Goal: Task Accomplishment & Management: Complete application form

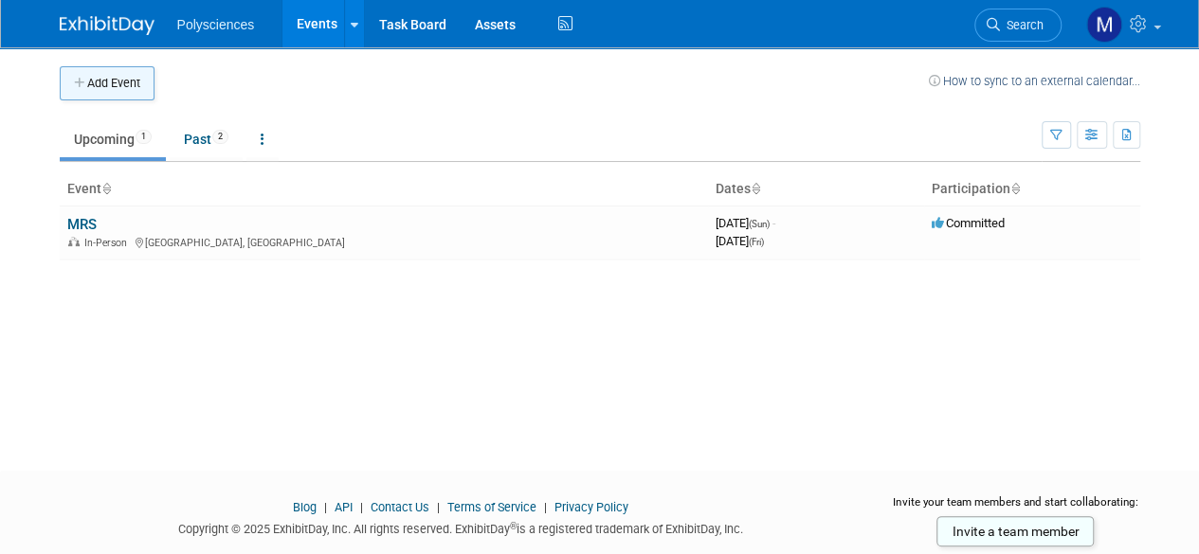
click at [131, 84] on button "Add Event" at bounding box center [107, 83] width 95 height 34
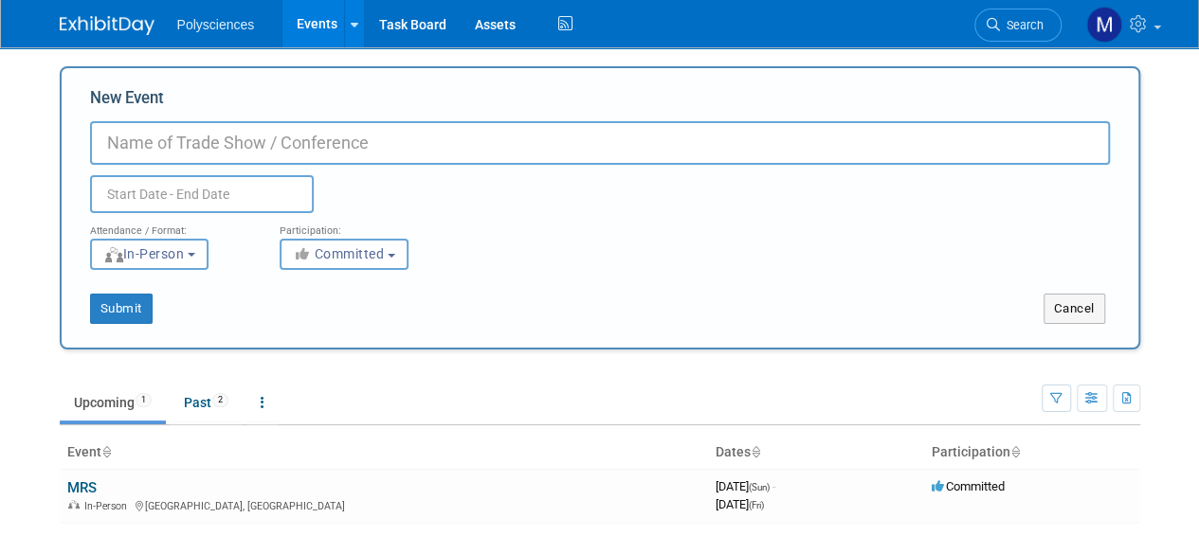
click at [225, 142] on input "New Event" at bounding box center [600, 143] width 1020 height 44
click at [197, 143] on input "MD&M Medtech West" at bounding box center [600, 143] width 1020 height 44
click at [328, 137] on input "MD&M MedTech West" at bounding box center [600, 143] width 1020 height 44
type input "MD&M MedTech West"
click at [220, 202] on input "text" at bounding box center [202, 194] width 224 height 38
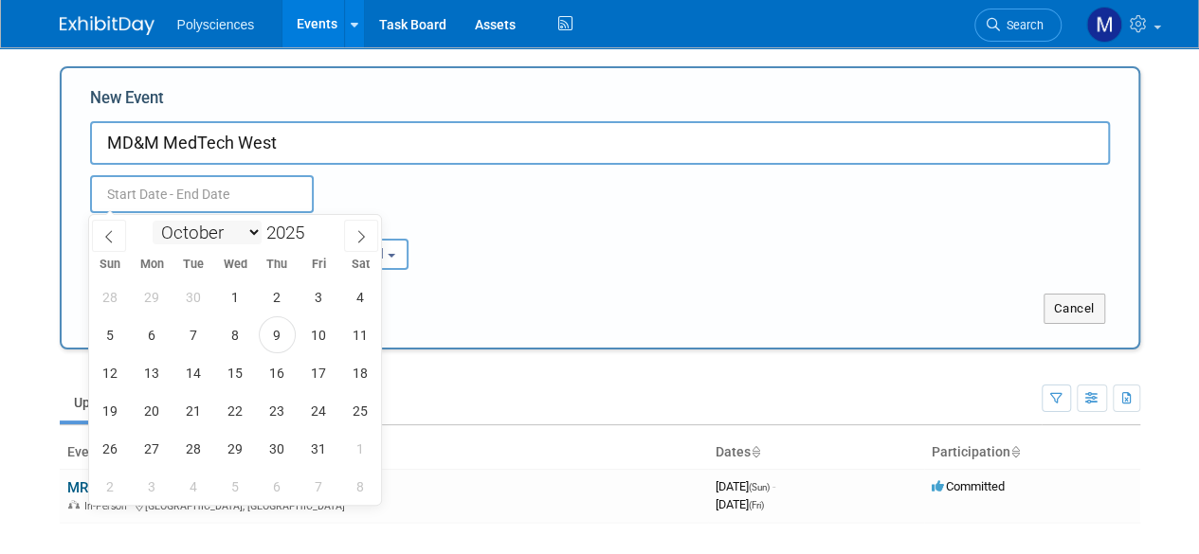
click at [244, 233] on select "January February March April May June July August September October November De…" at bounding box center [207, 233] width 109 height 24
select select "1"
click at [153, 221] on select "January February March April May June July August September October November De…" at bounding box center [207, 233] width 109 height 24
click at [311, 226] on span at bounding box center [311, 227] width 13 height 11
type input "2026"
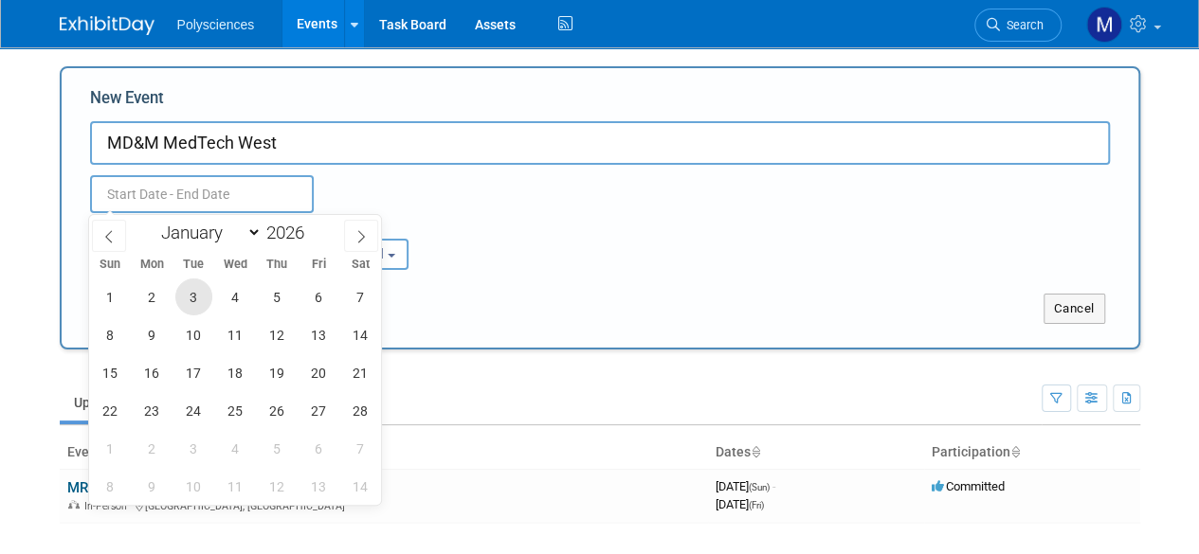
click at [185, 297] on span "3" at bounding box center [193, 297] width 37 height 37
click at [198, 300] on span "3" at bounding box center [193, 297] width 37 height 37
type input "Feb 3, 2026 to Feb 3, 2026"
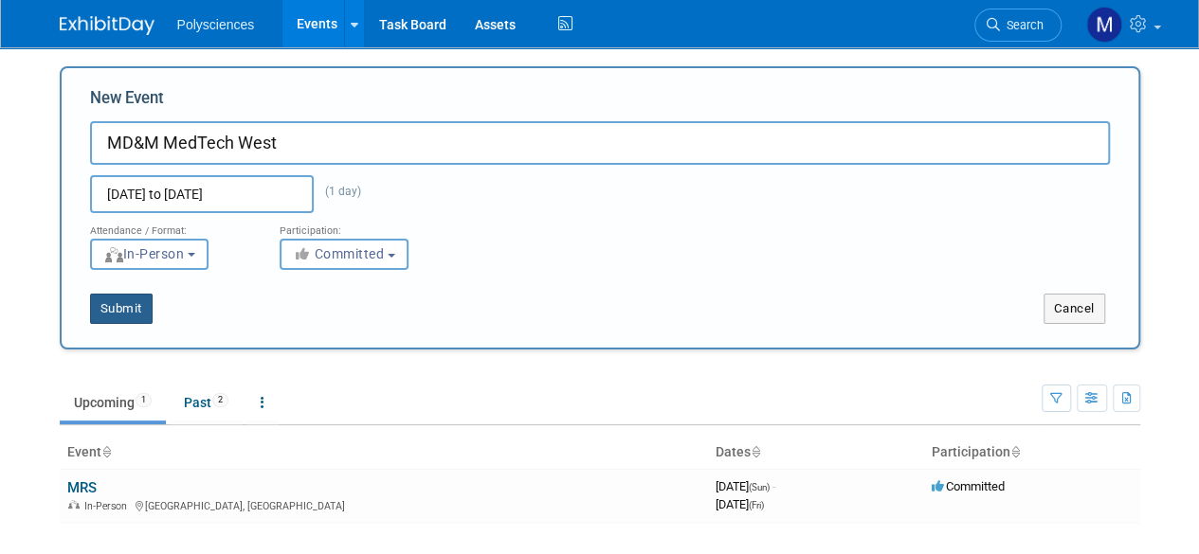
click at [133, 309] on button "Submit" at bounding box center [121, 309] width 63 height 30
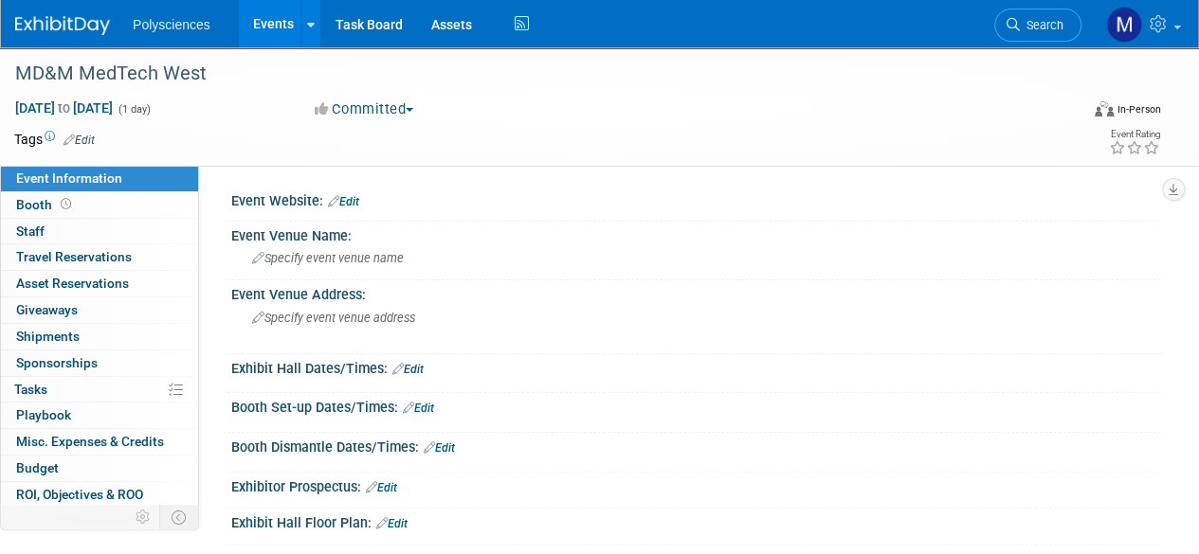
click at [364, 204] on div "Event Website: Edit" at bounding box center [696, 199] width 930 height 25
click at [352, 203] on link "Edit" at bounding box center [343, 201] width 31 height 13
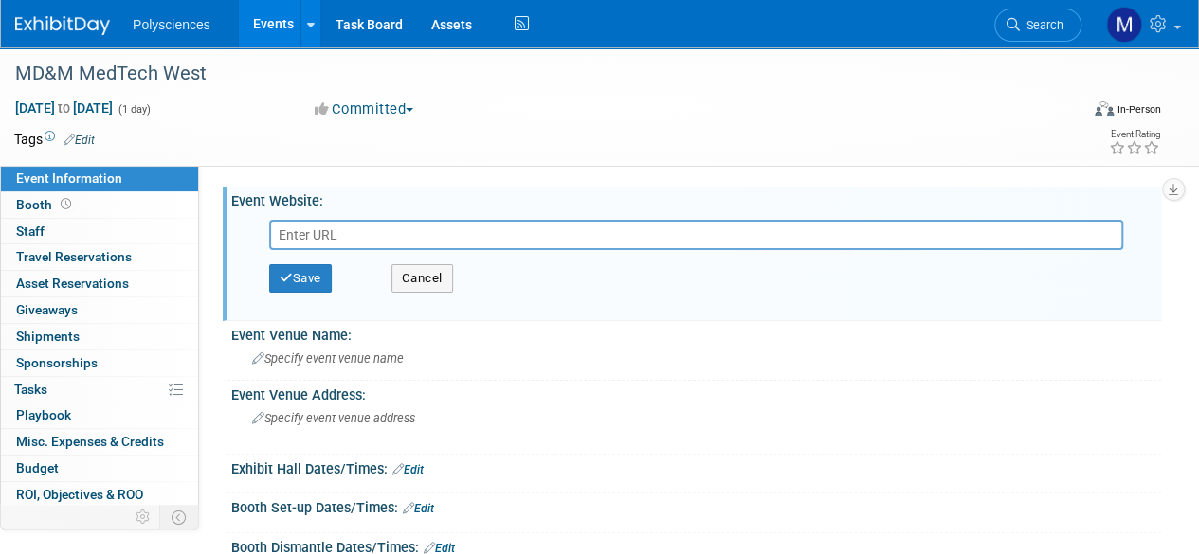
click at [404, 230] on input "text" at bounding box center [696, 235] width 854 height 30
type input "https://www.mdmwest.com/en/home.html"
click at [315, 281] on button "Save" at bounding box center [300, 278] width 63 height 28
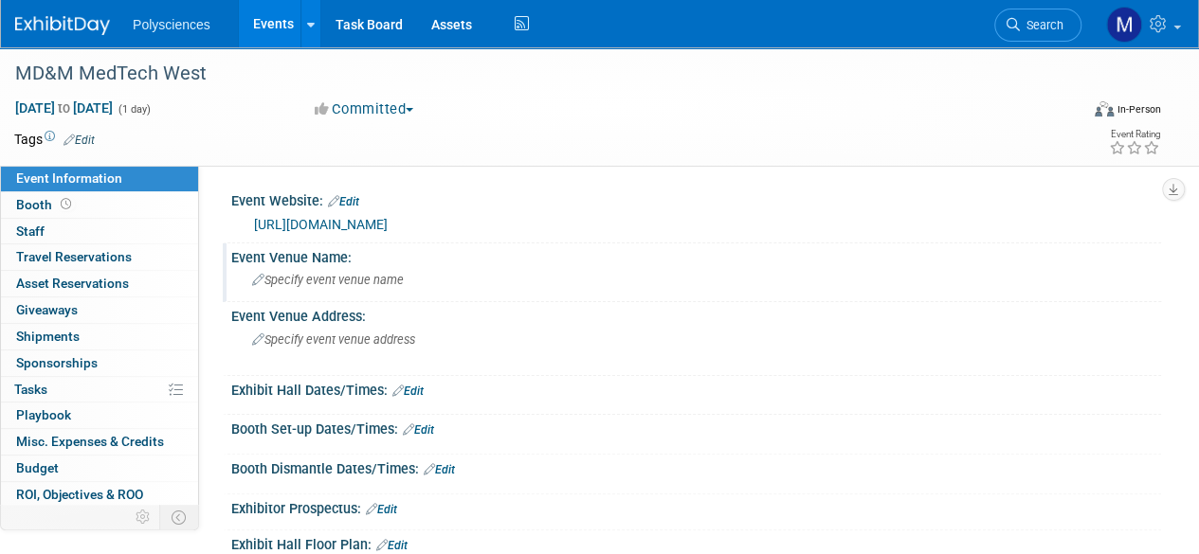
click at [332, 283] on span "Specify event venue name" at bounding box center [328, 280] width 152 height 14
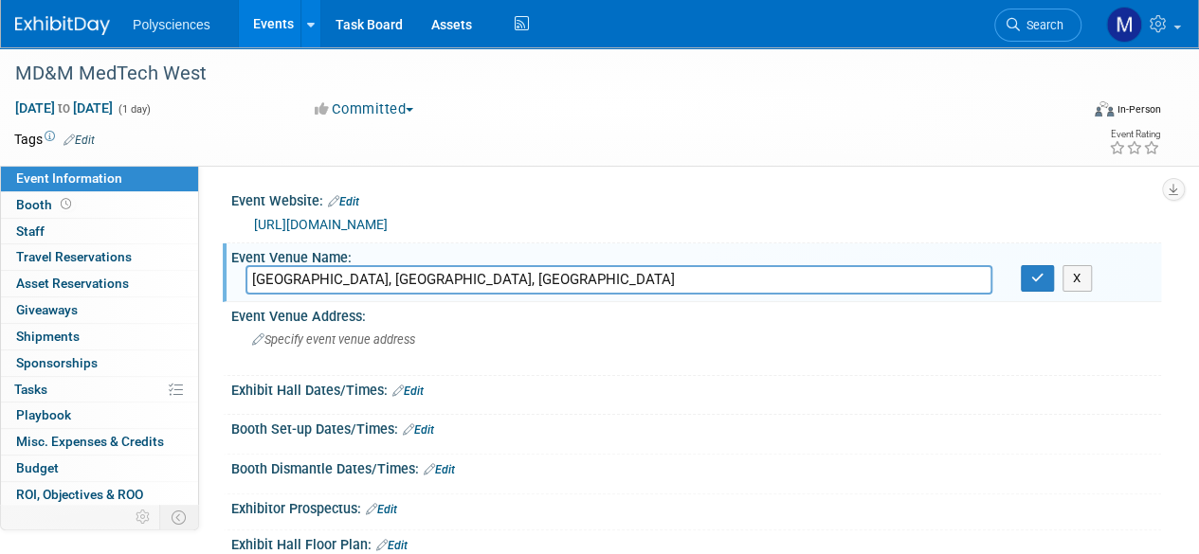
drag, startPoint x: 426, startPoint y: 281, endPoint x: 594, endPoint y: 276, distance: 167.8
click at [593, 277] on input "Anaheim Convention Center, Anaheim, CA" at bounding box center [618, 279] width 747 height 29
type input "Anaheim Convention Center"
click at [1029, 283] on button "button" at bounding box center [1038, 278] width 34 height 27
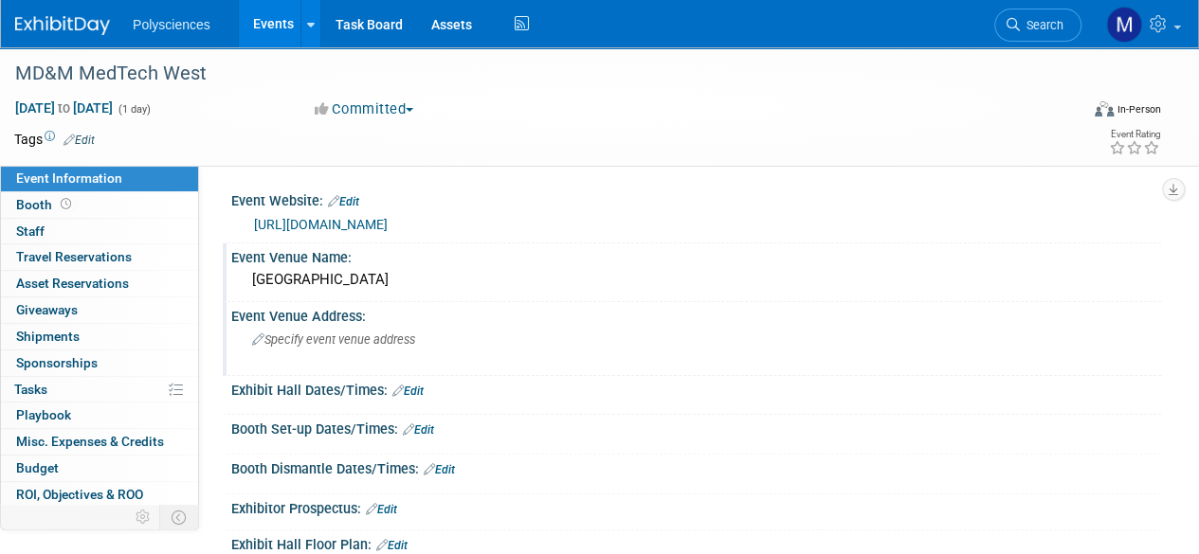
click at [328, 342] on span "Specify event venue address" at bounding box center [333, 340] width 163 height 14
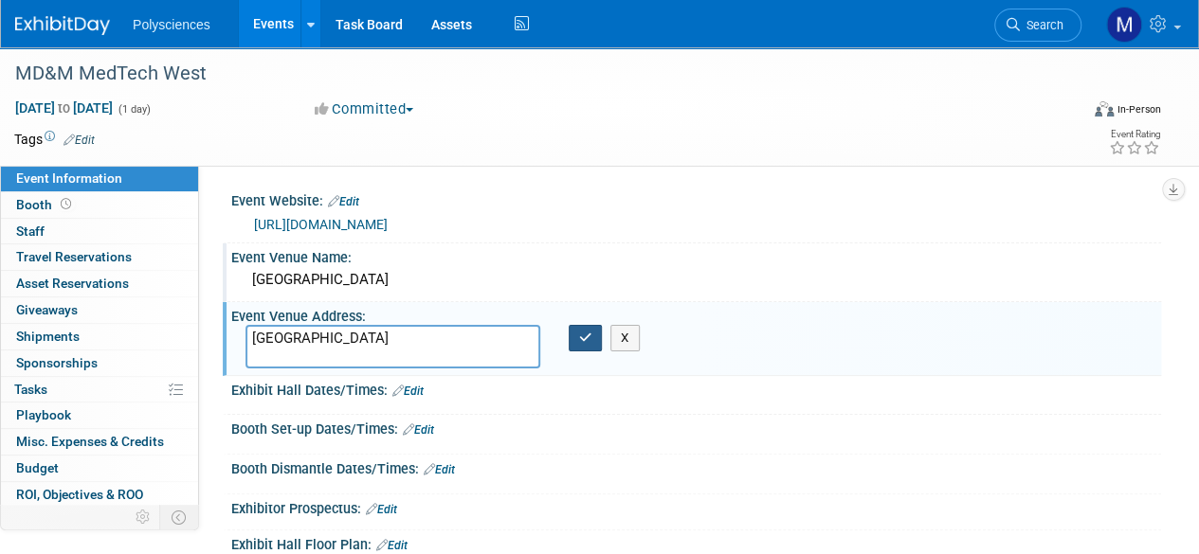
type textarea "Convention Center, Anaheim, CA 92802"
click at [584, 337] on icon "button" at bounding box center [585, 338] width 13 height 12
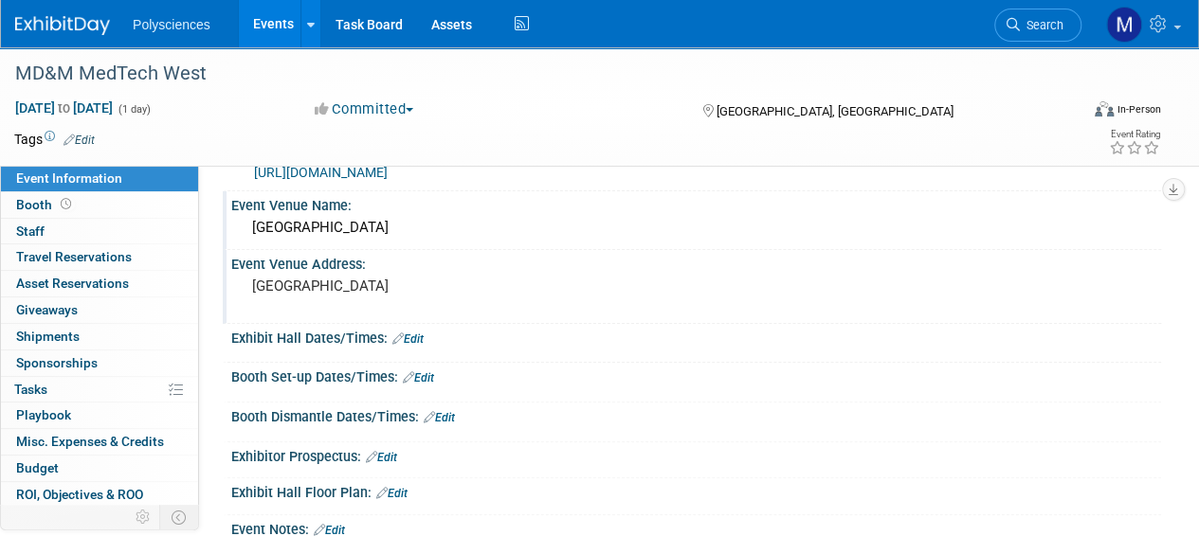
scroll to position [95, 0]
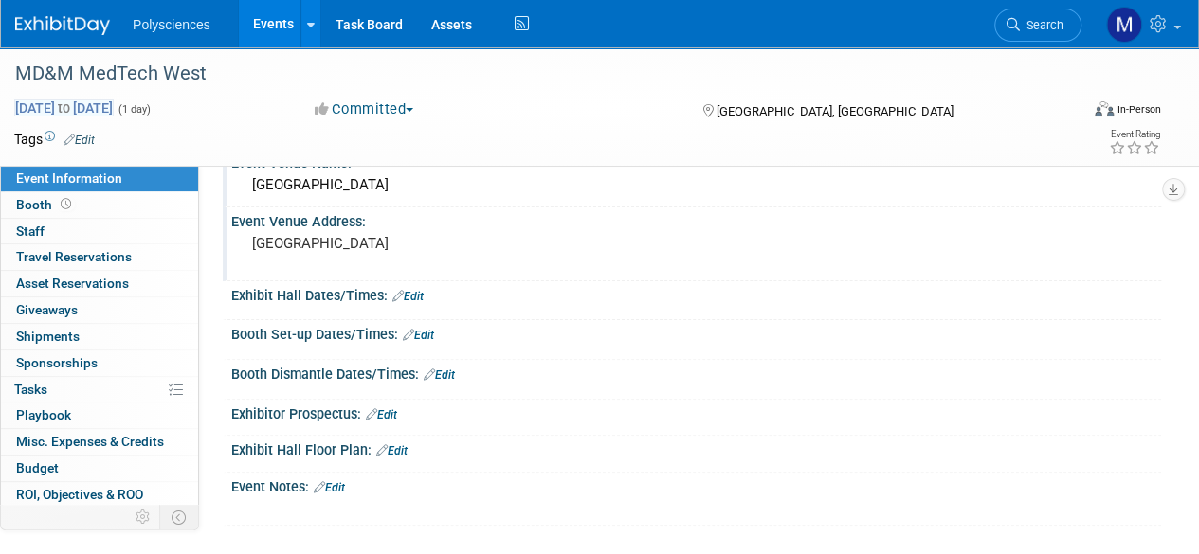
click at [114, 109] on span "Feb 3, 2026 to Feb 3, 2026" at bounding box center [63, 107] width 99 height 17
type input "Feb 3, 2026"
select select "1"
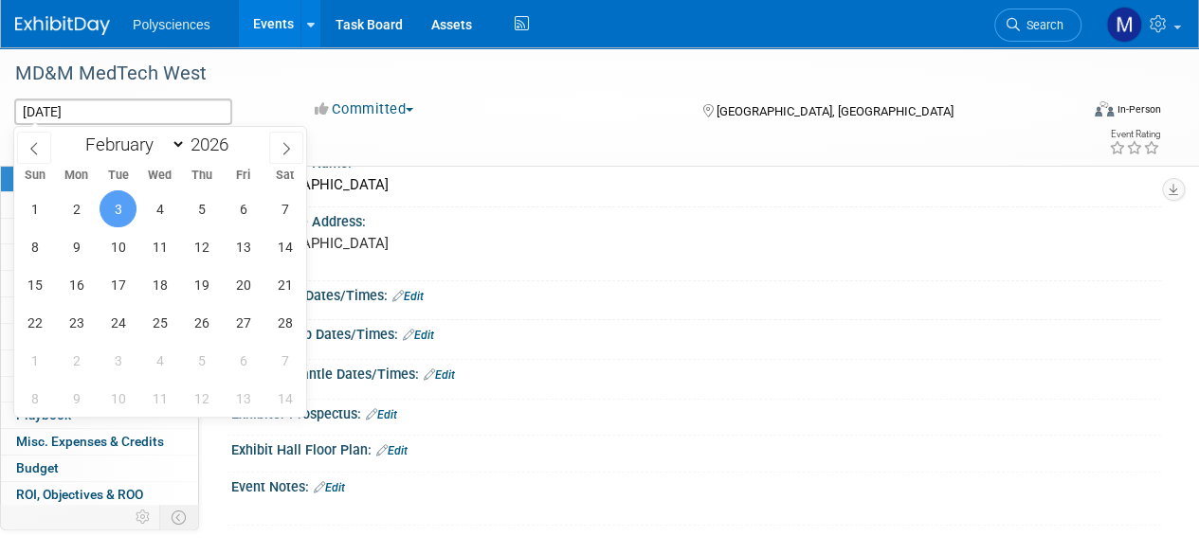
click at [117, 204] on span "3" at bounding box center [117, 208] width 37 height 37
type input "Feb 3, 2026"
click at [204, 209] on span "5" at bounding box center [201, 208] width 37 height 37
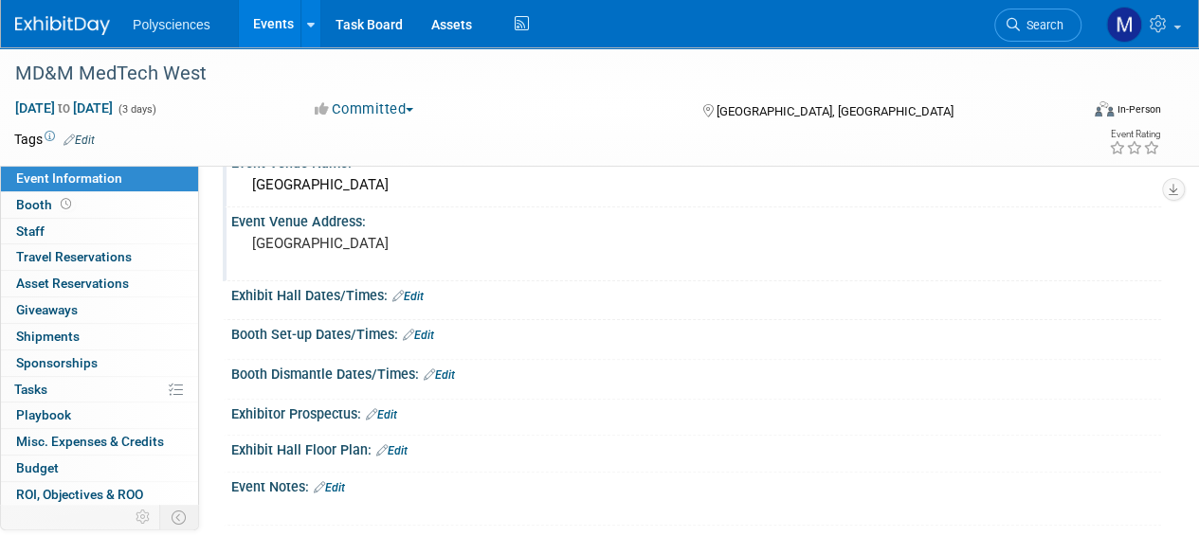
click at [473, 244] on pre "Convention Center, Anaheim, CA 92802" at bounding box center [425, 243] width 346 height 17
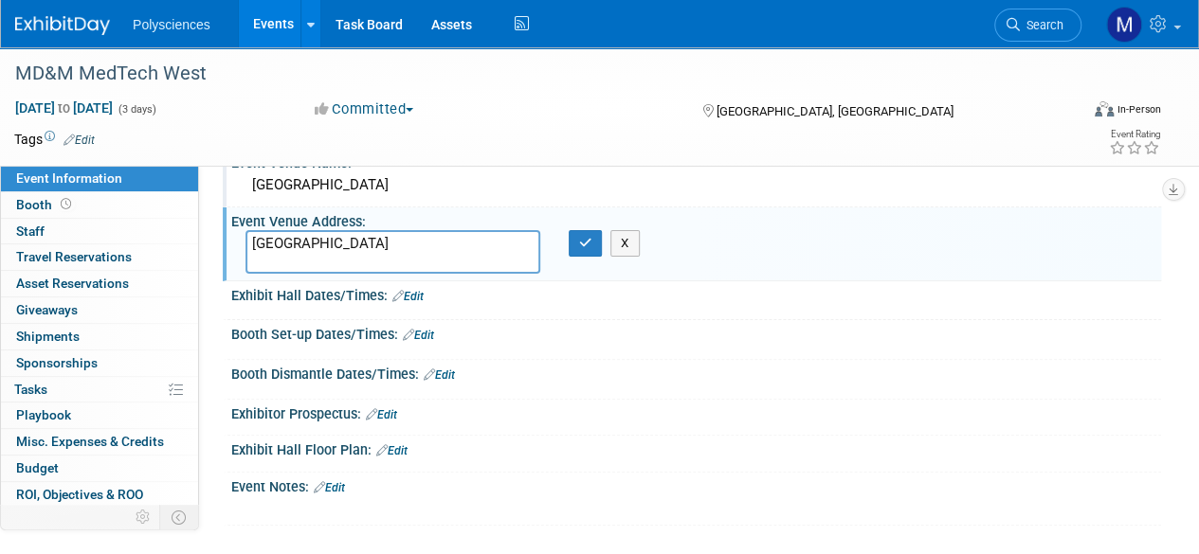
click at [473, 244] on textarea "Convention Center, Anaheim, CA 92802" at bounding box center [392, 252] width 295 height 44
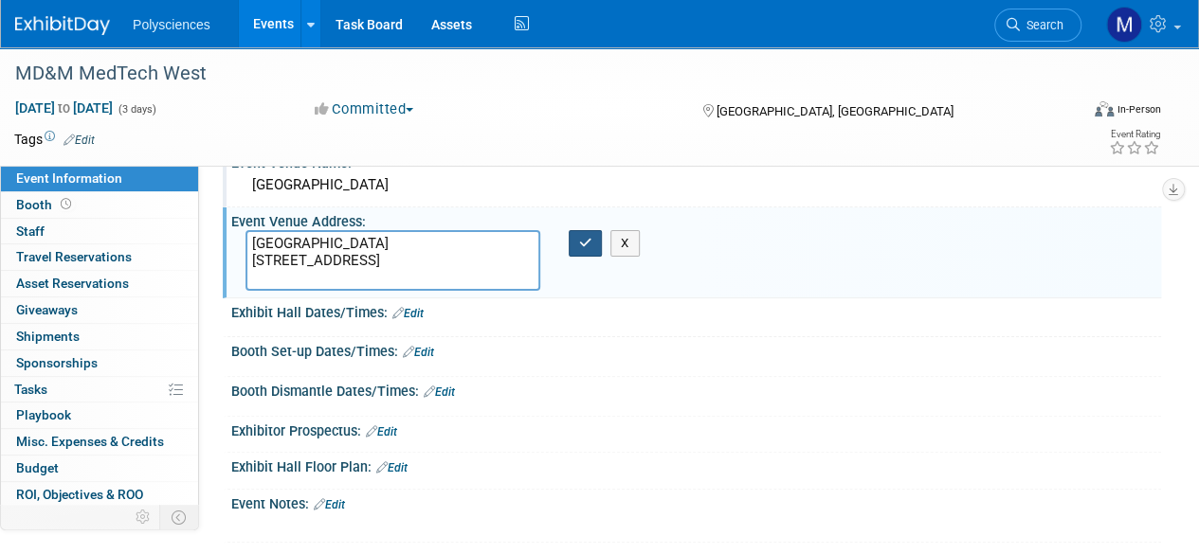
type textarea "Anaheim Convention Center 800 West Katella Avenue Anaheim, CA 92802"
click at [593, 250] on button "button" at bounding box center [586, 243] width 34 height 27
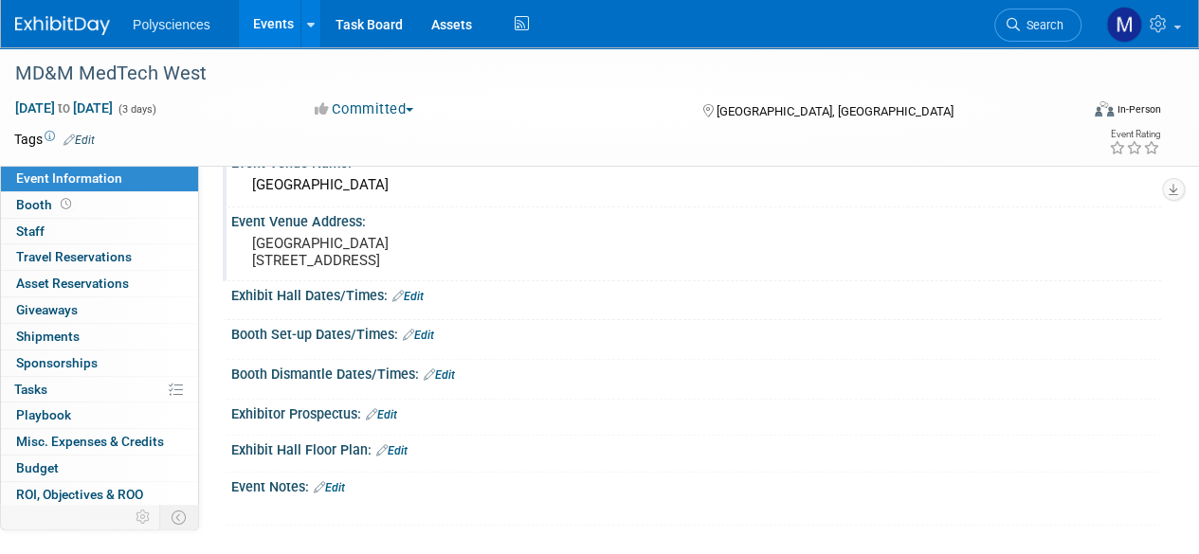
click at [421, 303] on link "Edit" at bounding box center [407, 296] width 31 height 13
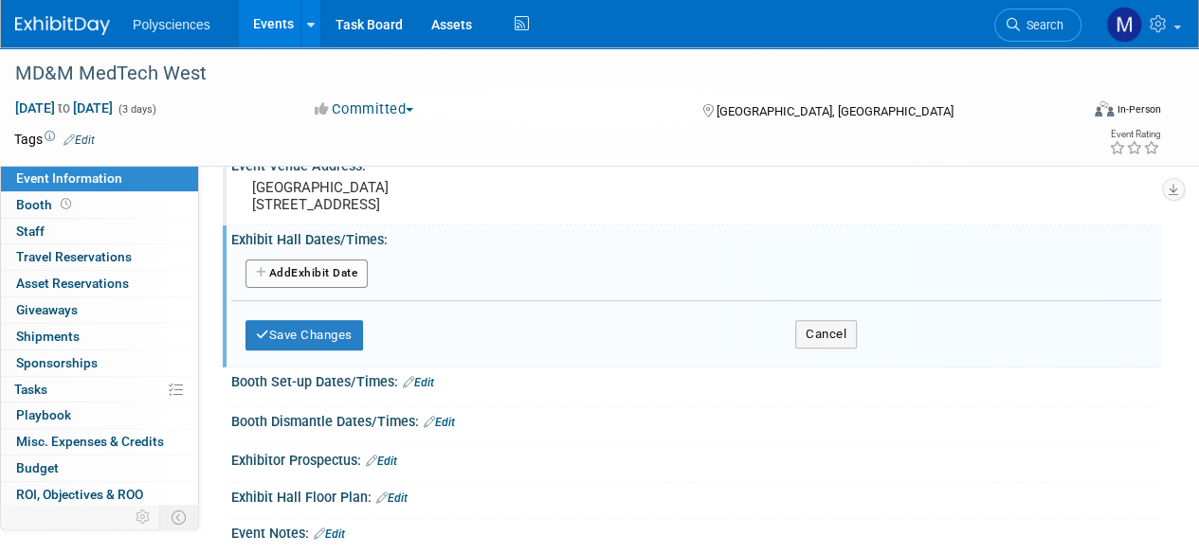
scroll to position [190, 0]
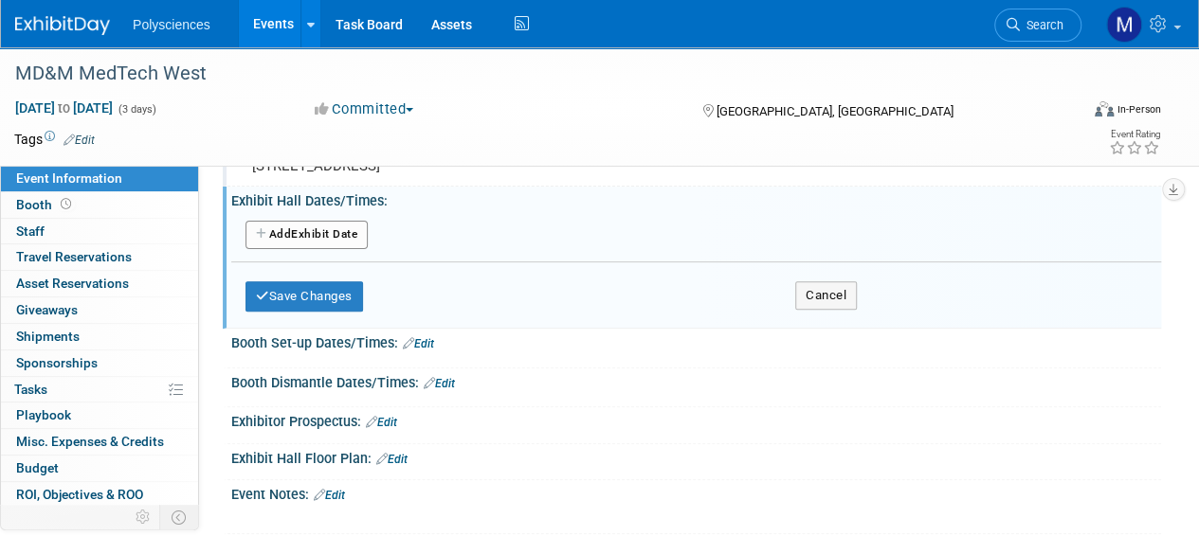
click at [364, 249] on button "Add Another Exhibit Date" at bounding box center [306, 235] width 122 height 28
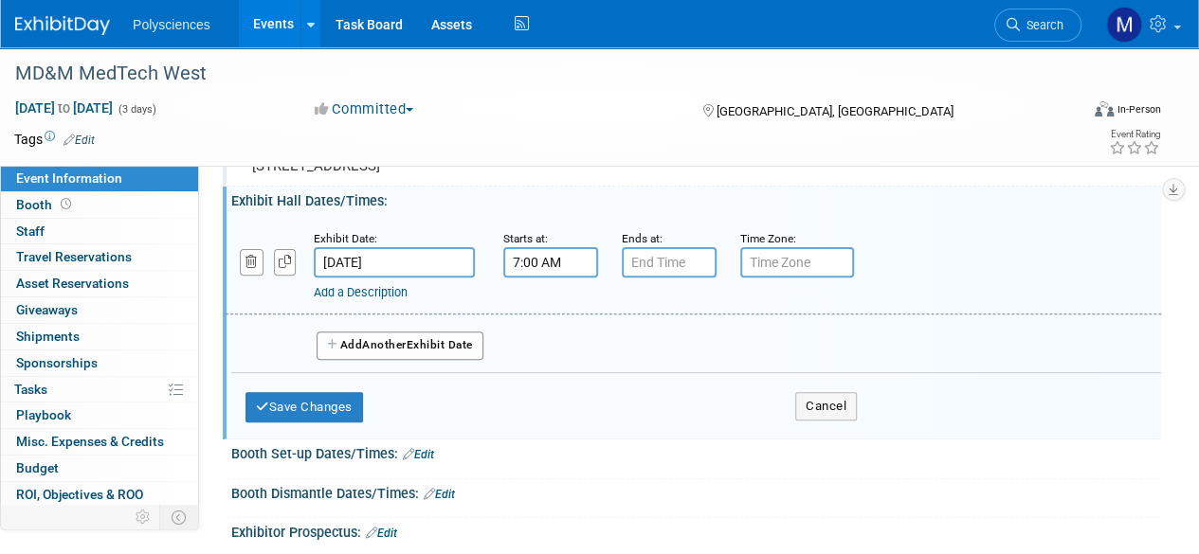
click at [541, 278] on input "7:00 AM" at bounding box center [550, 262] width 95 height 30
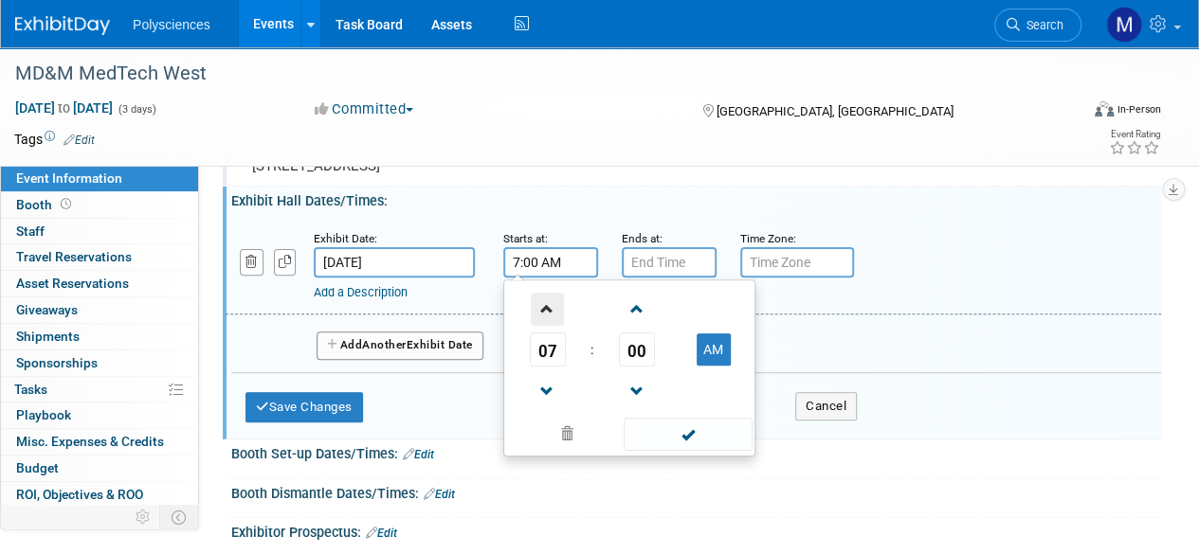
click at [553, 315] on span at bounding box center [547, 309] width 33 height 33
type input "10:00 AM"
click at [655, 277] on input "7:00 PM" at bounding box center [669, 262] width 95 height 30
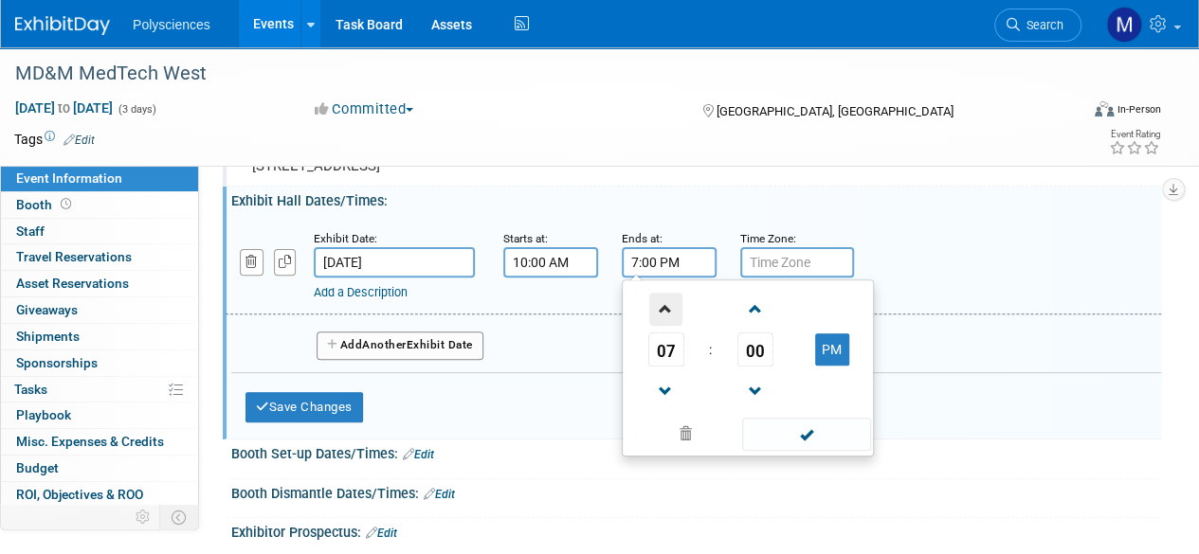
click at [663, 326] on span at bounding box center [665, 309] width 33 height 33
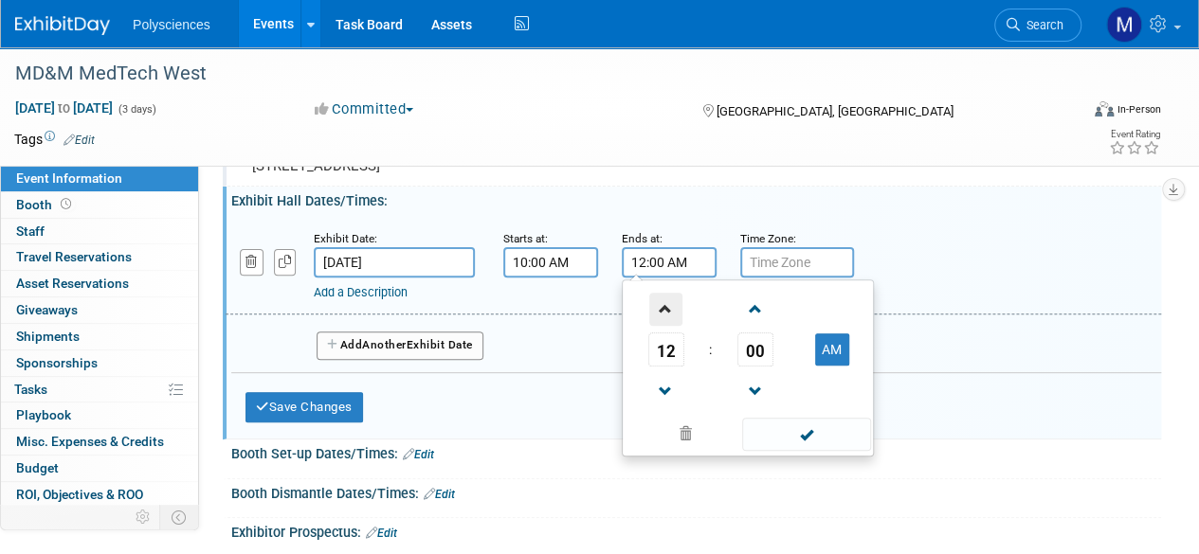
click at [663, 326] on span at bounding box center [665, 309] width 33 height 33
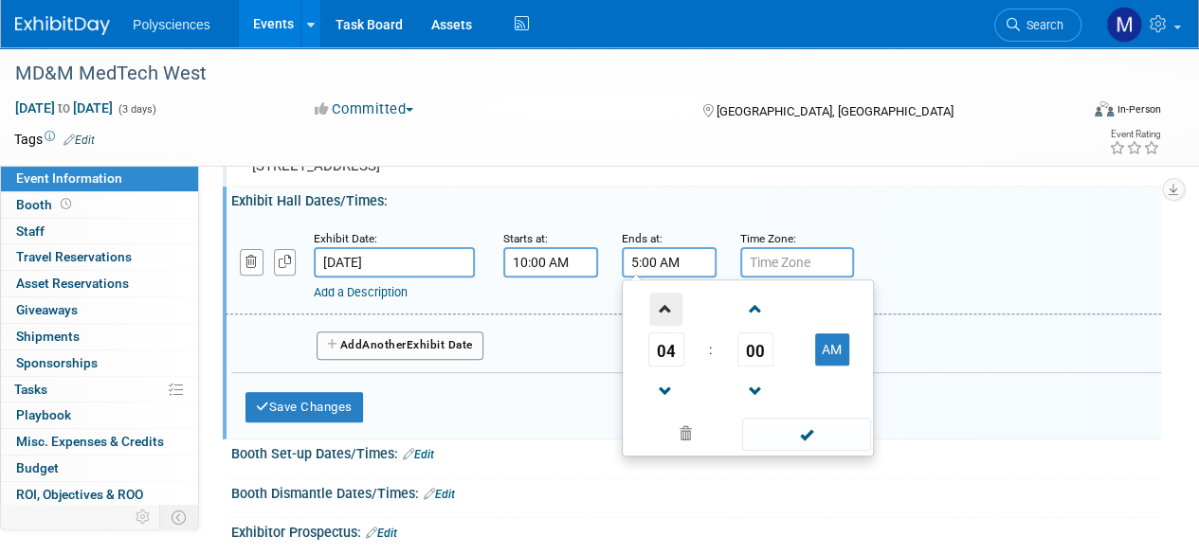
click at [663, 326] on span at bounding box center [665, 309] width 33 height 33
click at [669, 404] on span at bounding box center [665, 391] width 33 height 33
type input "5:00 AM"
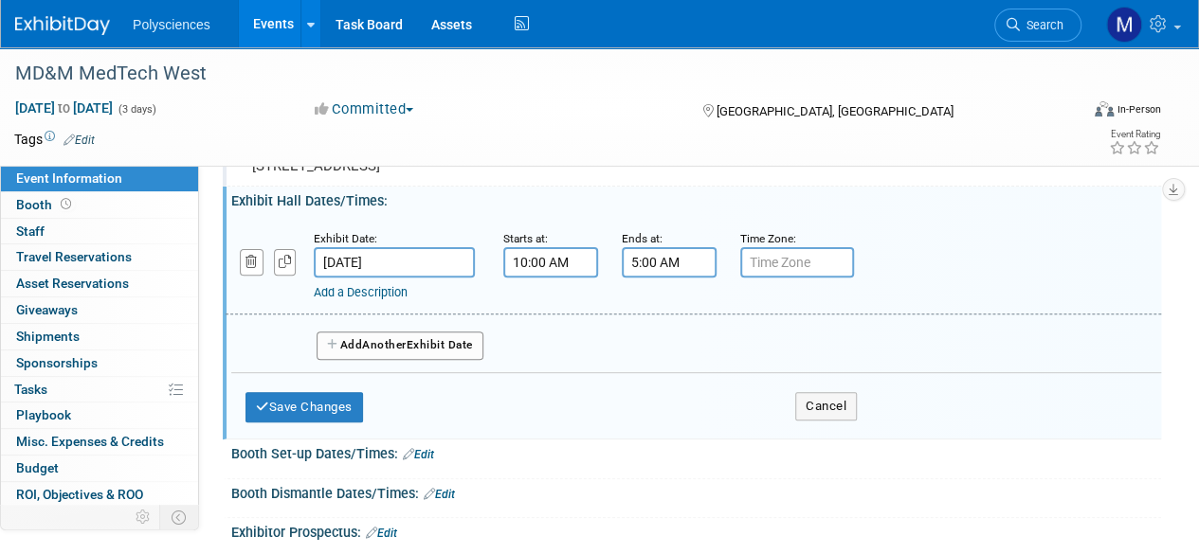
click at [807, 278] on input "text" at bounding box center [797, 262] width 114 height 30
click at [781, 278] on input "text" at bounding box center [797, 262] width 114 height 30
paste input "UTC"
type input "UTC"
click at [403, 352] on span "Another" at bounding box center [384, 344] width 45 height 13
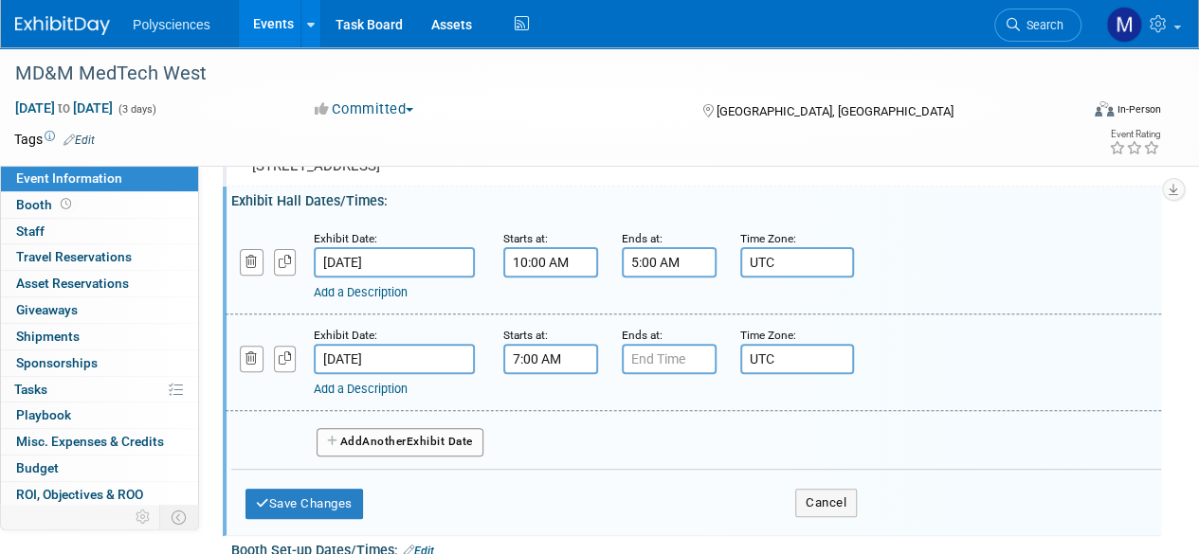
click at [545, 371] on input "7:00 AM" at bounding box center [550, 359] width 95 height 30
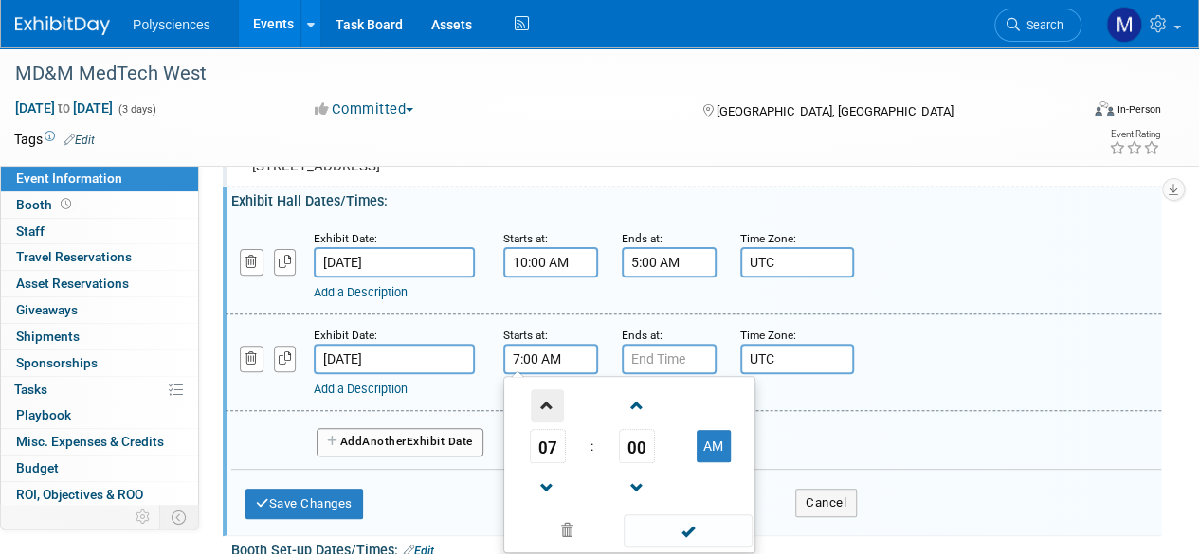
click at [553, 423] on span at bounding box center [547, 405] width 33 height 33
type input "10:00 AM"
click at [644, 371] on input "7:00 PM" at bounding box center [669, 359] width 95 height 30
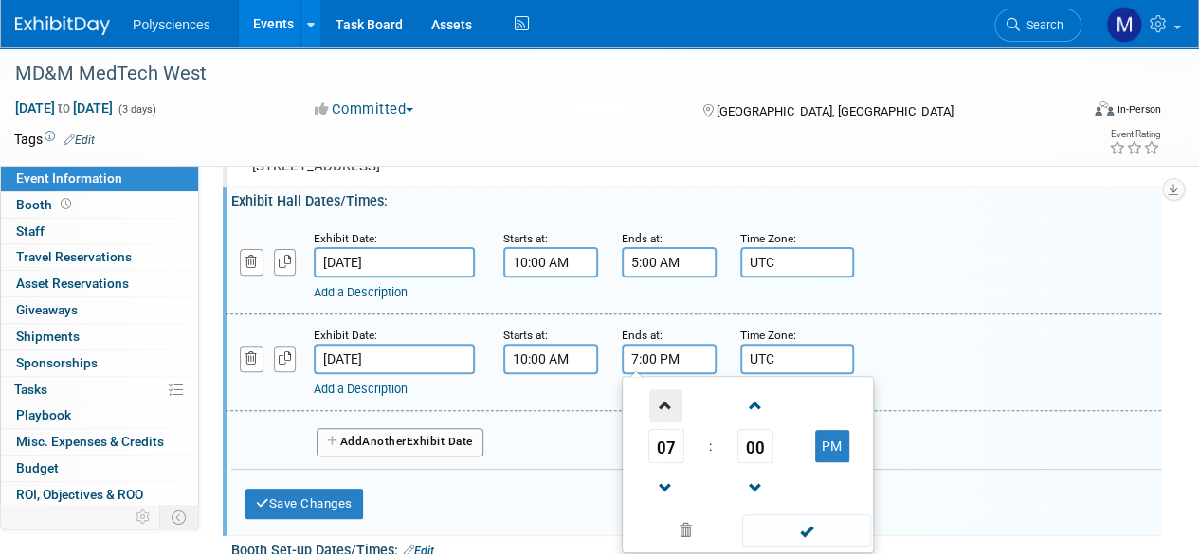
click at [665, 416] on span at bounding box center [665, 405] width 33 height 33
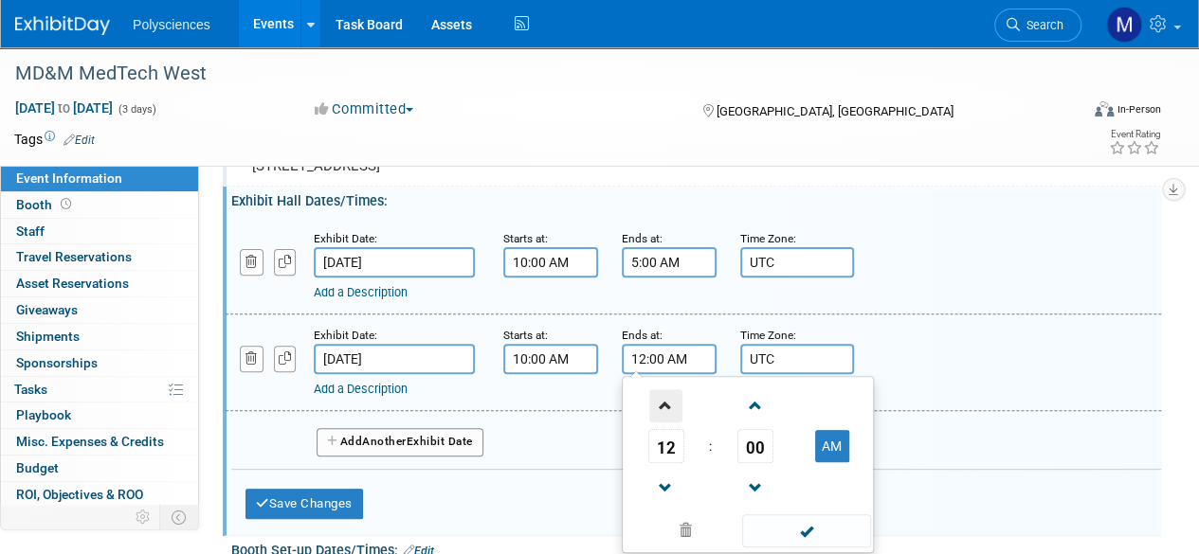
click at [665, 416] on span at bounding box center [665, 405] width 33 height 33
click at [668, 505] on span at bounding box center [665, 488] width 33 height 33
click at [663, 423] on span at bounding box center [665, 405] width 33 height 33
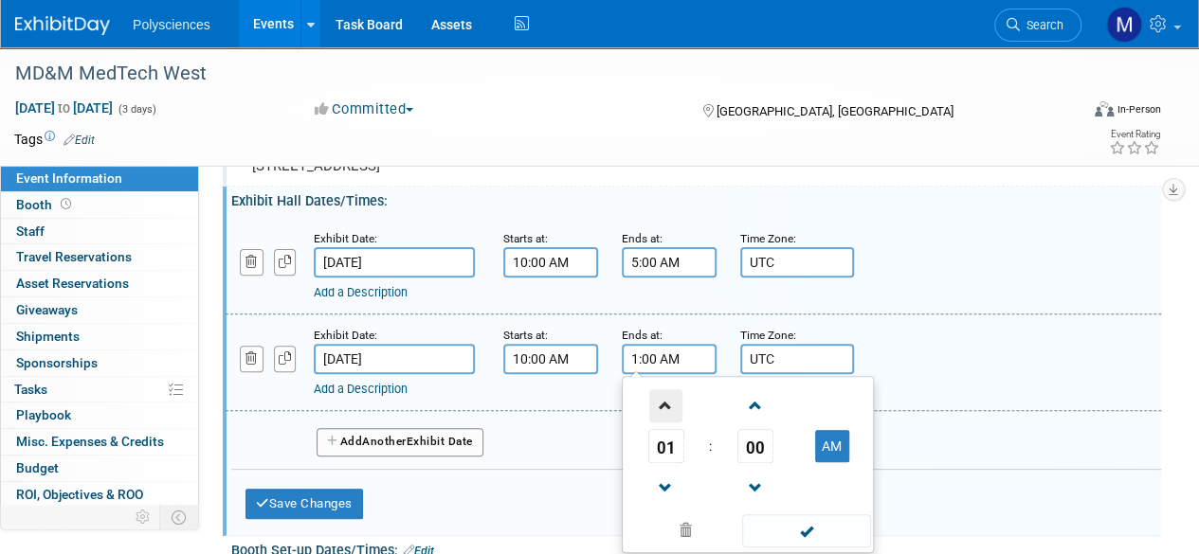
click at [663, 423] on span at bounding box center [665, 405] width 33 height 33
click at [834, 457] on button "AM" at bounding box center [832, 446] width 34 height 32
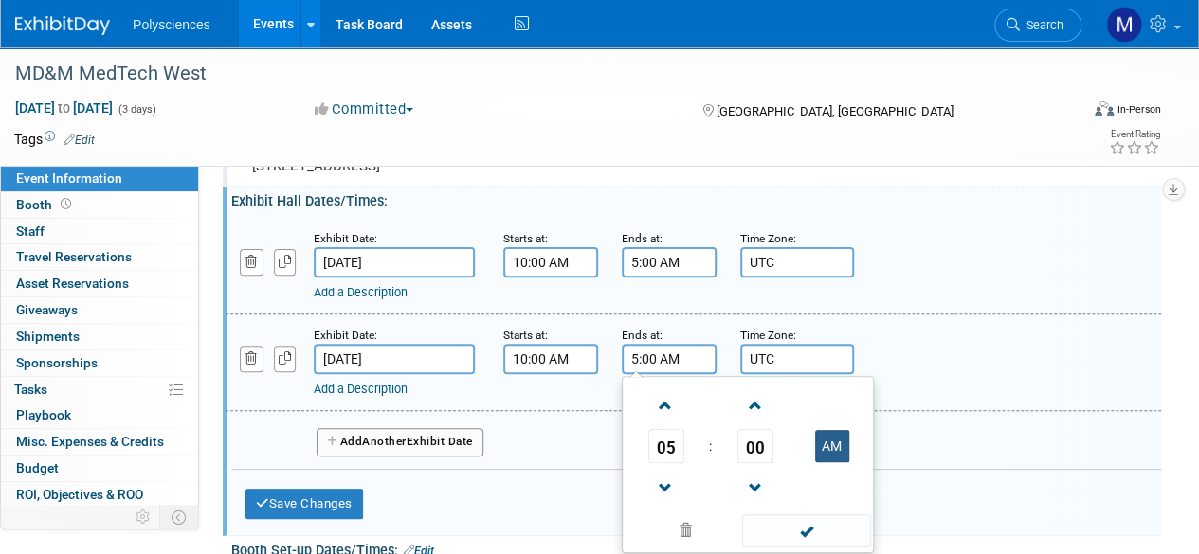
type input "5:00 PM"
click at [948, 375] on div "Add a Description Description:" at bounding box center [693, 361] width 964 height 73
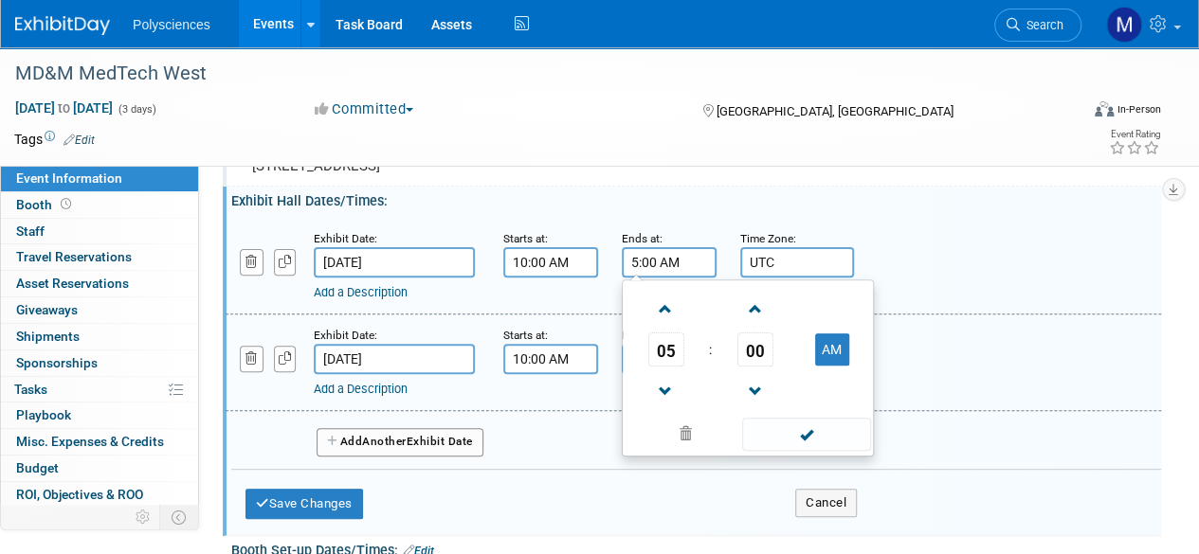
click at [671, 270] on input "5:00 AM" at bounding box center [669, 262] width 95 height 30
click at [832, 364] on button "AM" at bounding box center [832, 350] width 34 height 32
type input "5:00 PM"
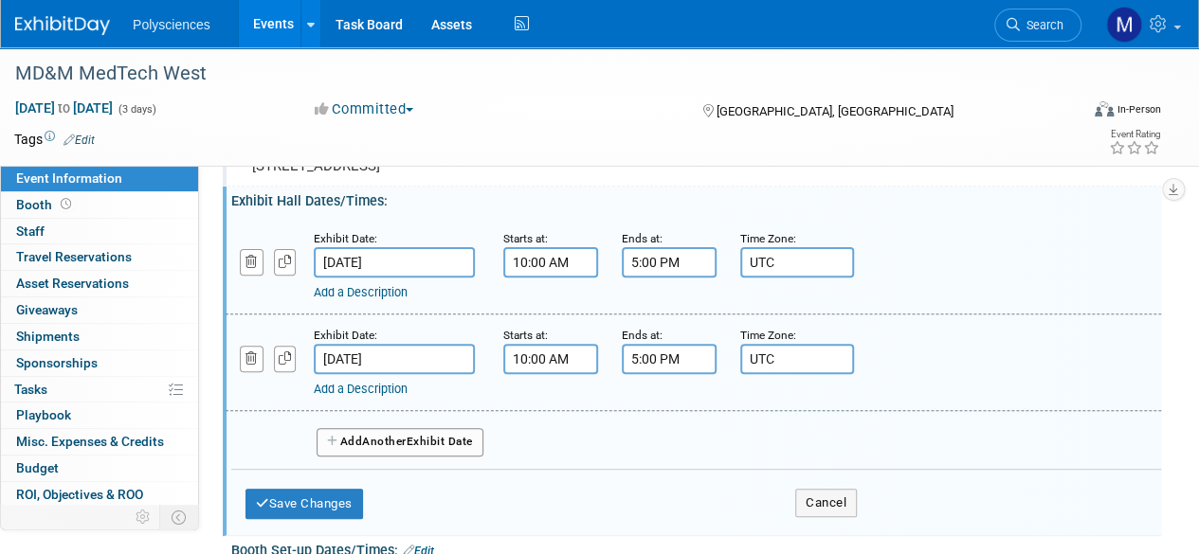
click at [943, 365] on div "Add a Description Description:" at bounding box center [693, 361] width 964 height 73
click at [407, 448] on span "Another" at bounding box center [384, 441] width 45 height 13
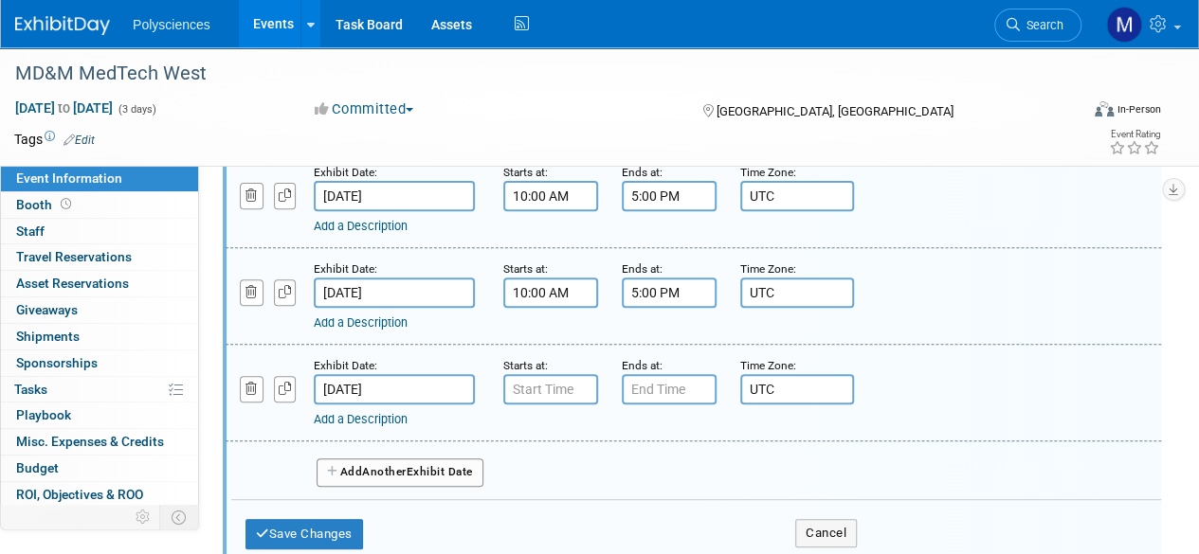
scroll to position [284, 0]
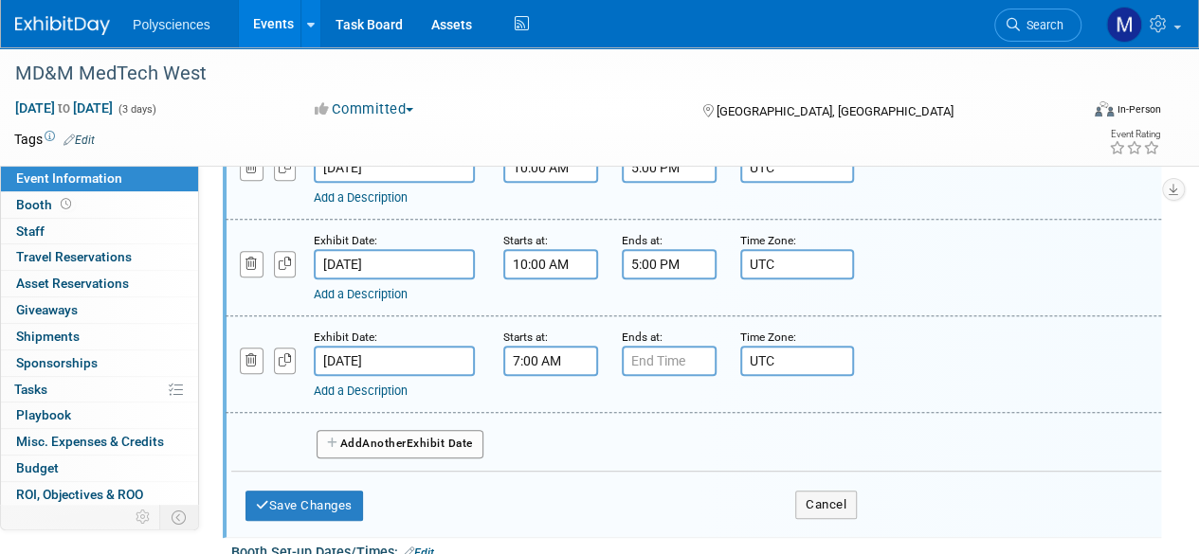
click at [554, 376] on input "7:00 AM" at bounding box center [550, 361] width 95 height 30
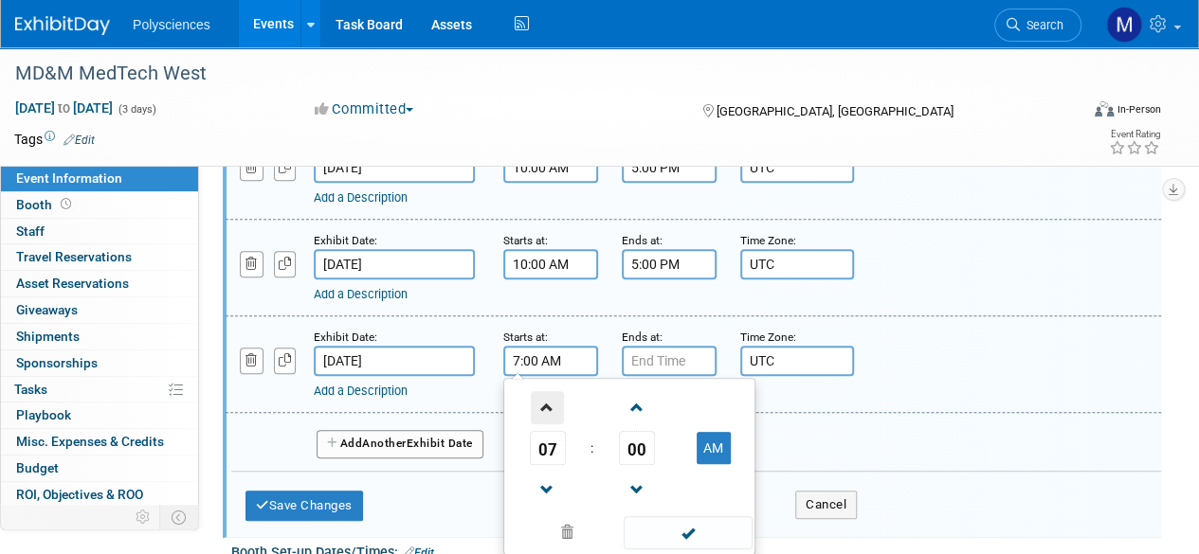
click at [557, 416] on span at bounding box center [547, 407] width 33 height 33
type input "10:00 AM"
click at [650, 367] on input "7:00 PM" at bounding box center [669, 361] width 95 height 30
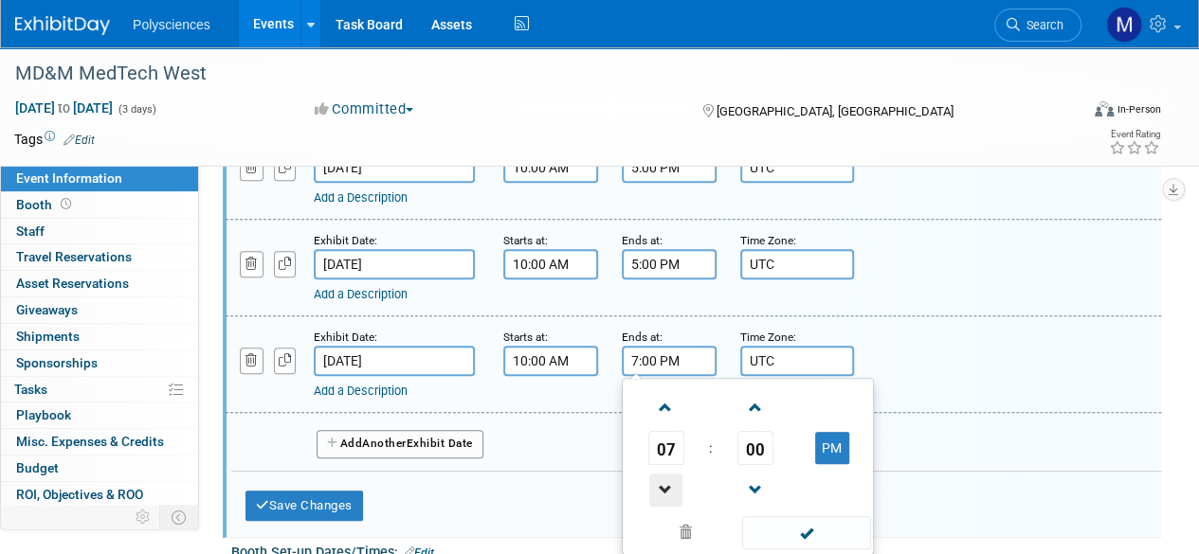
click at [671, 494] on span at bounding box center [665, 490] width 33 height 33
type input "4:00 PM"
click at [953, 361] on div "Add a Description Description:" at bounding box center [693, 363] width 964 height 73
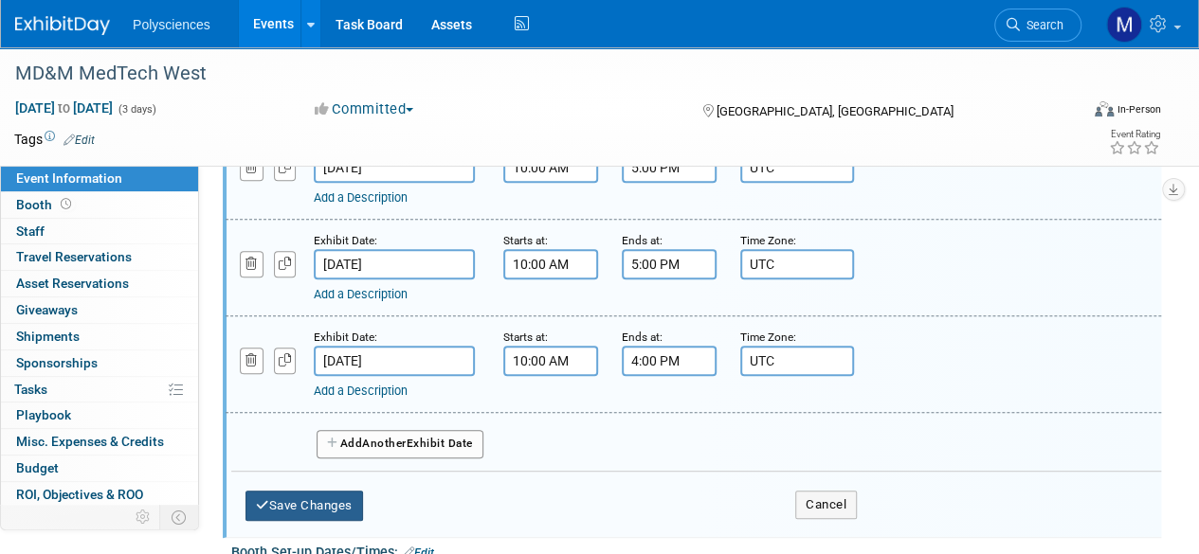
click at [350, 521] on button "Save Changes" at bounding box center [303, 506] width 117 height 30
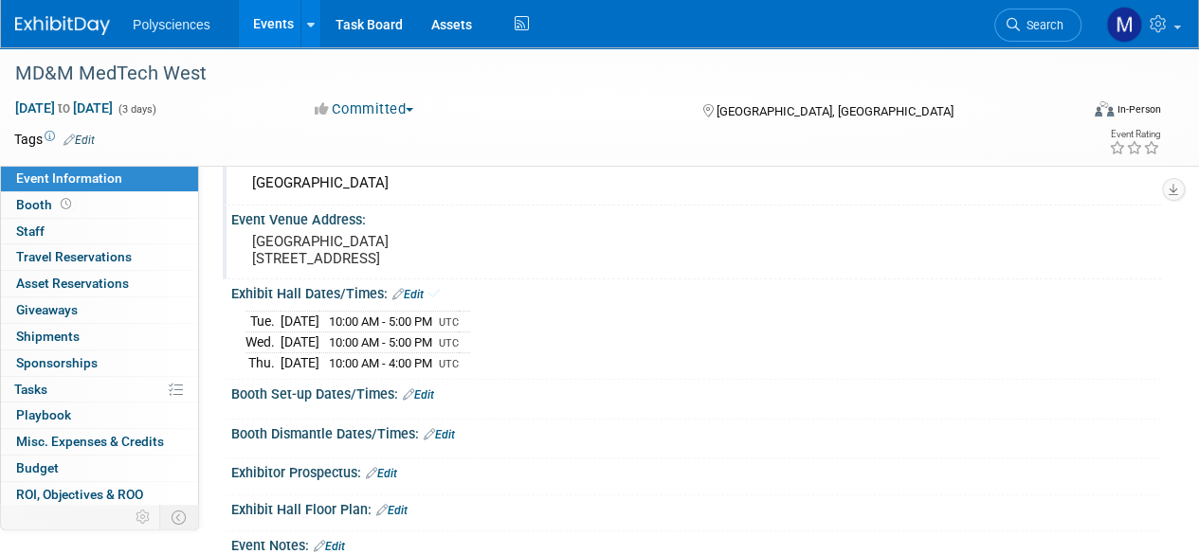
scroll to position [190, 0]
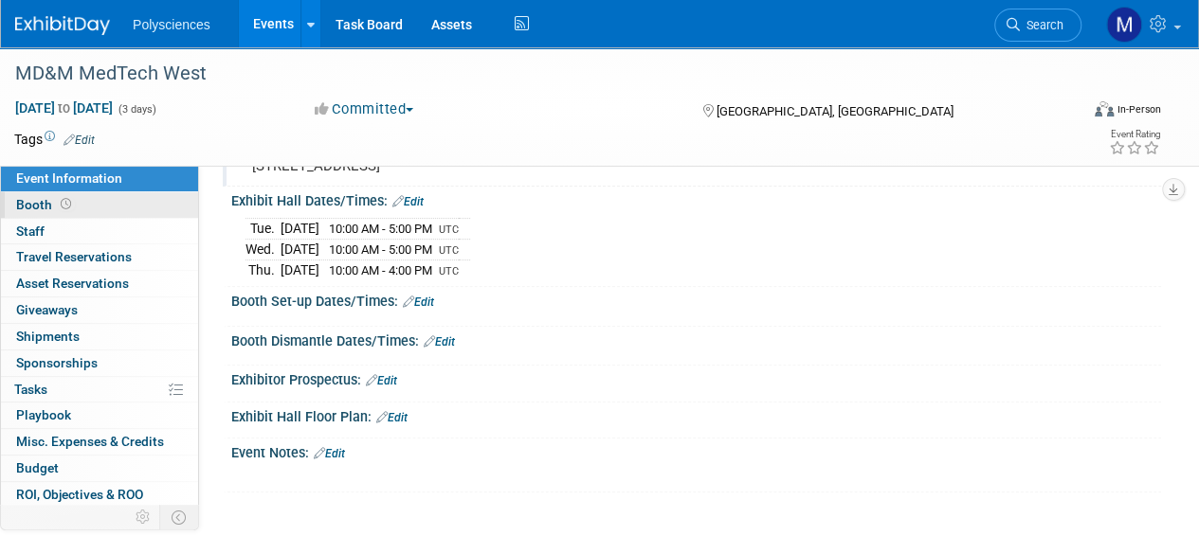
click at [134, 198] on link "Booth" at bounding box center [99, 205] width 197 height 26
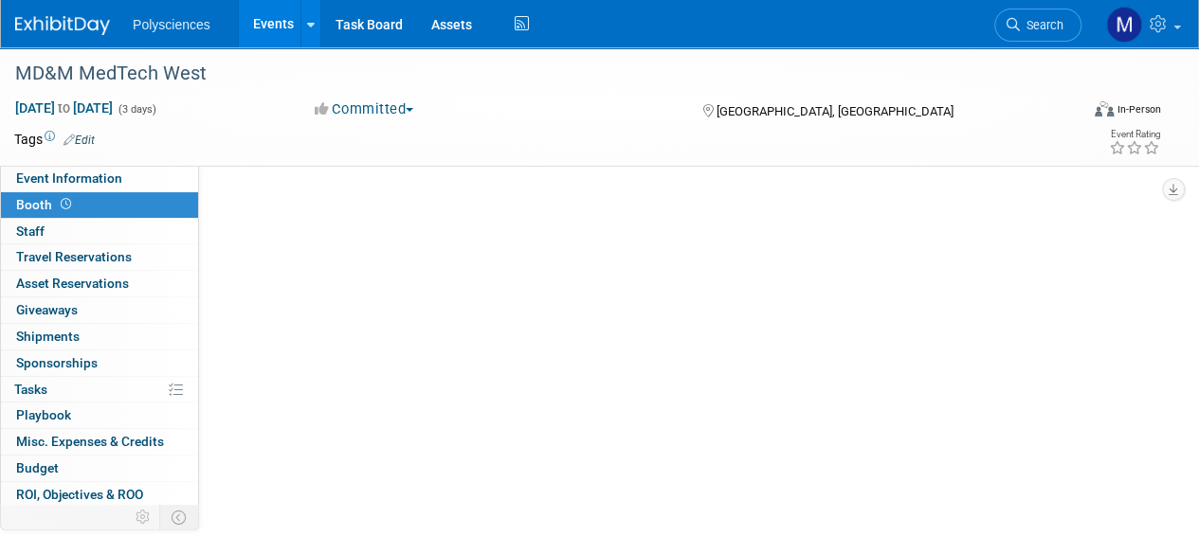
scroll to position [0, 0]
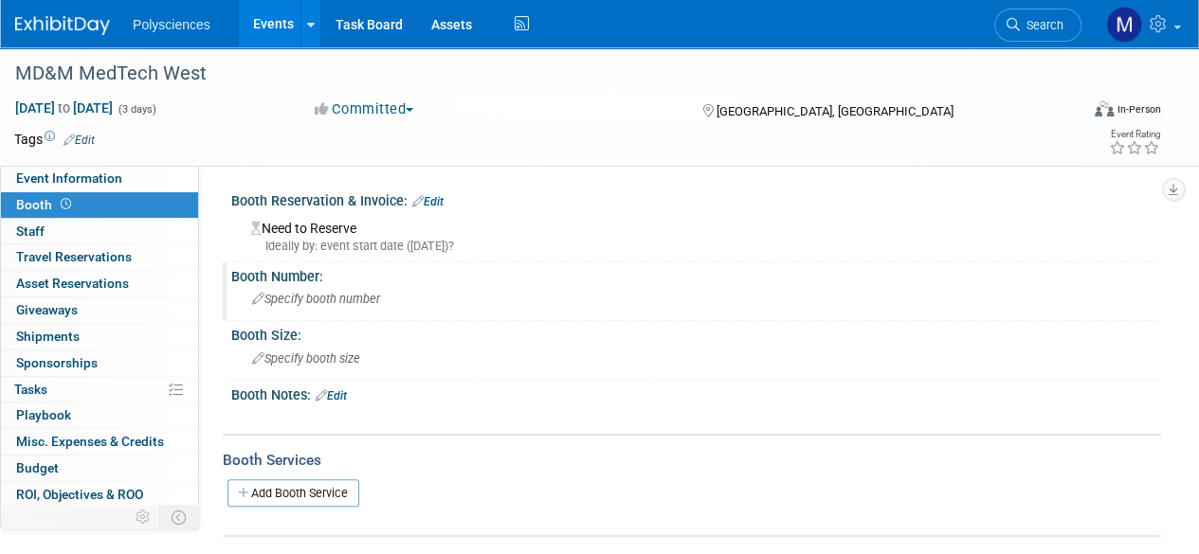
click at [317, 300] on span "Specify booth number" at bounding box center [316, 299] width 128 height 14
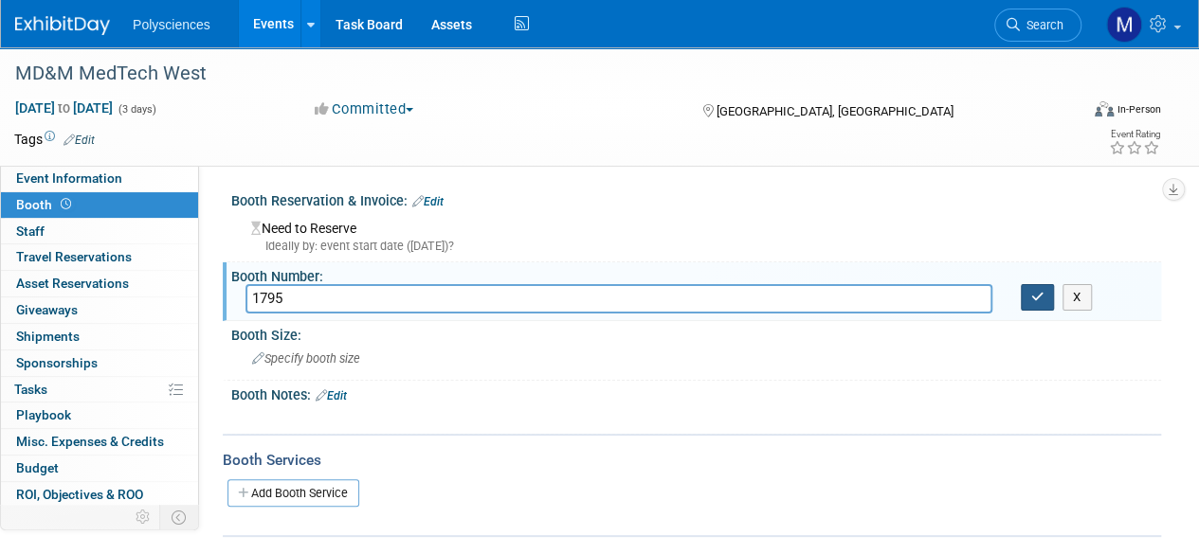
type input "1795"
click at [1036, 293] on icon "button" at bounding box center [1037, 297] width 13 height 12
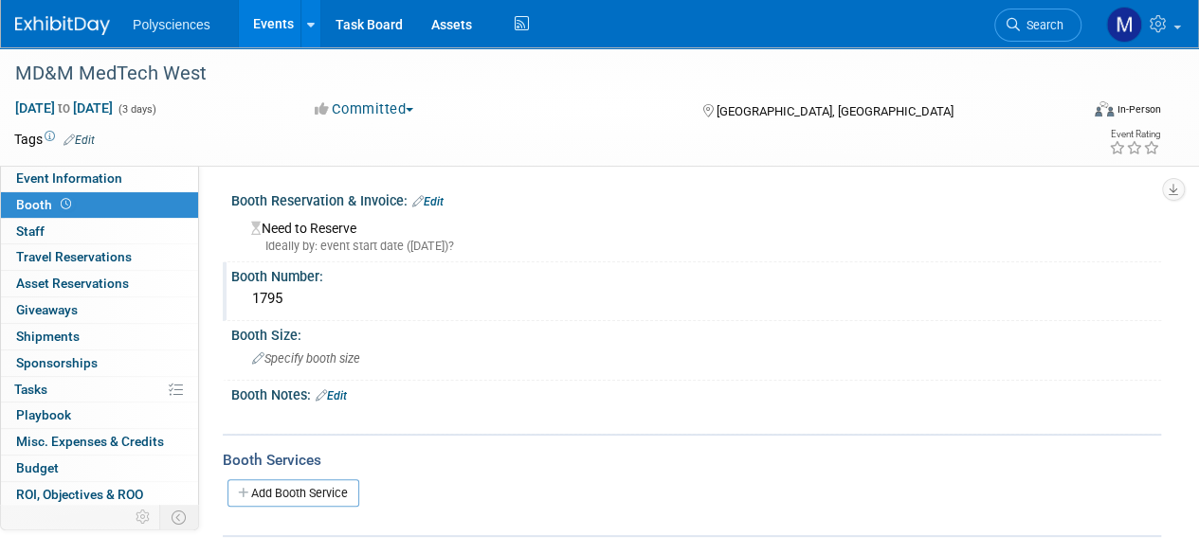
click at [337, 223] on div "Need to Reserve Ideally by: event start date (Tue. Feb 3, 2026)?" at bounding box center [695, 234] width 901 height 41
click at [429, 198] on link "Edit" at bounding box center [427, 201] width 31 height 13
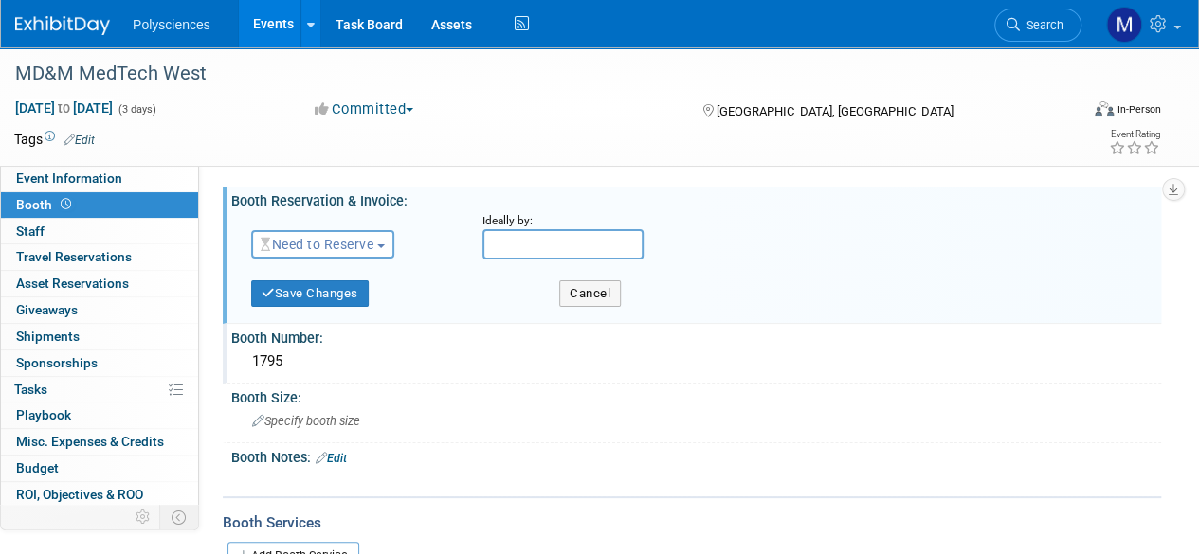
click at [360, 247] on span "Need to Reserve" at bounding box center [317, 244] width 113 height 15
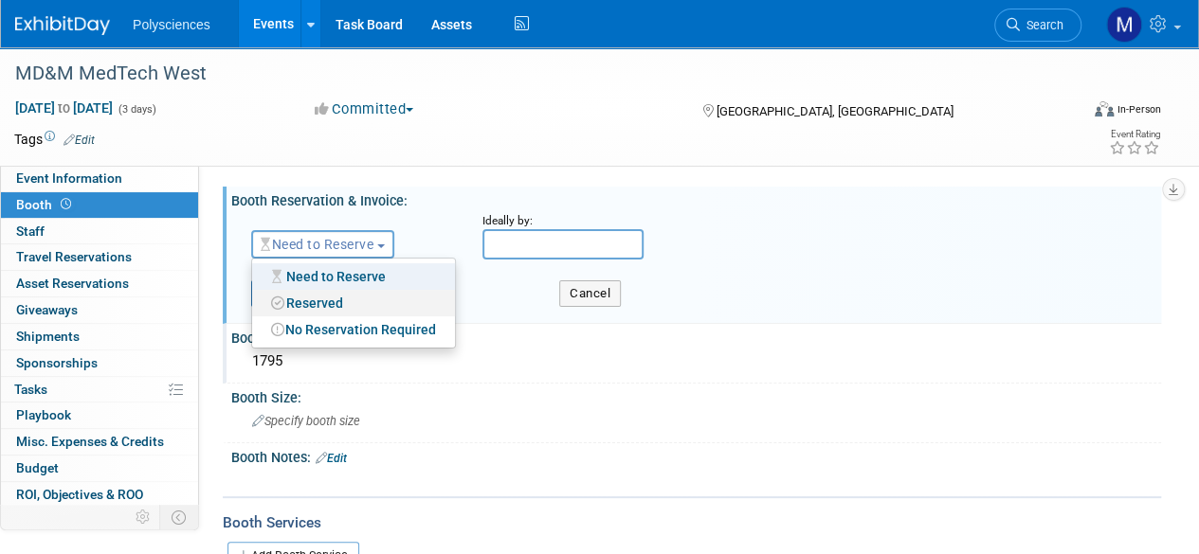
click at [353, 296] on link "Reserved" at bounding box center [353, 303] width 203 height 27
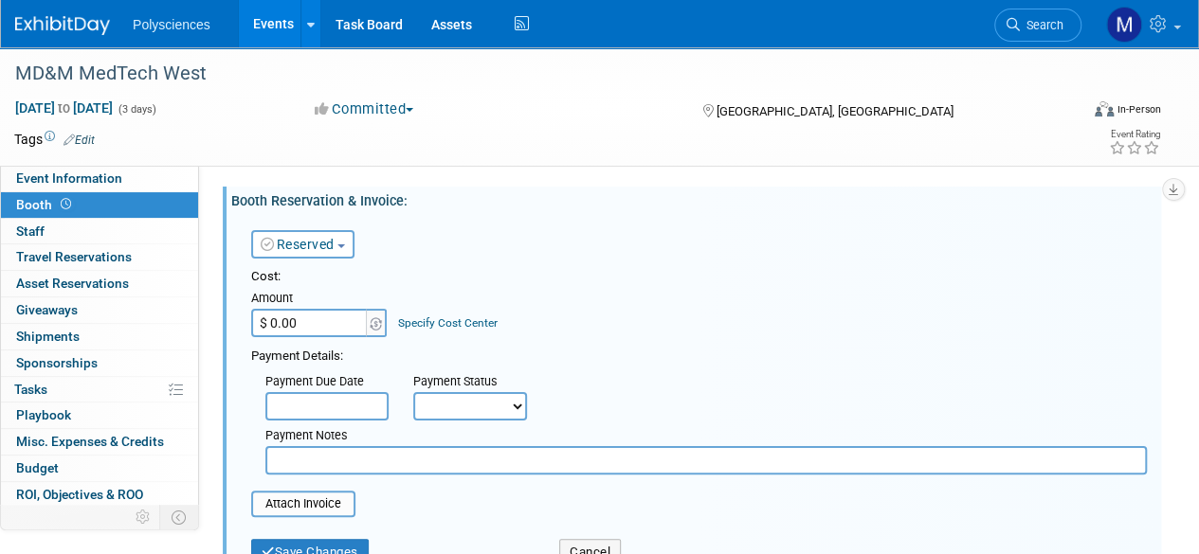
click at [275, 327] on input "$ 0.00" at bounding box center [310, 323] width 118 height 28
type input "$ 7,875.00"
click at [633, 274] on div "Cost:" at bounding box center [698, 277] width 895 height 18
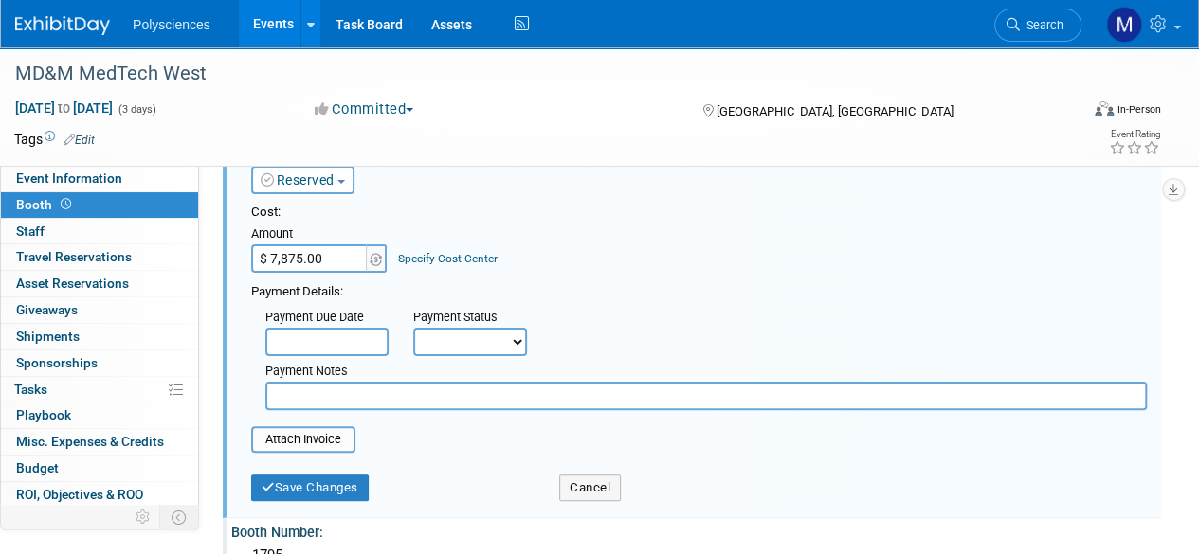
scroll to position [95, 0]
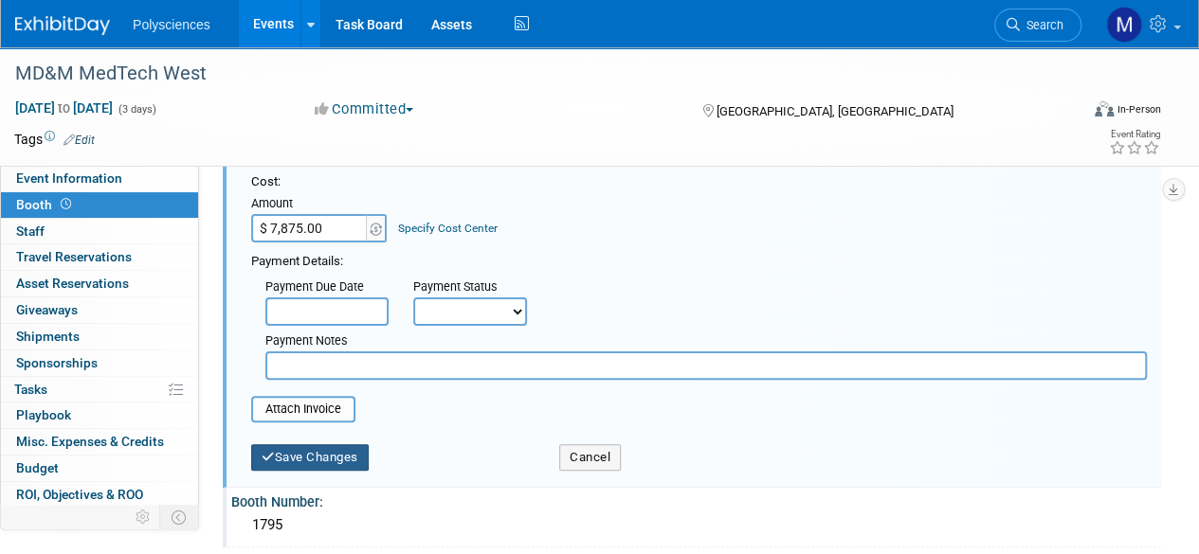
click at [335, 467] on button "Save Changes" at bounding box center [309, 457] width 117 height 27
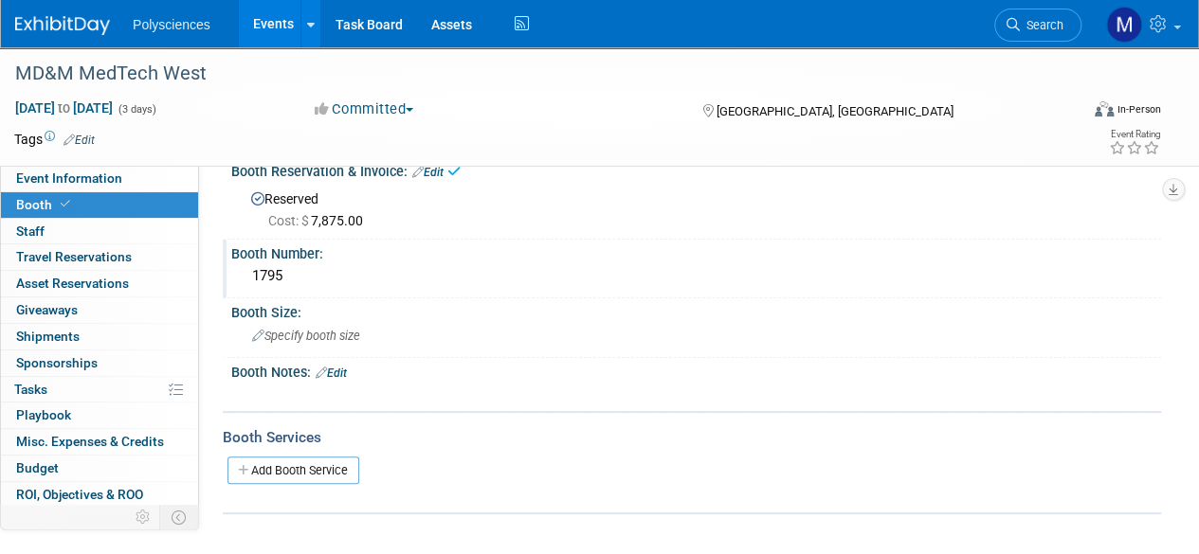
scroll to position [0, 0]
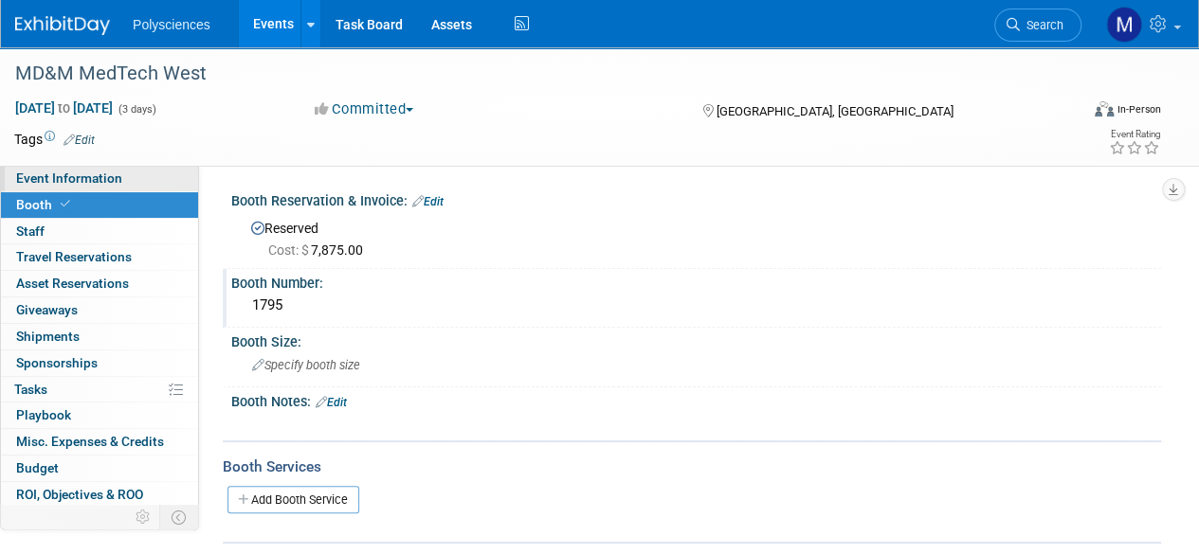
click at [117, 178] on span "Event Information" at bounding box center [69, 178] width 106 height 15
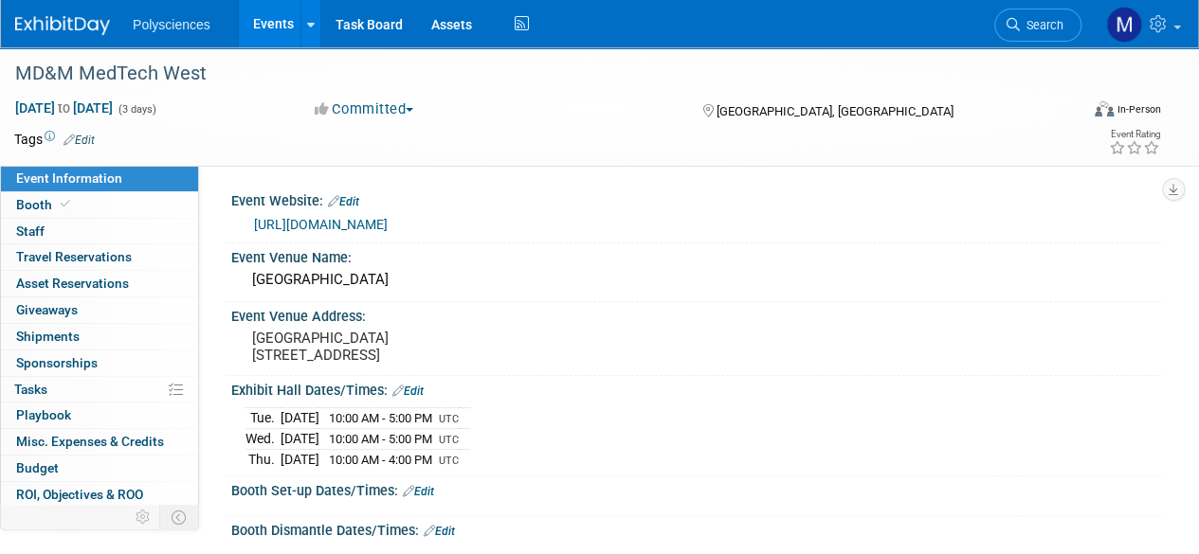
click at [273, 24] on link "Events" at bounding box center [273, 23] width 69 height 47
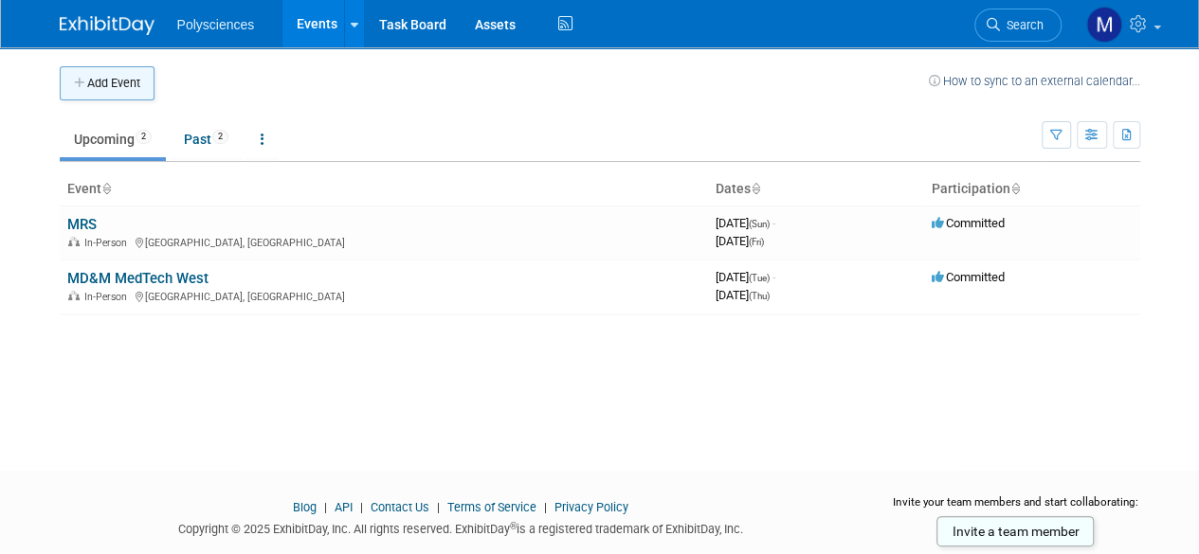
click at [117, 84] on button "Add Event" at bounding box center [107, 83] width 95 height 34
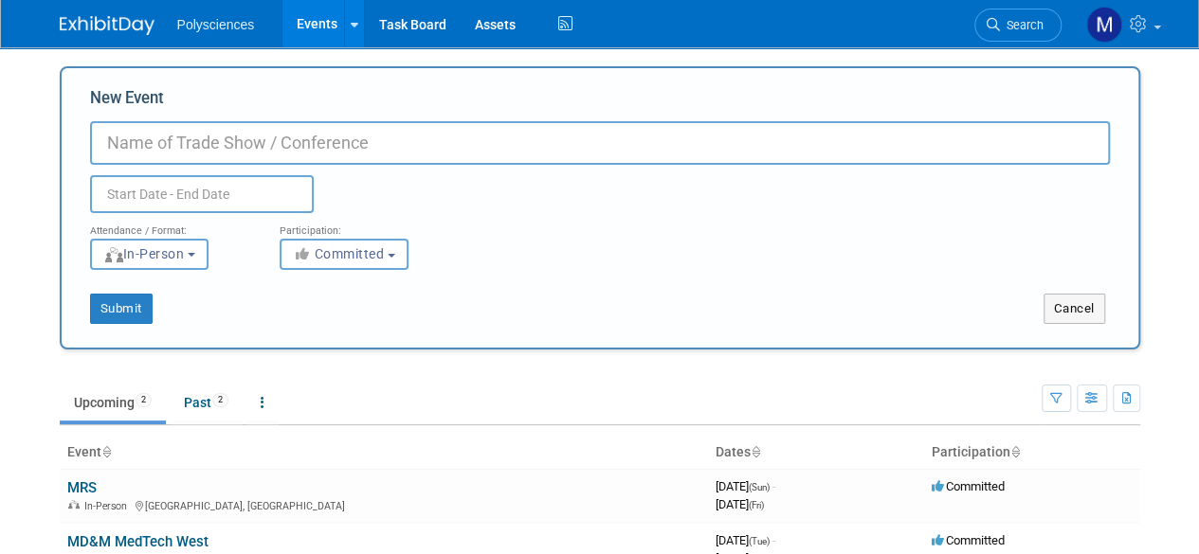
click at [292, 137] on input "New Event" at bounding box center [600, 143] width 1020 height 44
type input "SOCMA"
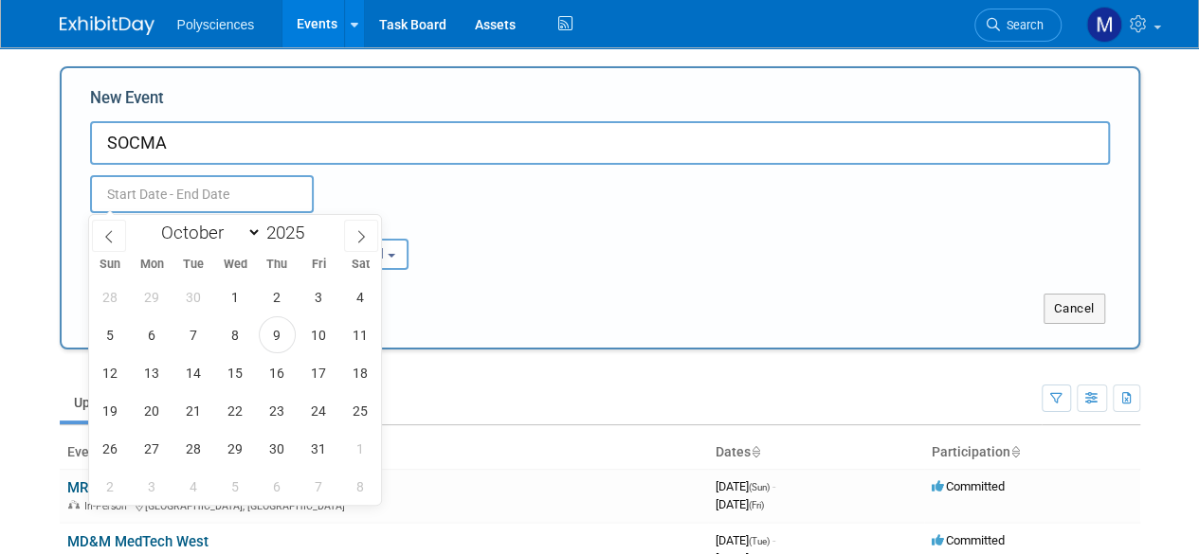
click at [252, 194] on input "text" at bounding box center [202, 194] width 224 height 38
click at [310, 225] on span at bounding box center [311, 227] width 13 height 11
type input "2026"
click at [226, 237] on select "January February March April May June July August September October November De…" at bounding box center [207, 233] width 109 height 24
select select "2"
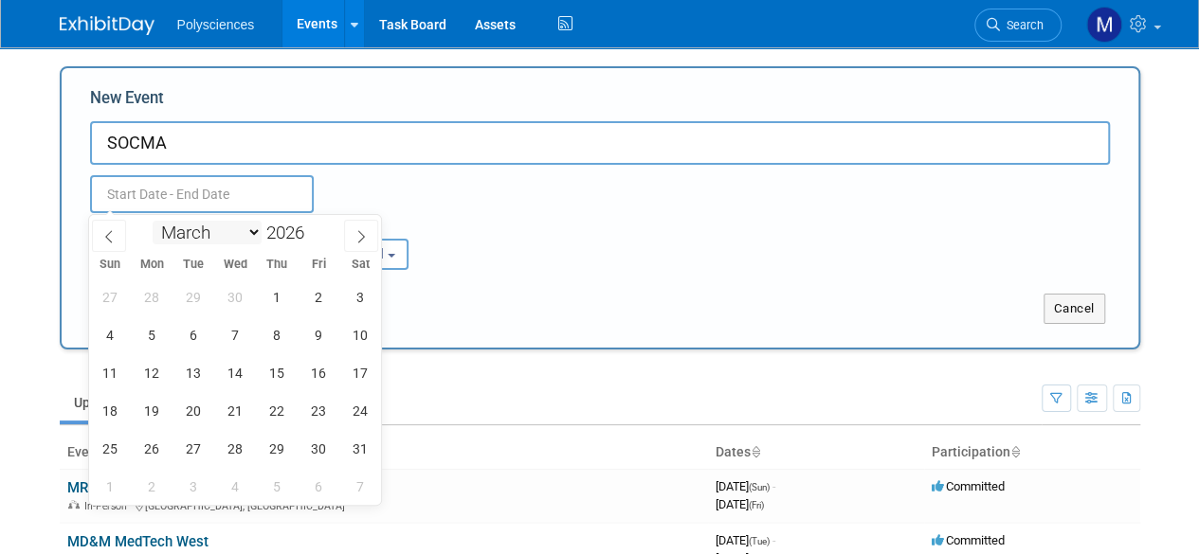
click at [153, 221] on select "January February March April May June July August September October November De…" at bounding box center [207, 233] width 109 height 24
click at [229, 296] on span "4" at bounding box center [235, 297] width 37 height 37
click at [312, 288] on span "6" at bounding box center [318, 297] width 37 height 37
type input "[DATE] to [DATE]"
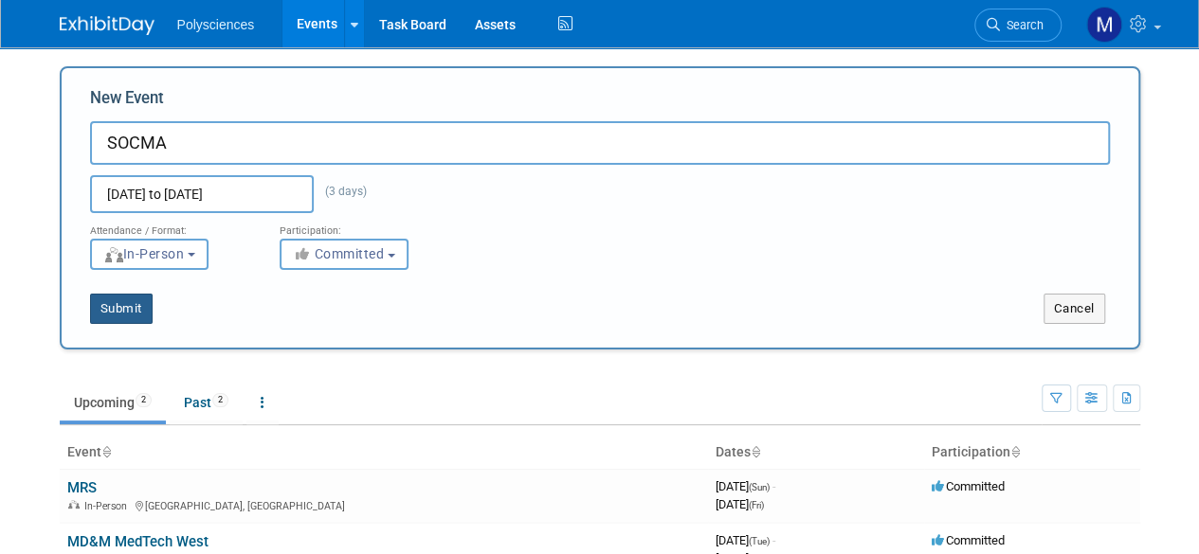
click at [143, 312] on button "Submit" at bounding box center [121, 309] width 63 height 30
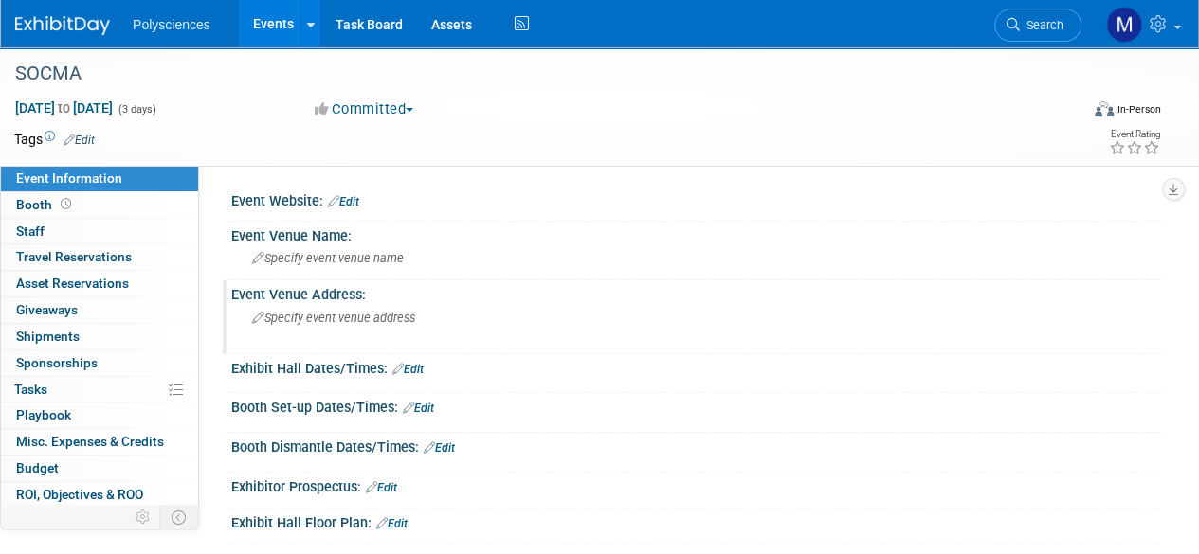
click at [334, 315] on span "Specify event venue address" at bounding box center [333, 318] width 163 height 14
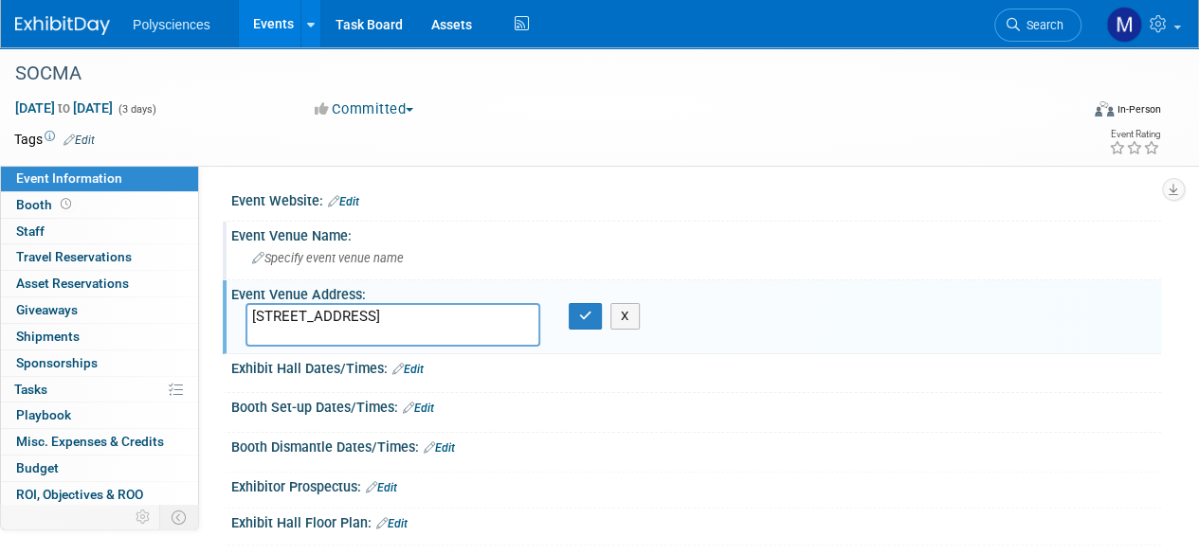
type textarea "201 8th Ave S, Nashville, TN 37203"
click at [319, 254] on span "Specify event venue name" at bounding box center [328, 258] width 152 height 14
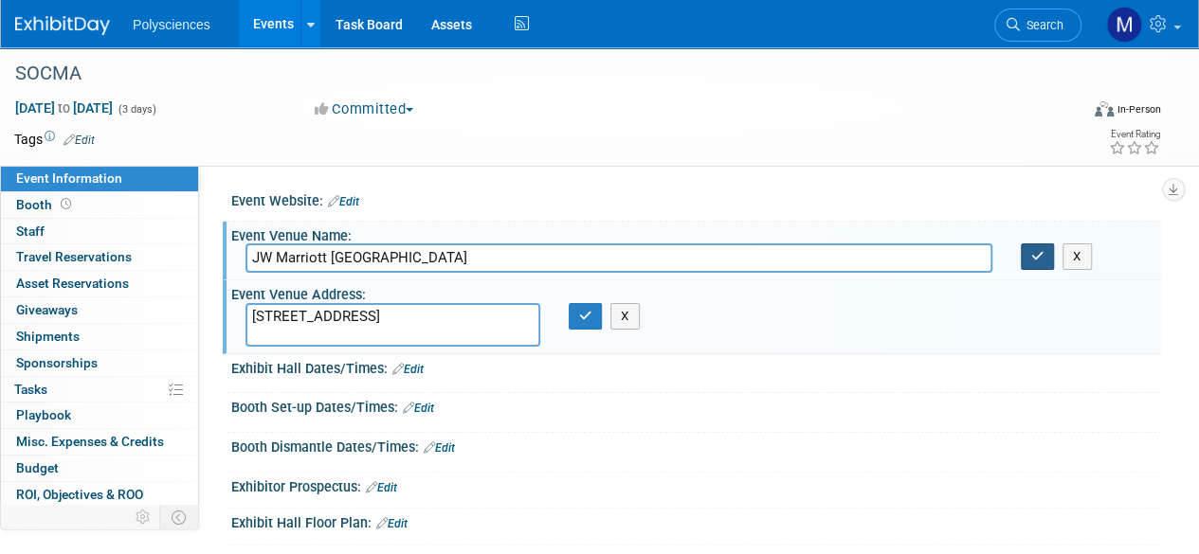
type input "JW Marriott Nashville"
click at [1044, 249] on button "button" at bounding box center [1038, 257] width 34 height 27
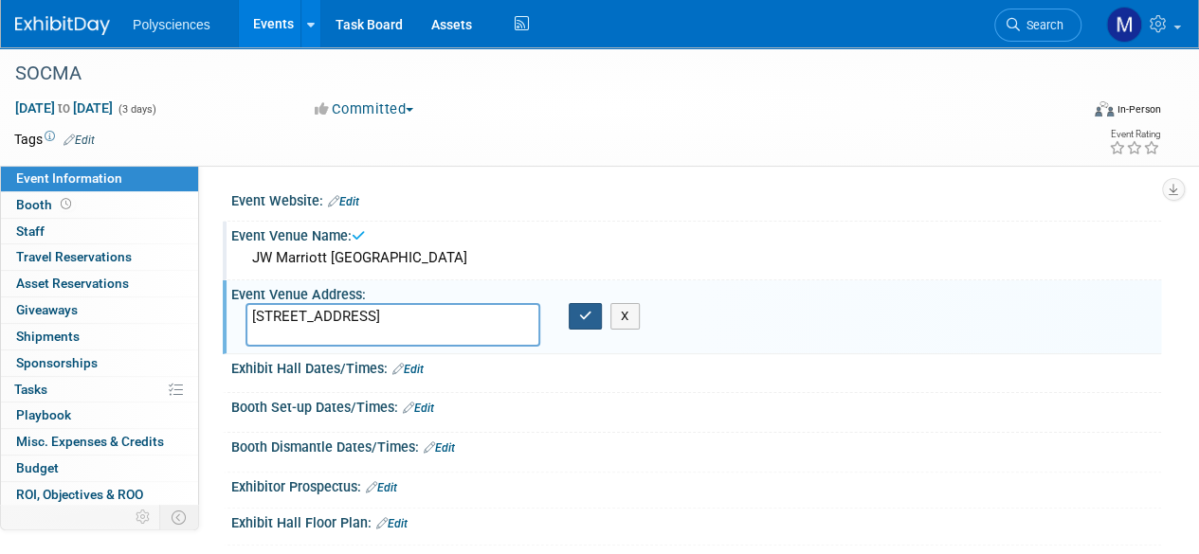
click at [588, 316] on icon "button" at bounding box center [585, 316] width 13 height 12
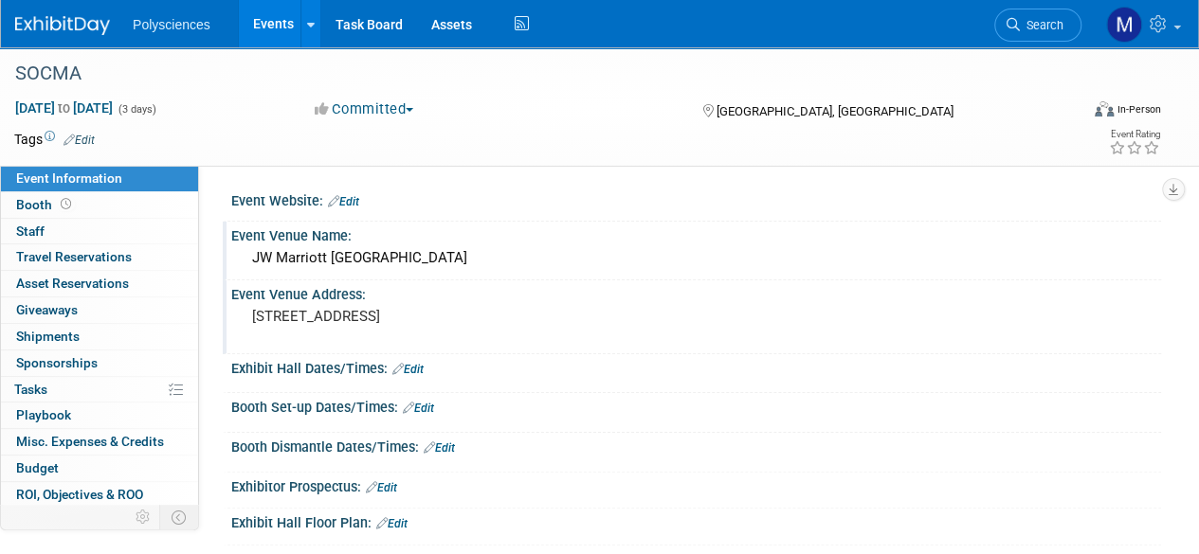
click at [352, 199] on link "Edit" at bounding box center [343, 201] width 31 height 13
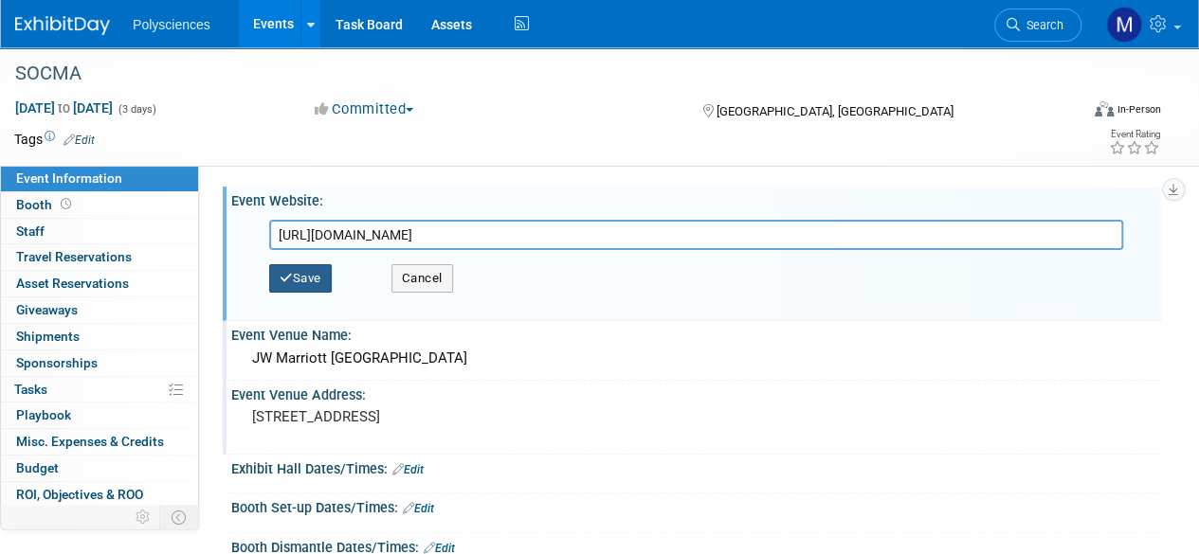
type input "https://www.socmashow.com/"
click at [318, 275] on button "Save" at bounding box center [300, 278] width 63 height 28
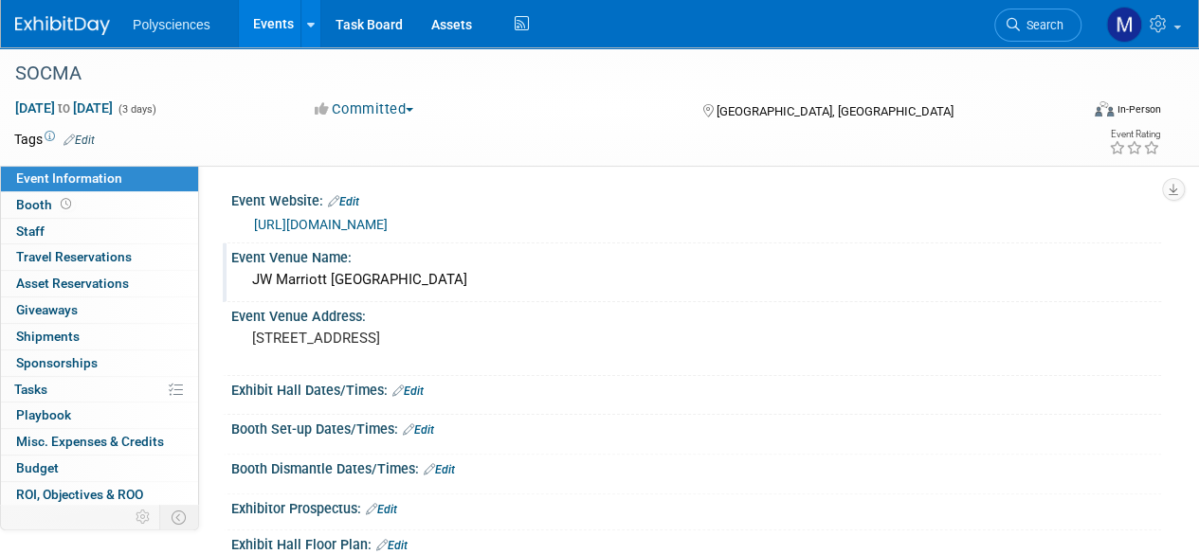
click at [269, 22] on link "Events" at bounding box center [273, 23] width 69 height 47
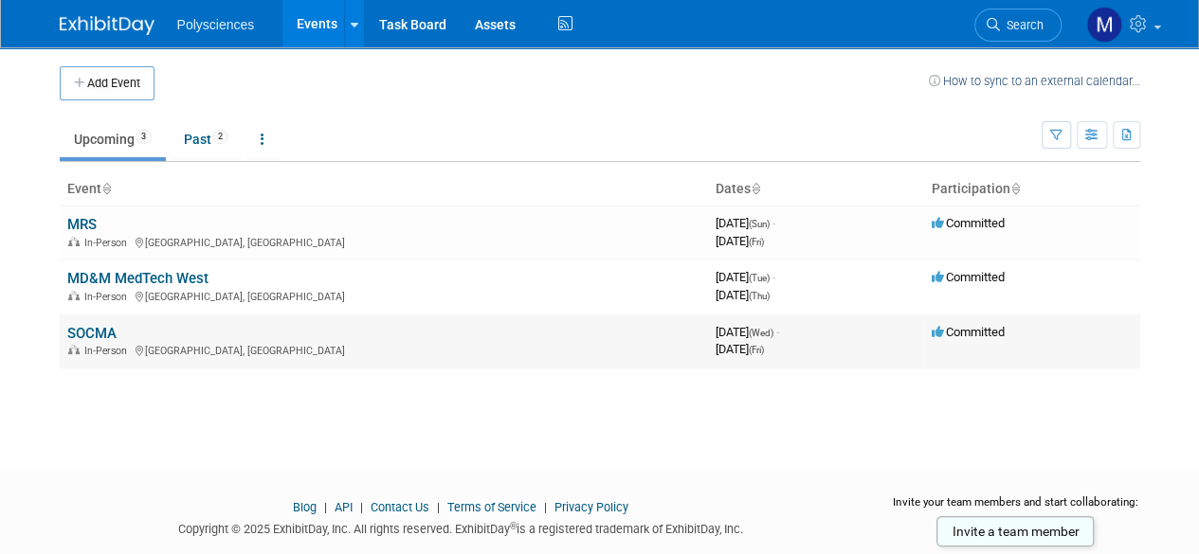
click at [107, 329] on link "SOCMA" at bounding box center [91, 333] width 49 height 17
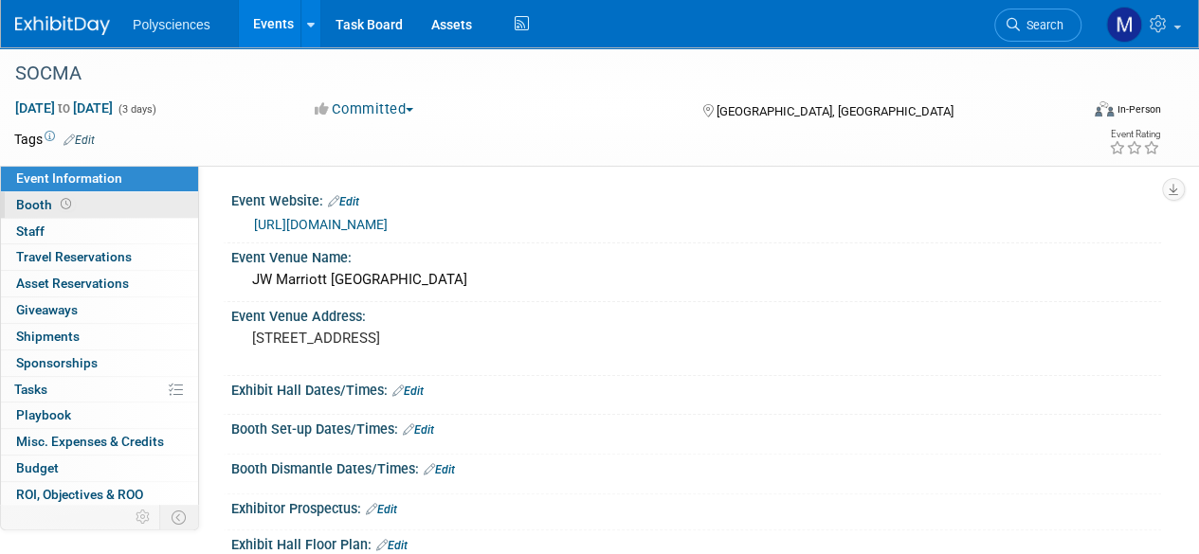
click at [138, 201] on link "Booth" at bounding box center [99, 205] width 197 height 26
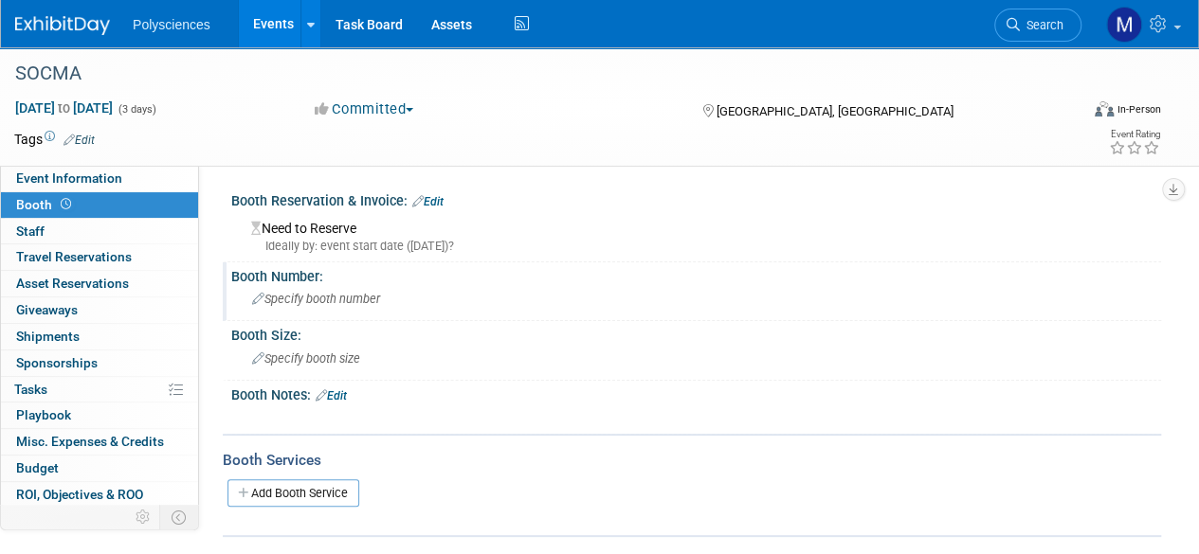
click at [299, 295] on span "Specify booth number" at bounding box center [316, 299] width 128 height 14
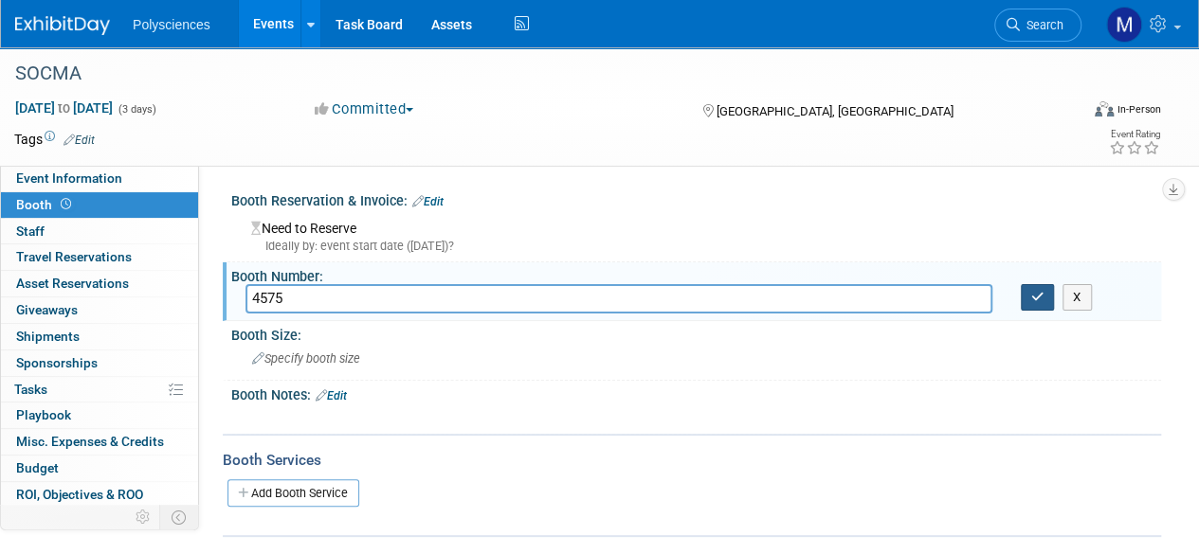
type input "4575"
click at [1035, 303] on button "button" at bounding box center [1038, 297] width 34 height 27
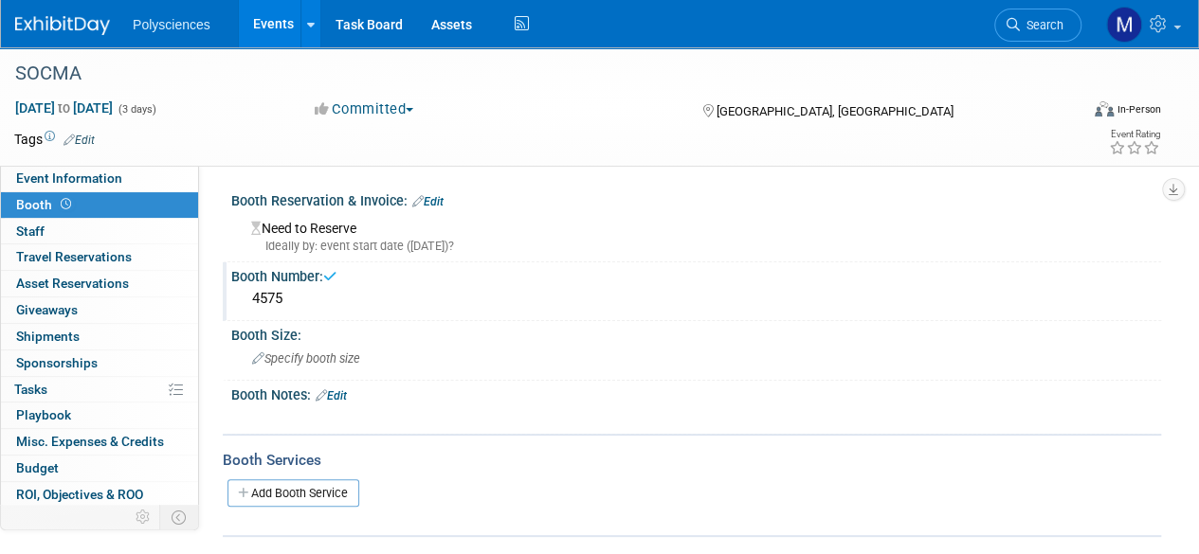
click at [299, 297] on div "4575" at bounding box center [695, 298] width 901 height 29
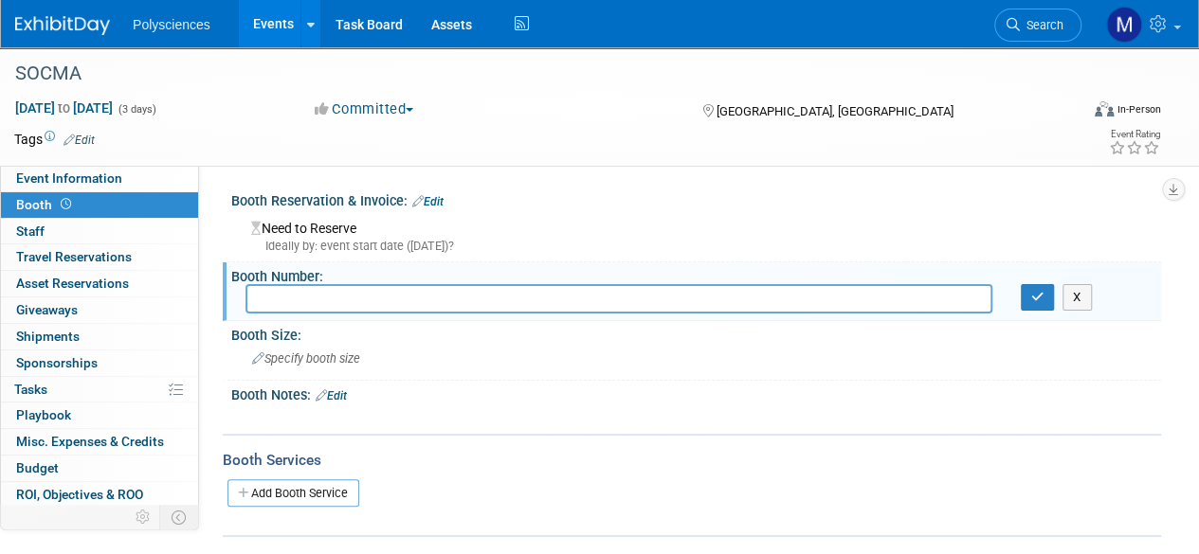
click at [428, 195] on link "Edit" at bounding box center [427, 201] width 31 height 13
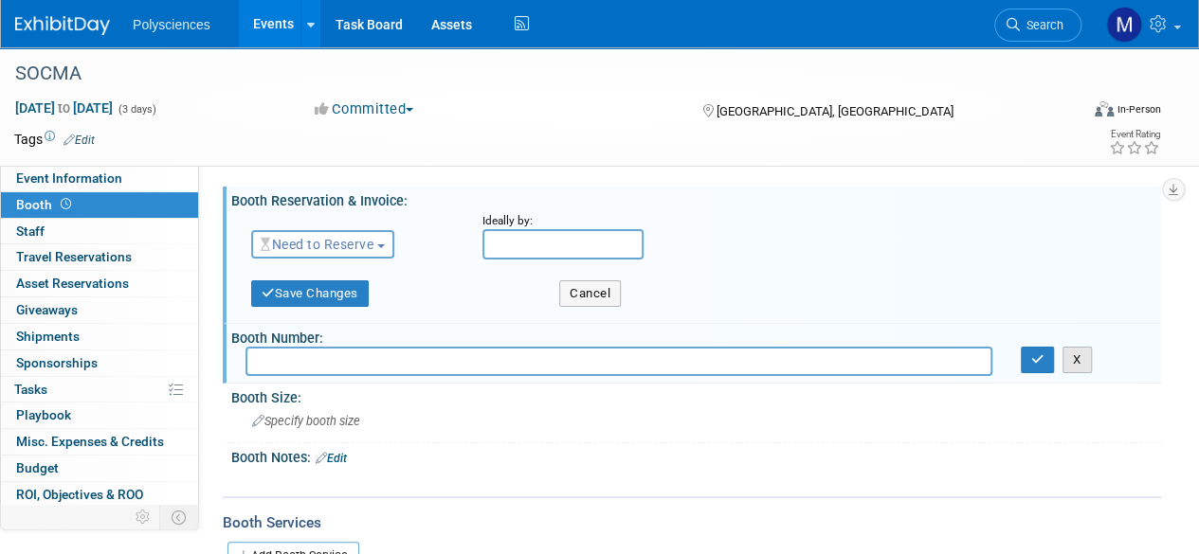
click at [1079, 362] on button "X" at bounding box center [1076, 360] width 29 height 27
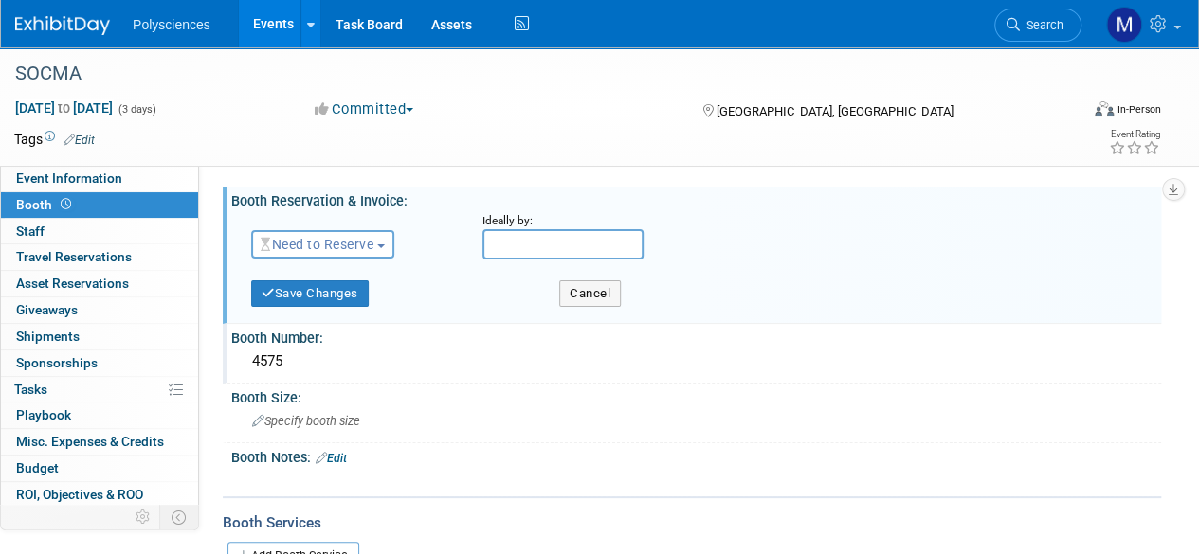
click at [481, 344] on div "Booth Number:" at bounding box center [696, 336] width 930 height 24
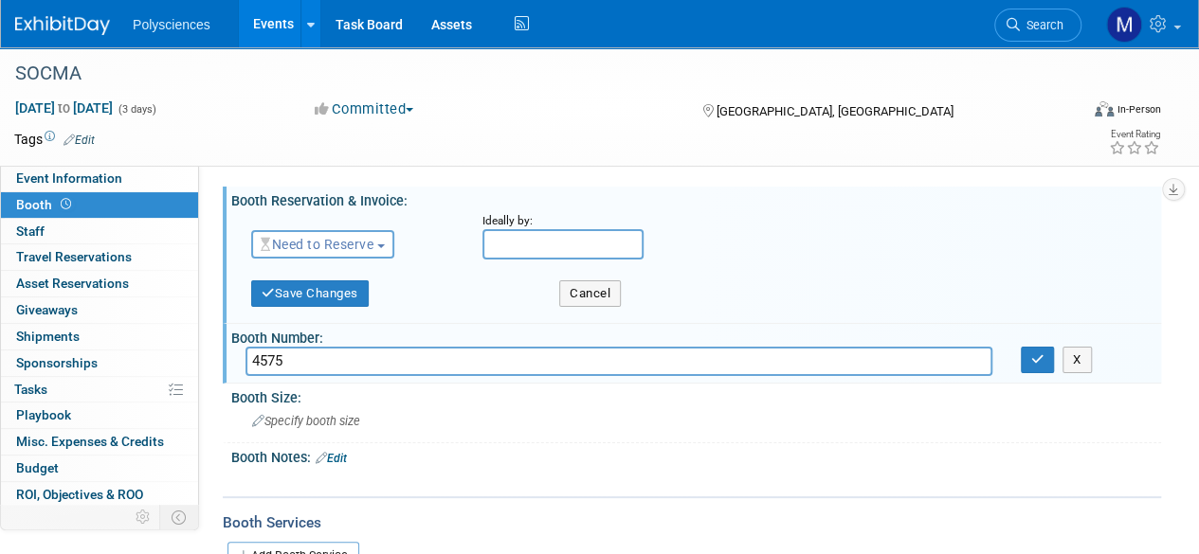
click at [481, 363] on input "4575" at bounding box center [618, 361] width 747 height 29
click at [1040, 363] on icon "button" at bounding box center [1037, 359] width 13 height 12
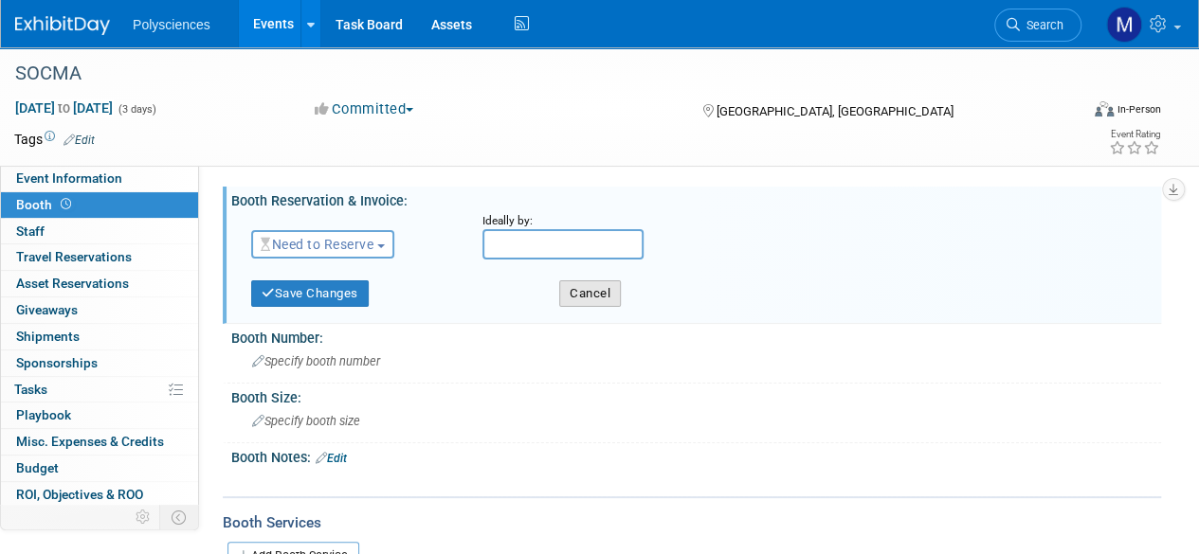
click at [586, 296] on button "Cancel" at bounding box center [590, 293] width 62 height 27
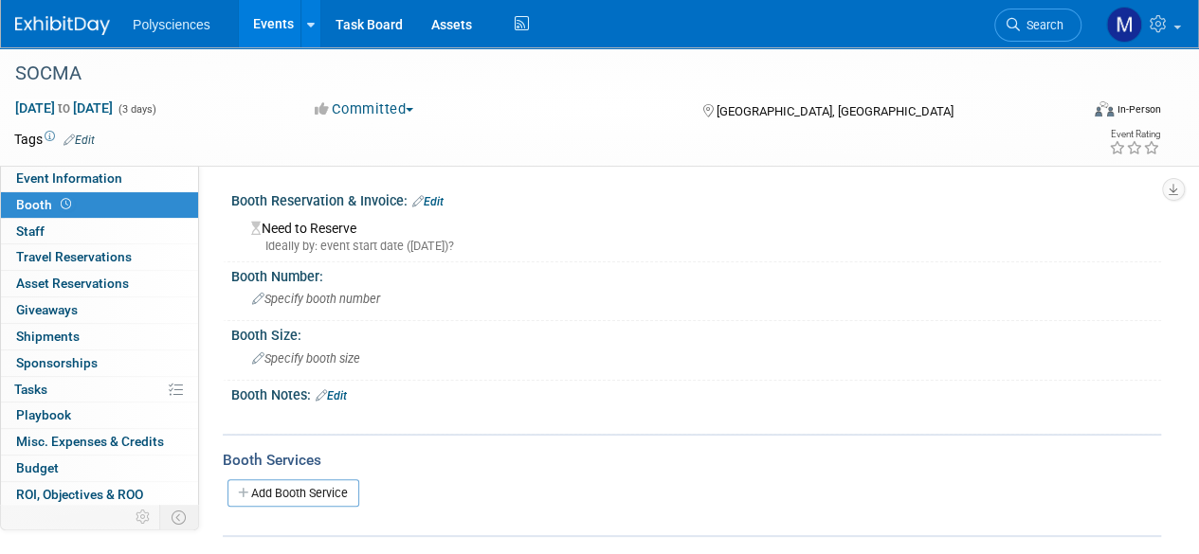
click at [438, 200] on link "Edit" at bounding box center [427, 201] width 31 height 13
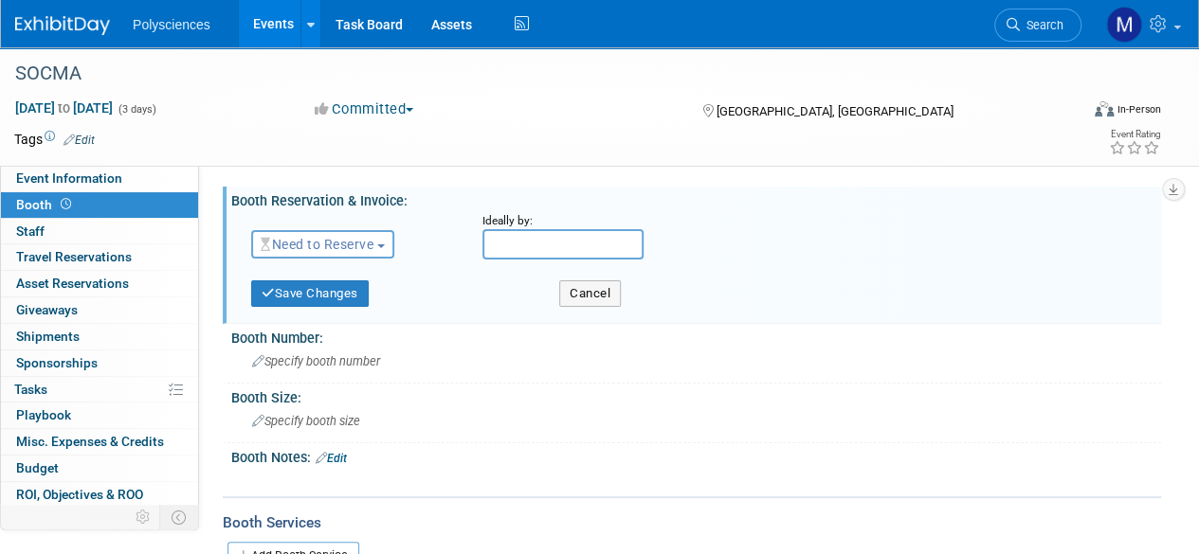
click at [358, 240] on span "Need to Reserve" at bounding box center [317, 244] width 113 height 15
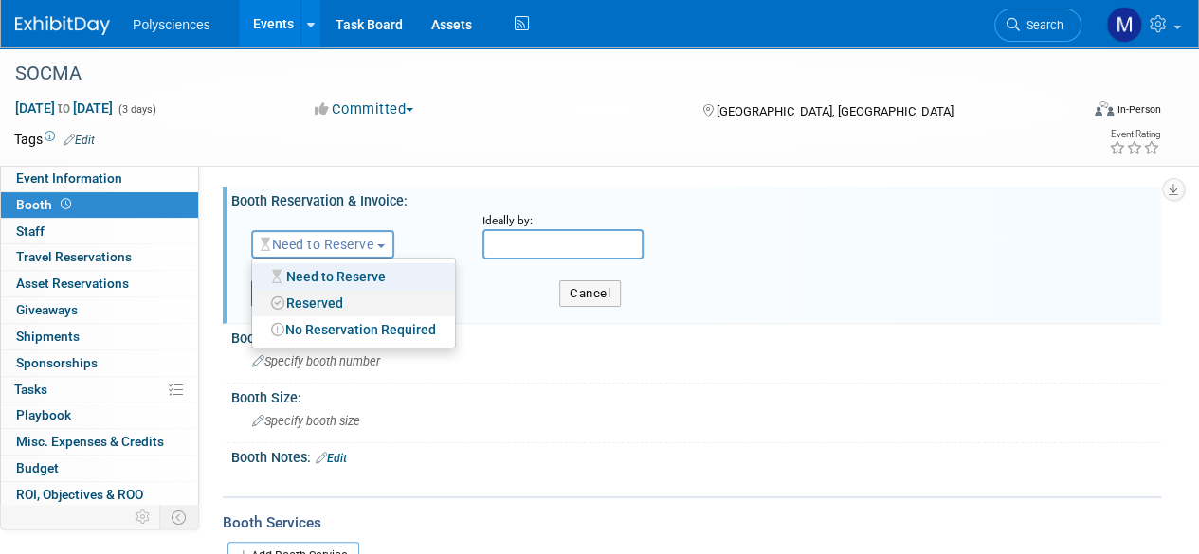
click at [357, 300] on link "Reserved" at bounding box center [353, 303] width 203 height 27
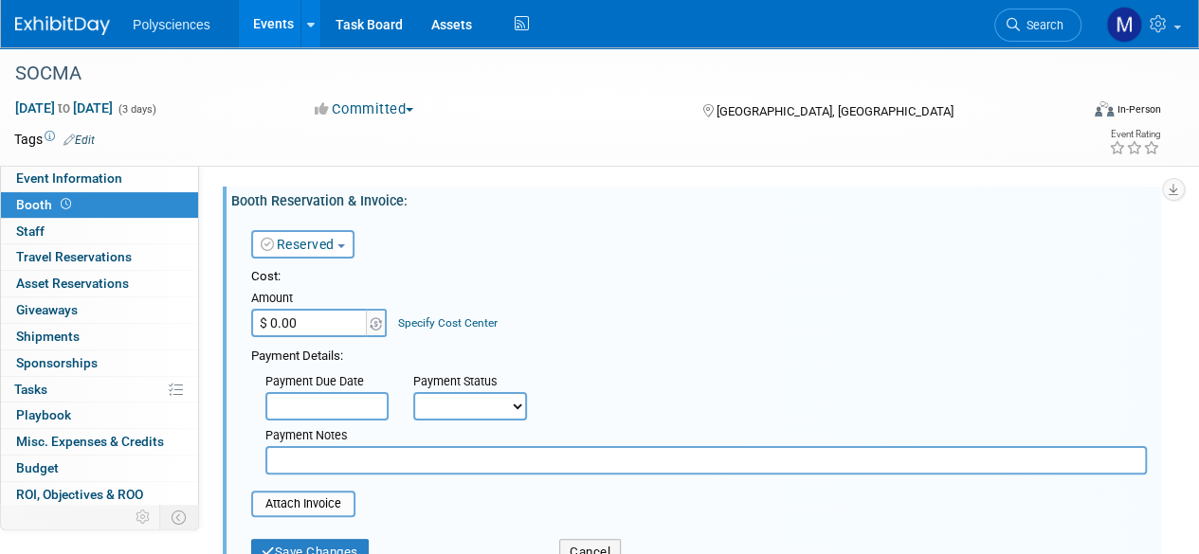
click at [324, 328] on input "$ 0.00" at bounding box center [310, 323] width 118 height 28
type input "$ 4,575.00"
click at [348, 547] on button "Save Changes" at bounding box center [309, 552] width 117 height 27
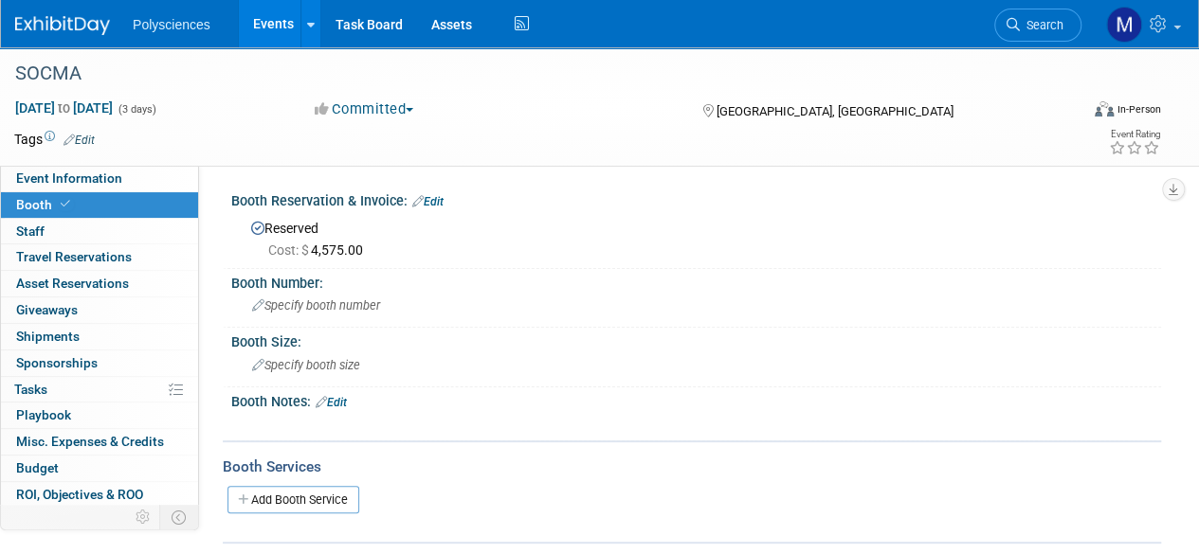
click at [432, 198] on link "Edit" at bounding box center [427, 201] width 31 height 13
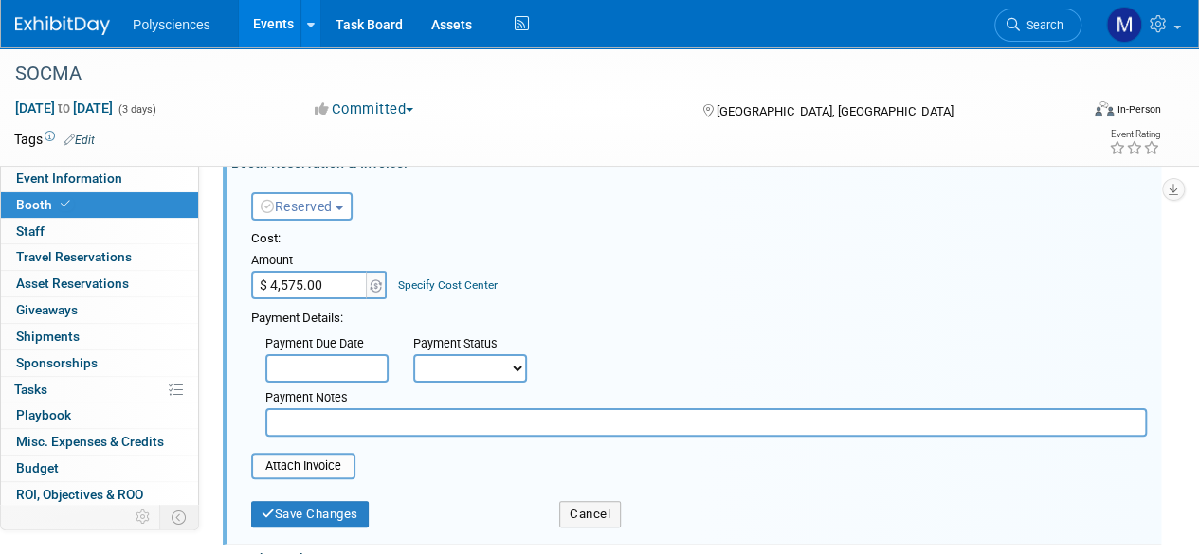
scroll to position [95, 0]
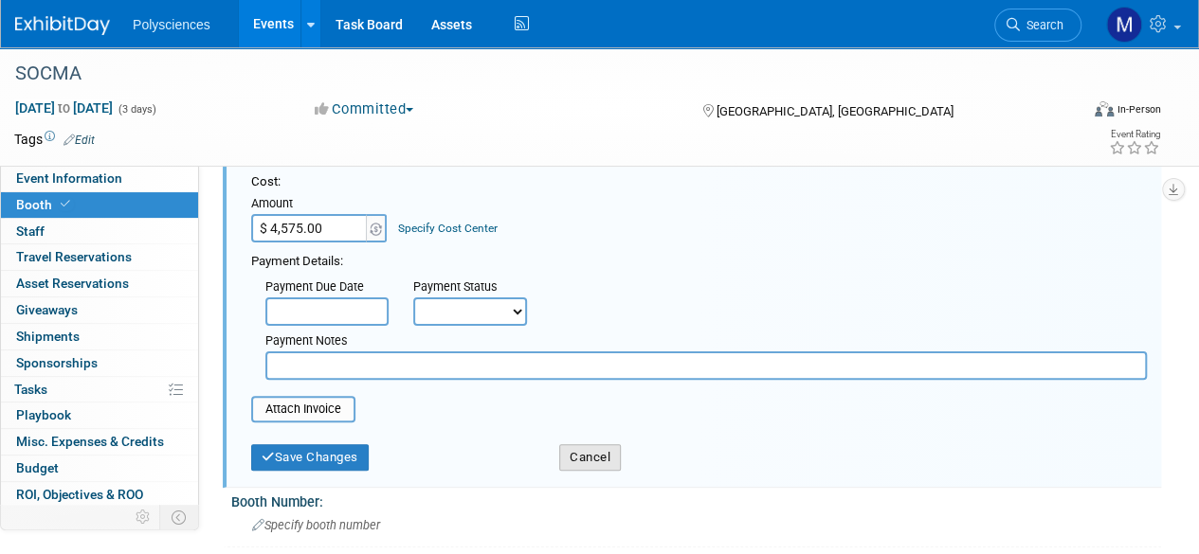
click at [574, 460] on button "Cancel" at bounding box center [590, 457] width 62 height 27
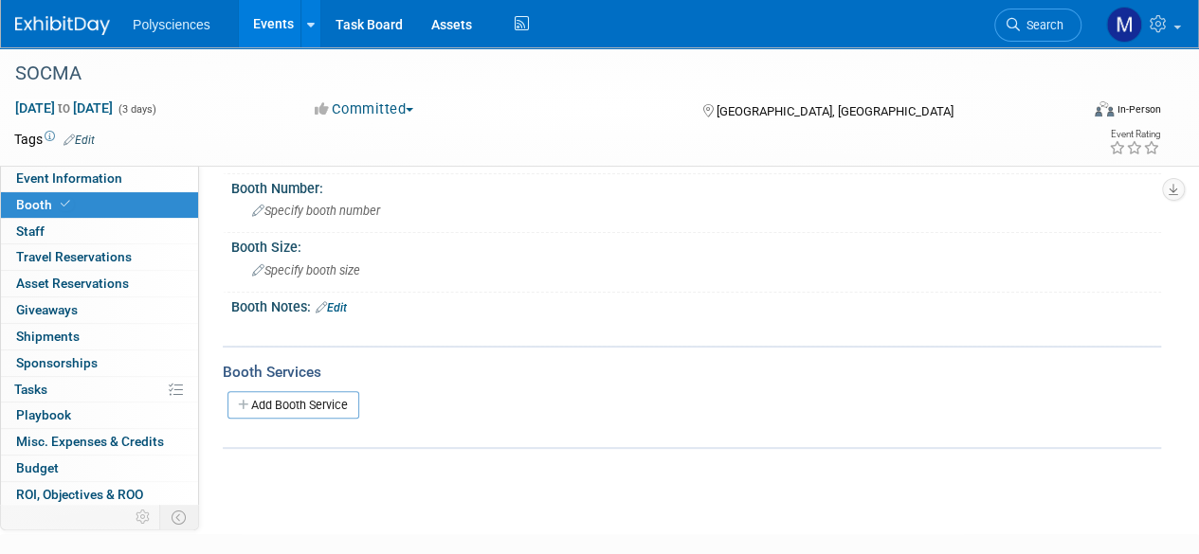
scroll to position [0, 0]
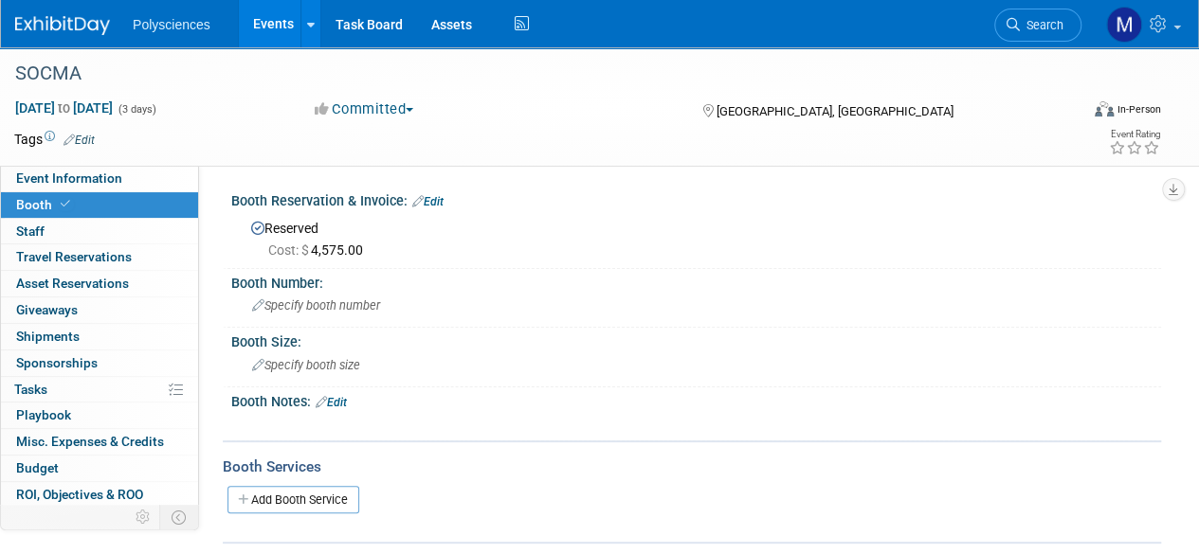
click at [282, 27] on link "Events" at bounding box center [273, 23] width 69 height 47
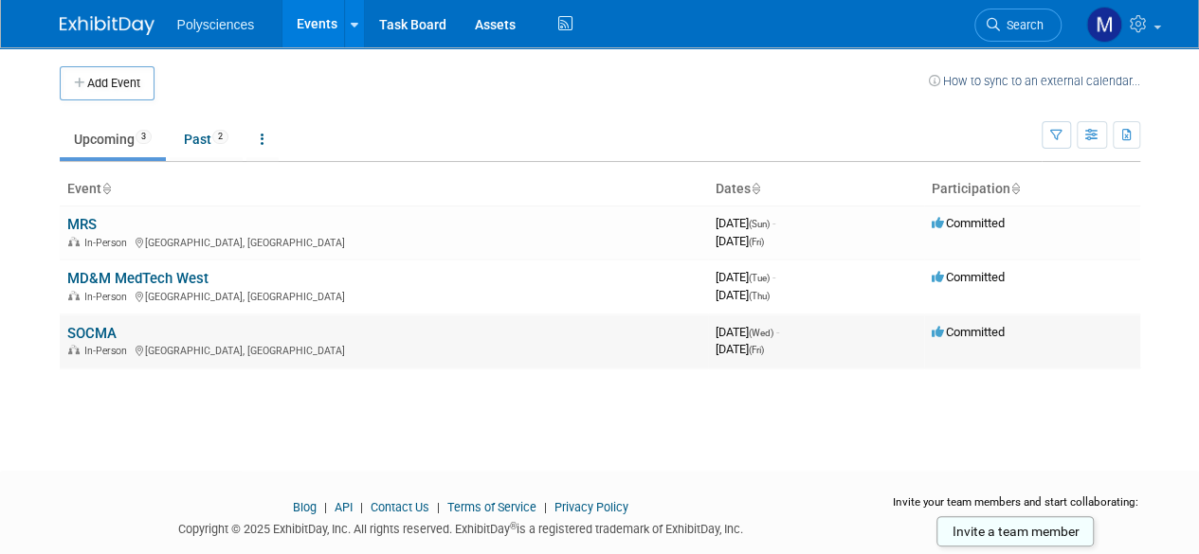
click at [100, 331] on link "SOCMA" at bounding box center [91, 333] width 49 height 17
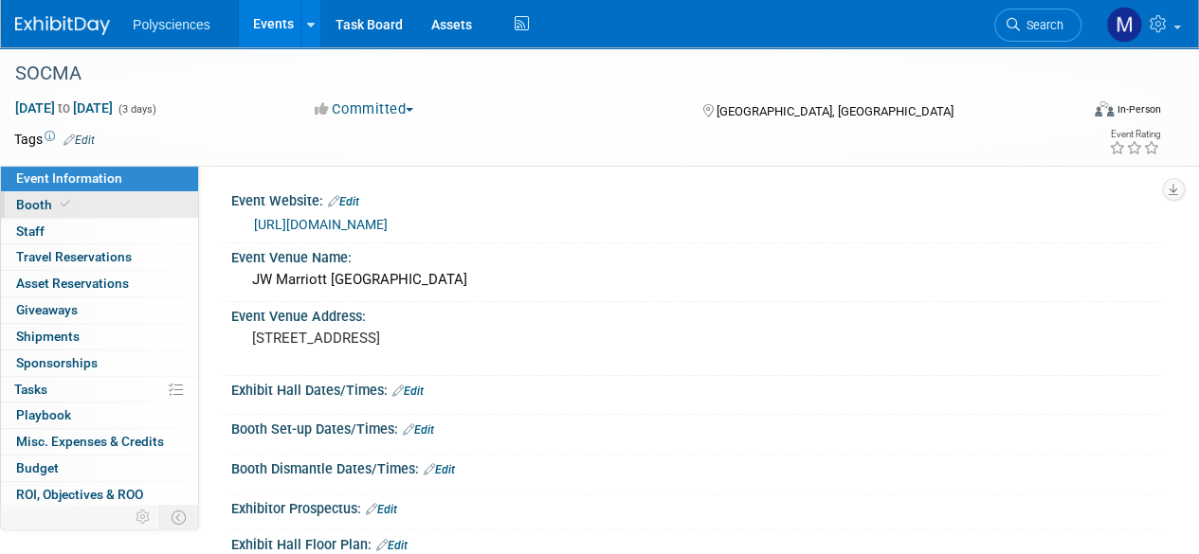
click at [106, 208] on link "Booth" at bounding box center [99, 205] width 197 height 26
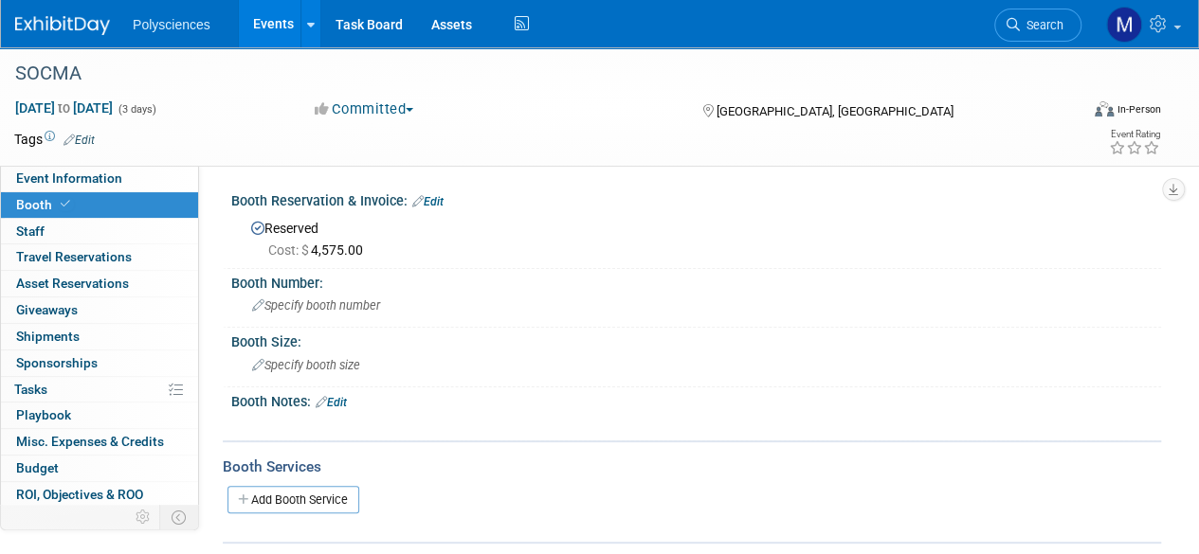
click at [430, 196] on link "Edit" at bounding box center [427, 201] width 31 height 13
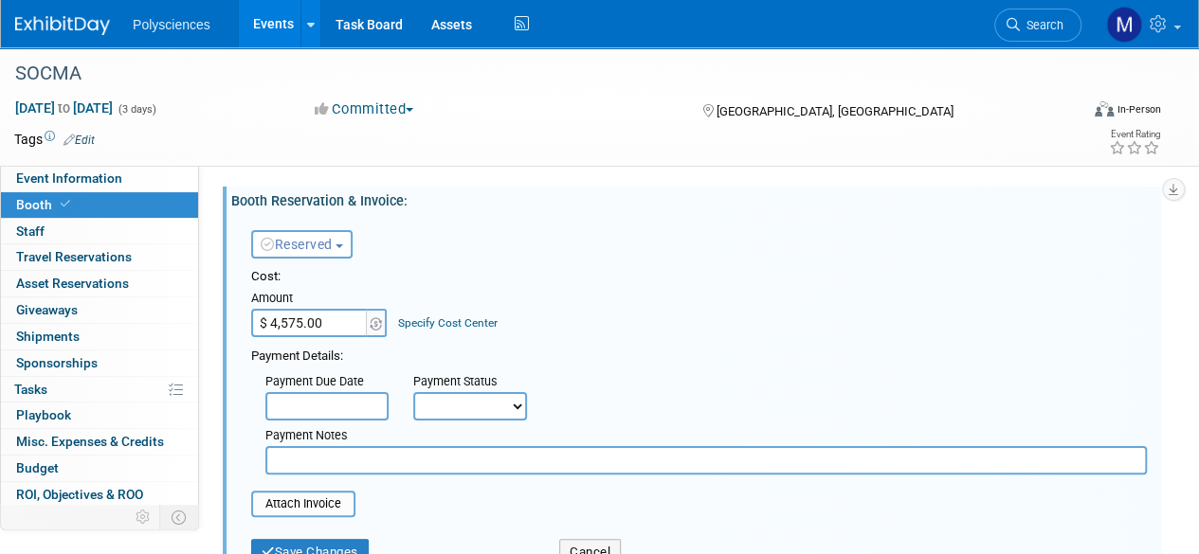
click at [324, 244] on span "Reserved" at bounding box center [297, 244] width 72 height 15
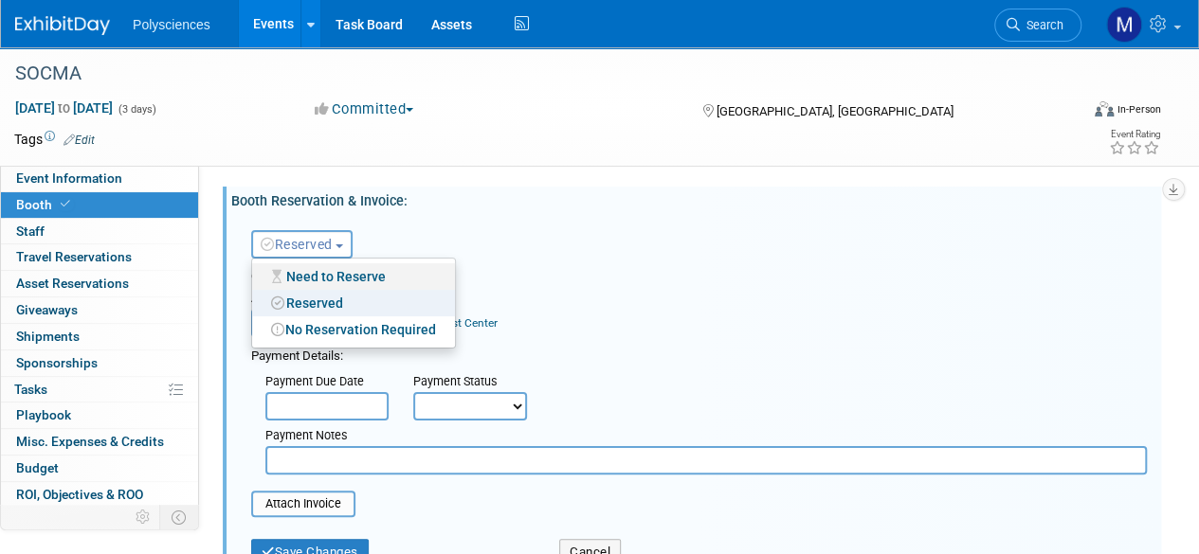
click at [320, 272] on link "Need to Reserve" at bounding box center [353, 276] width 203 height 27
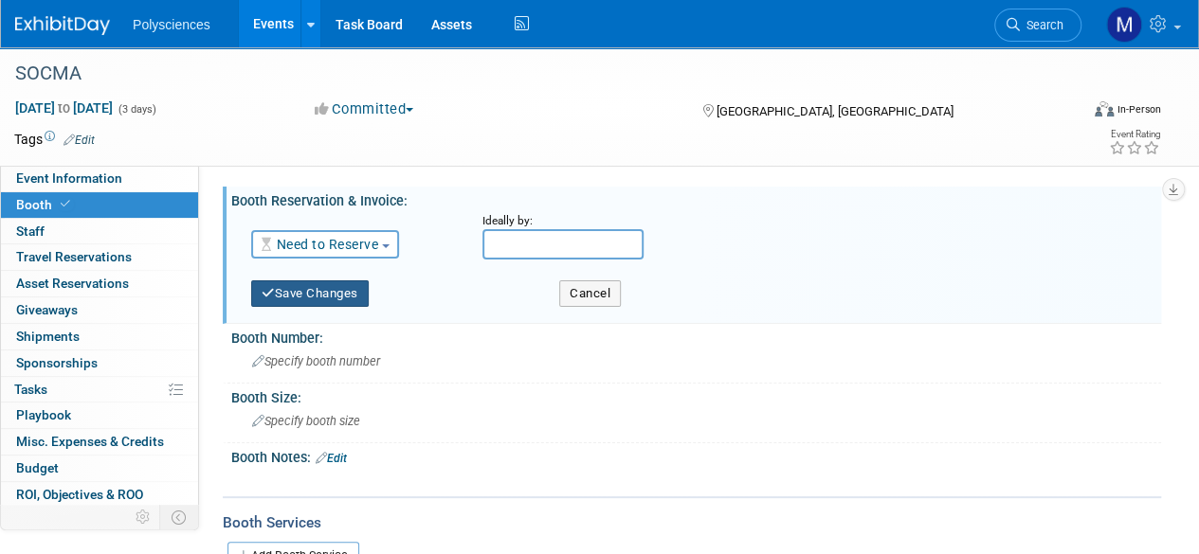
click at [345, 298] on button "Save Changes" at bounding box center [309, 293] width 117 height 27
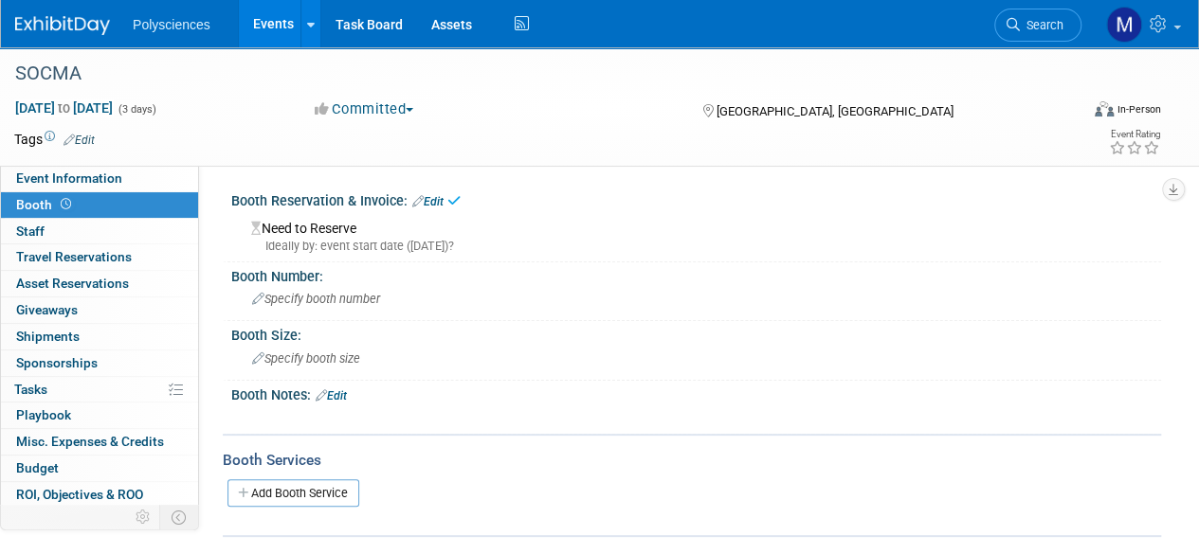
click at [286, 24] on link "Events" at bounding box center [273, 23] width 69 height 47
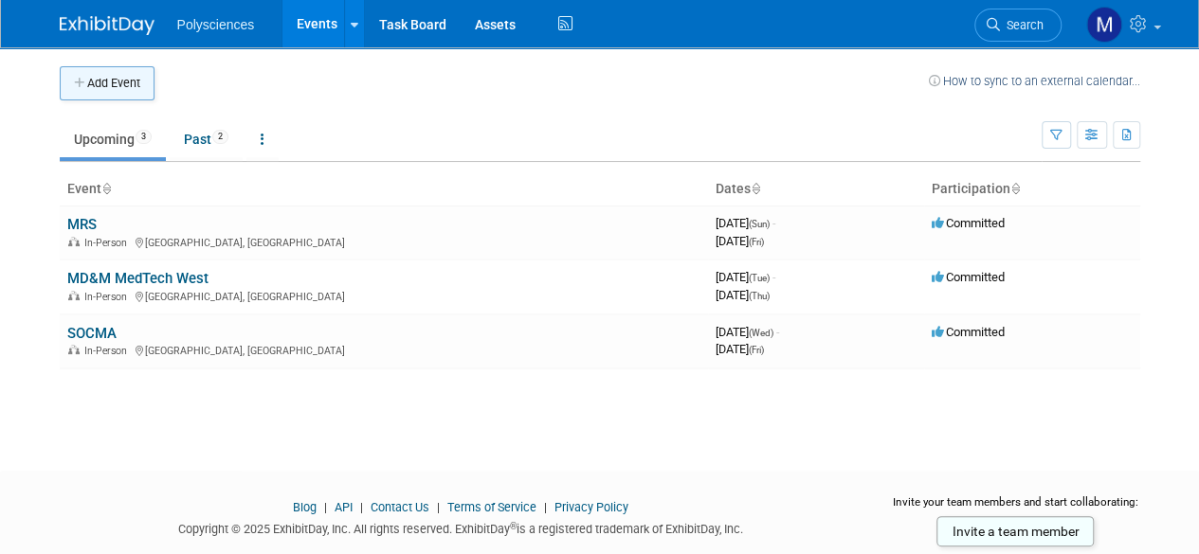
click at [120, 76] on button "Add Event" at bounding box center [107, 83] width 95 height 34
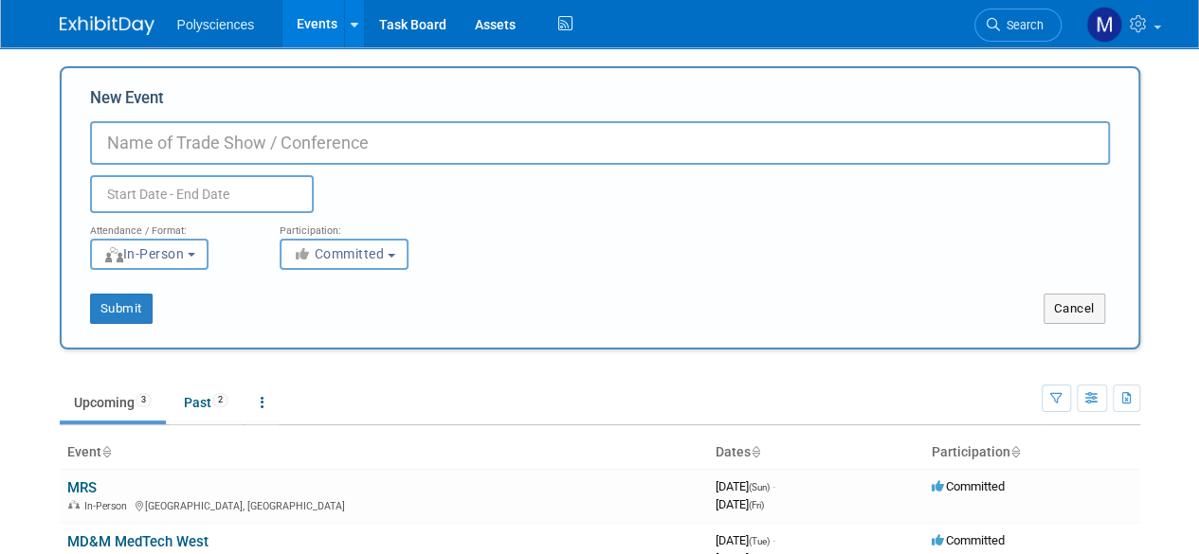
click at [226, 138] on input "New Event" at bounding box center [600, 143] width 1020 height 44
type input "ACS Fall"
click at [190, 194] on input "text" at bounding box center [202, 194] width 224 height 38
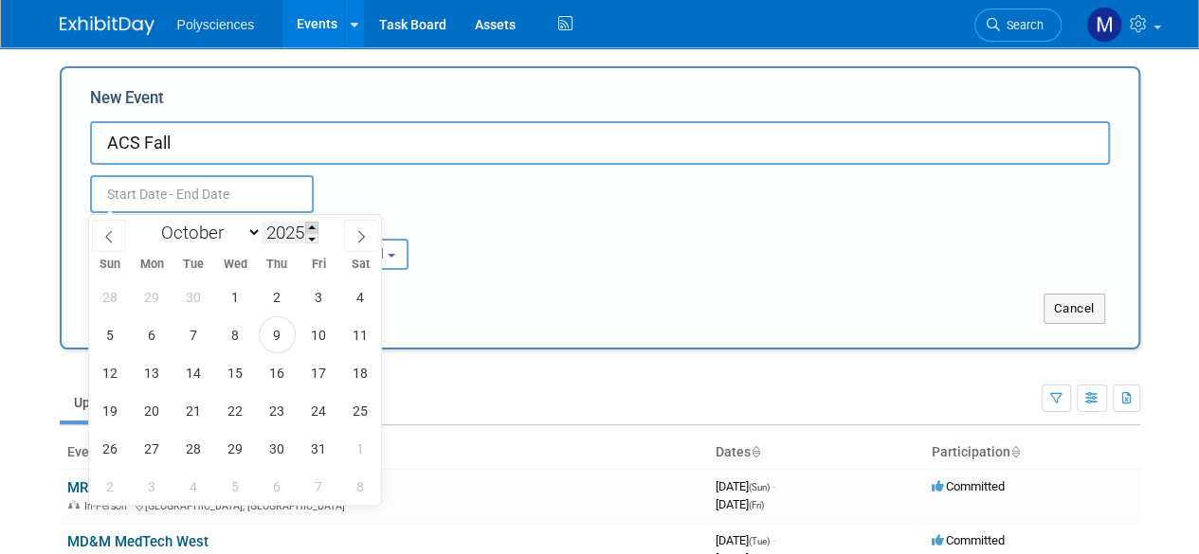
click at [309, 225] on span at bounding box center [311, 227] width 13 height 11
type input "2026"
click at [235, 230] on select "January February March April May June July August September October November De…" at bounding box center [207, 233] width 109 height 24
select select "7"
click at [153, 221] on select "January February March April May June July August September October November De…" at bounding box center [207, 233] width 109 height 24
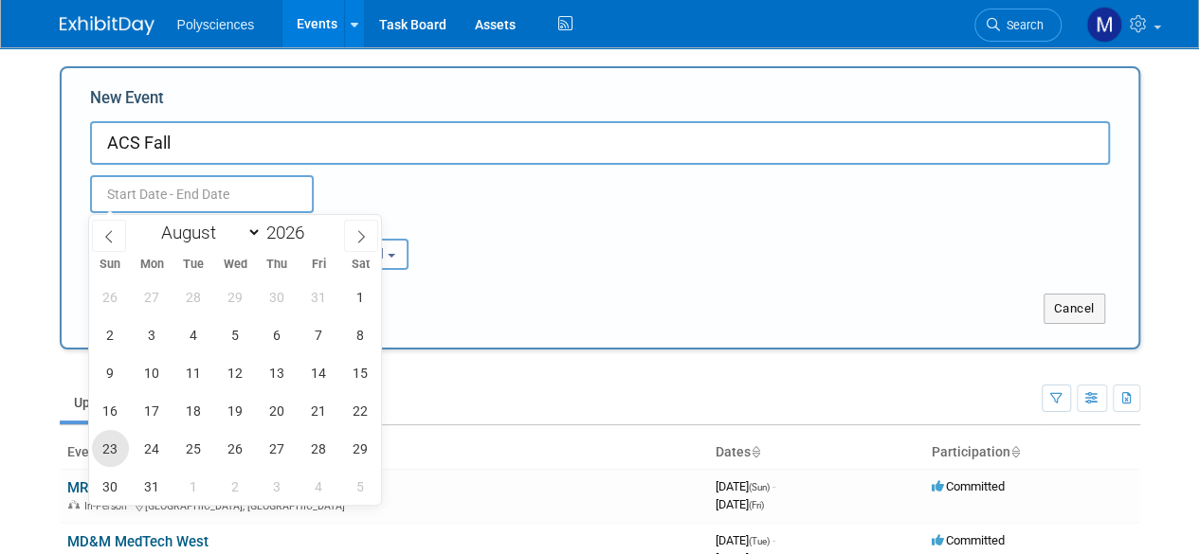
click at [117, 446] on span "23" at bounding box center [110, 448] width 37 height 37
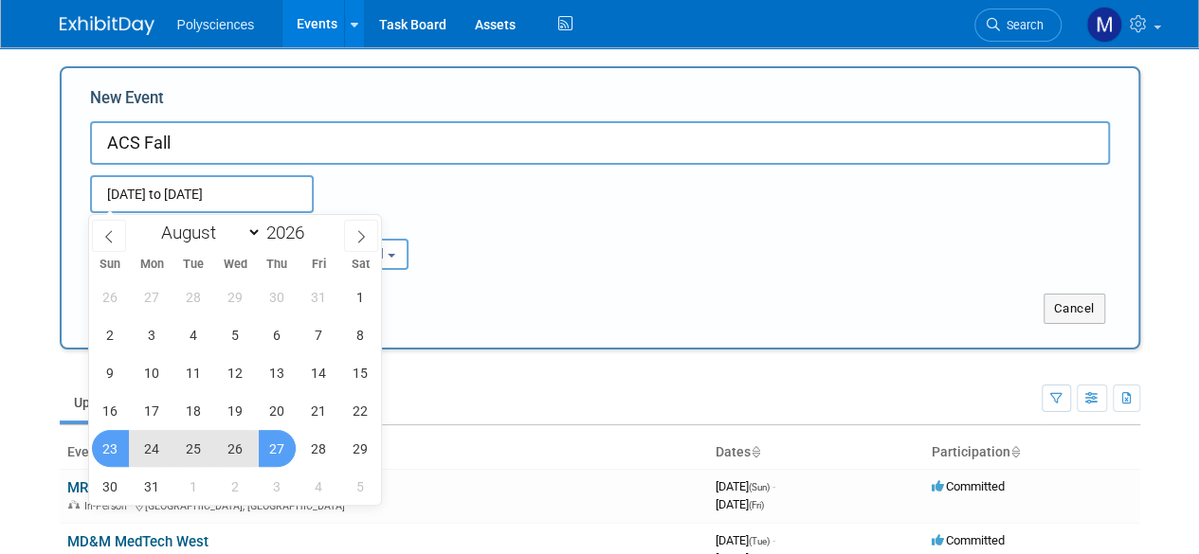
click at [276, 443] on span "27" at bounding box center [277, 448] width 37 height 37
type input "[DATE] to [DATE]"
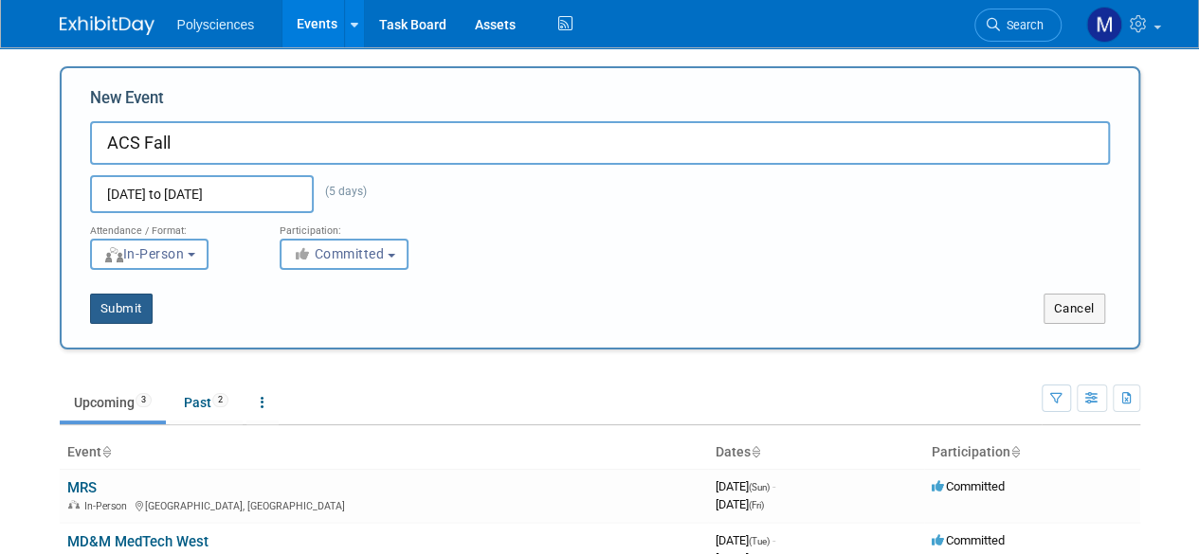
click at [131, 313] on button "Submit" at bounding box center [121, 309] width 63 height 30
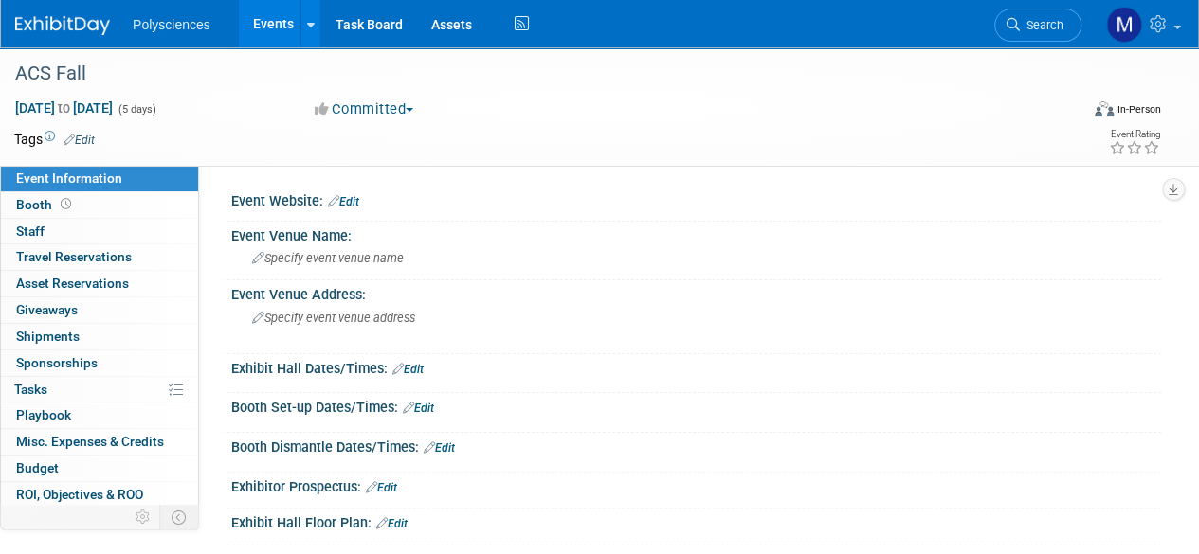
click at [356, 200] on link "Edit" at bounding box center [343, 201] width 31 height 13
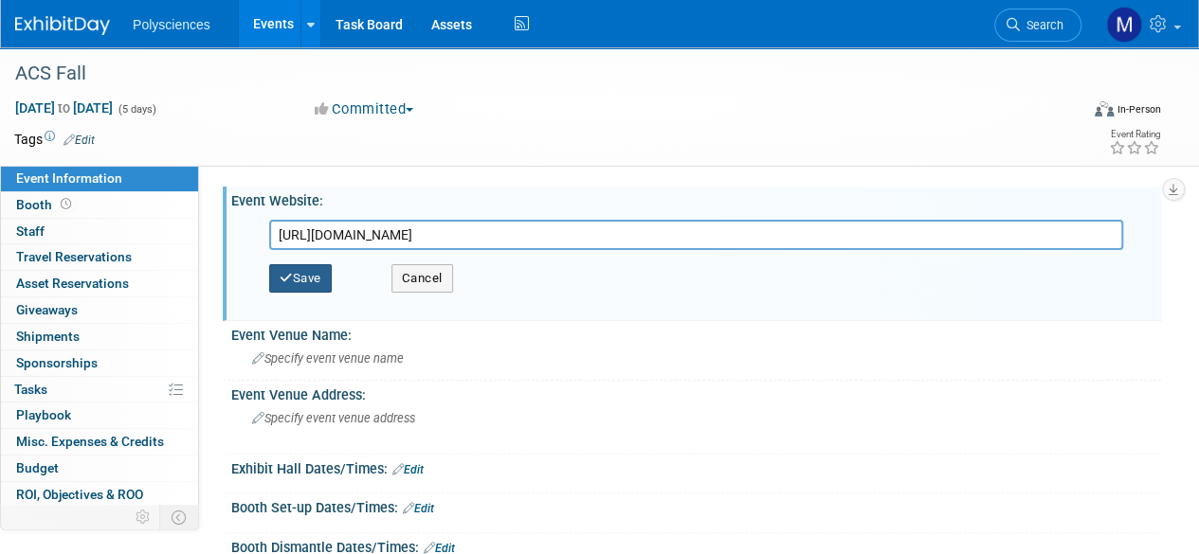
type input "https://www.acs.org/"
click at [322, 271] on button "Save" at bounding box center [300, 278] width 63 height 28
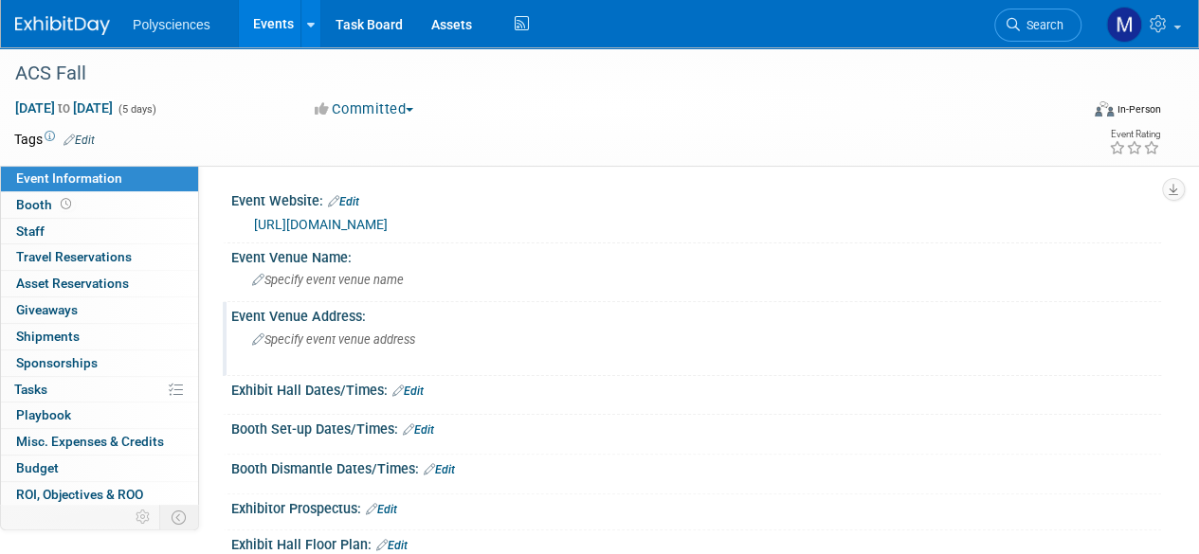
click at [296, 334] on span "Specify event venue address" at bounding box center [333, 340] width 163 height 14
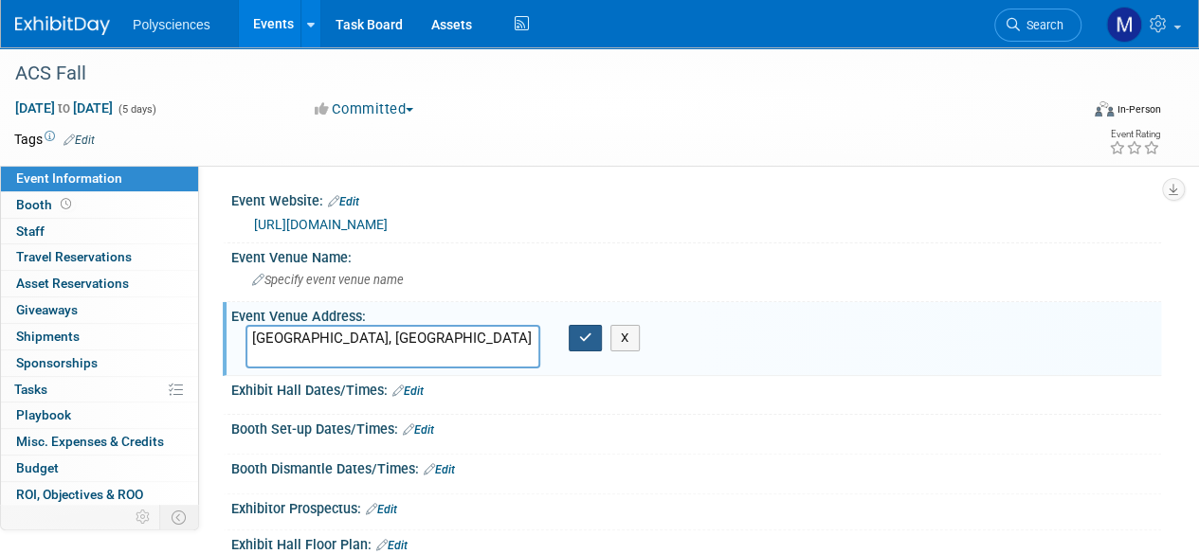
type textarea "[GEOGRAPHIC_DATA], [GEOGRAPHIC_DATA]"
click at [583, 332] on icon "button" at bounding box center [585, 338] width 13 height 12
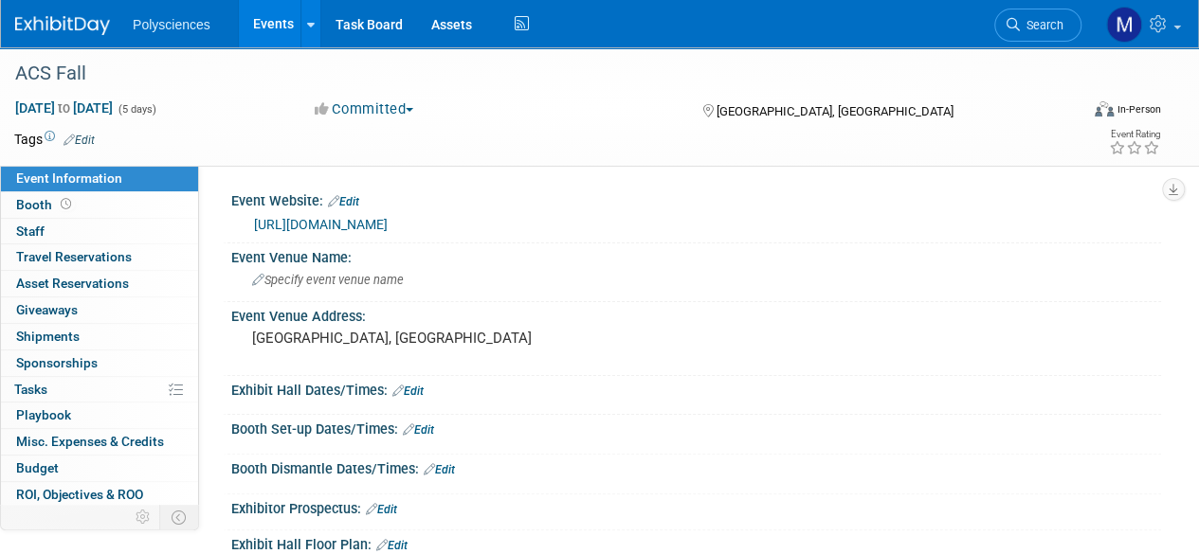
click at [284, 32] on link "Events" at bounding box center [273, 23] width 69 height 47
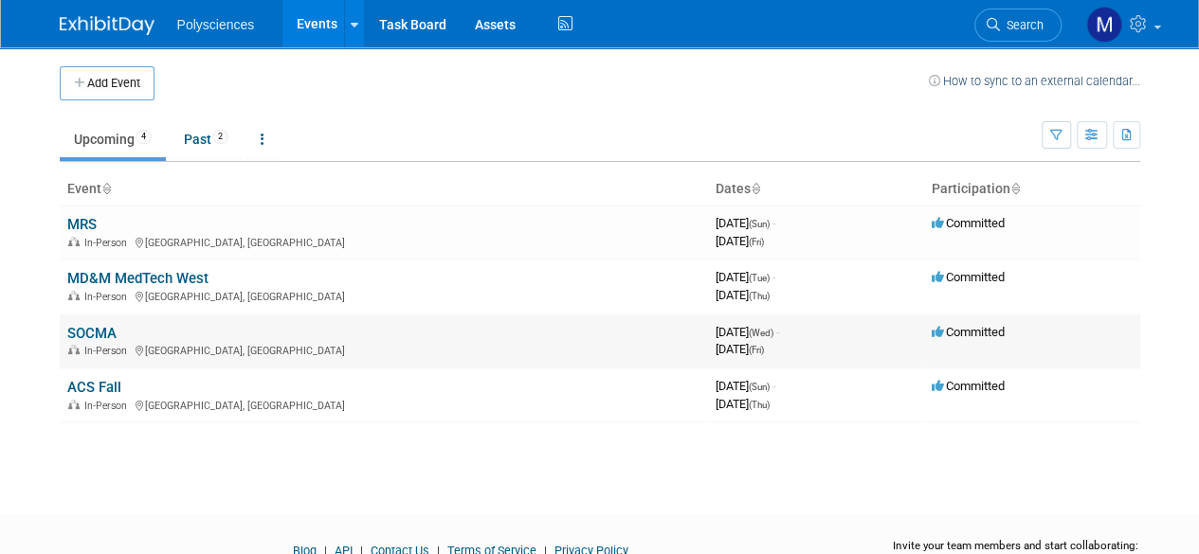
click at [103, 331] on link "SOCMA" at bounding box center [91, 333] width 49 height 17
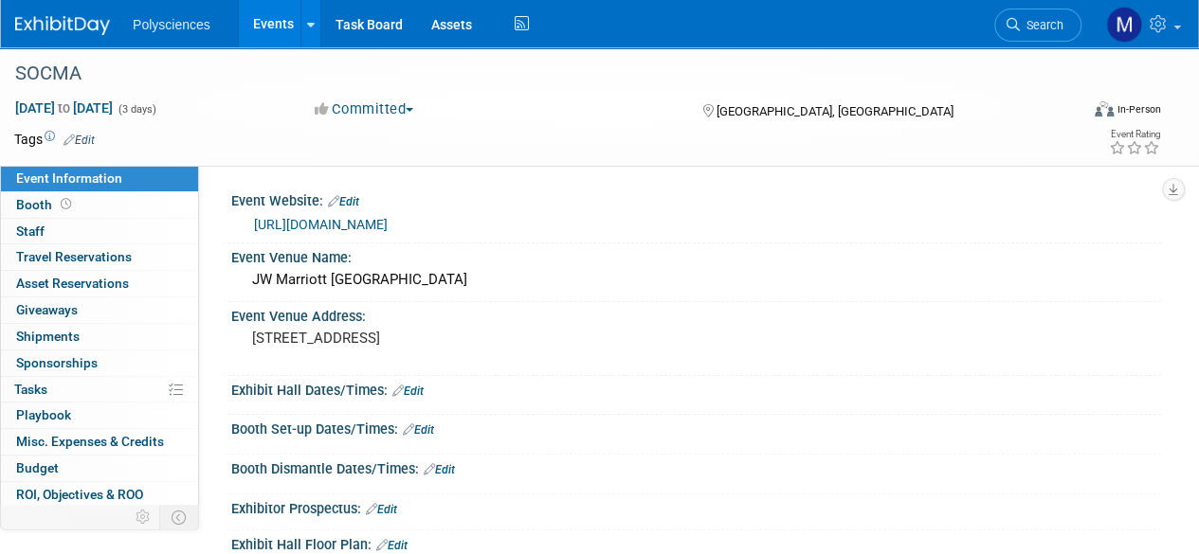
click at [260, 23] on link "Events" at bounding box center [273, 23] width 69 height 47
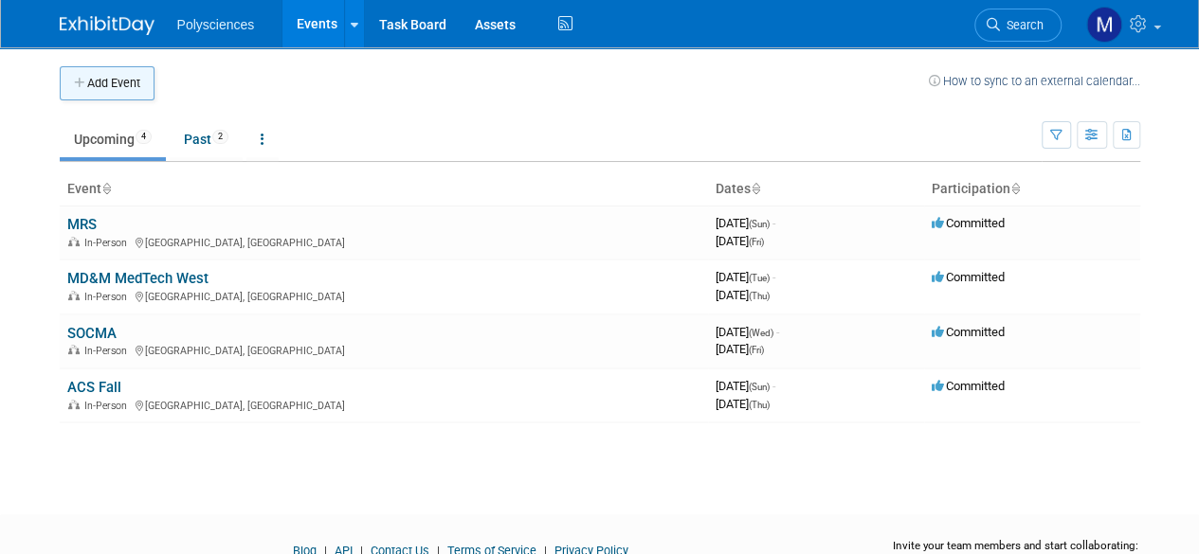
click at [89, 93] on button "Add Event" at bounding box center [107, 83] width 95 height 34
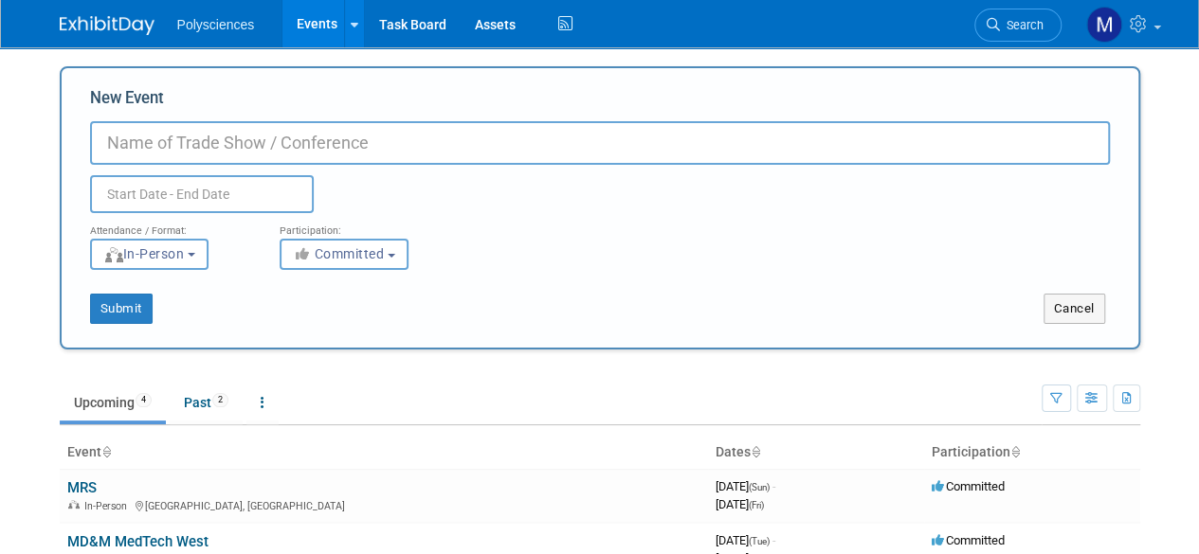
click at [223, 148] on input "New Event" at bounding box center [600, 143] width 1020 height 44
type input "NSH Fall"
click at [139, 310] on button "Submit" at bounding box center [121, 309] width 63 height 30
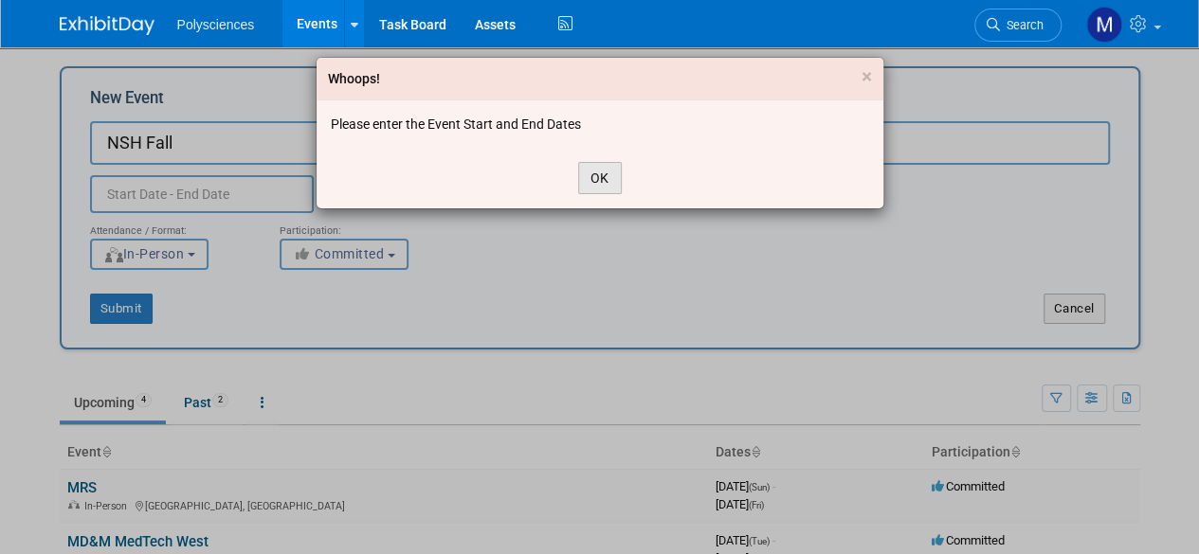
click at [605, 171] on button "OK" at bounding box center [600, 178] width 44 height 32
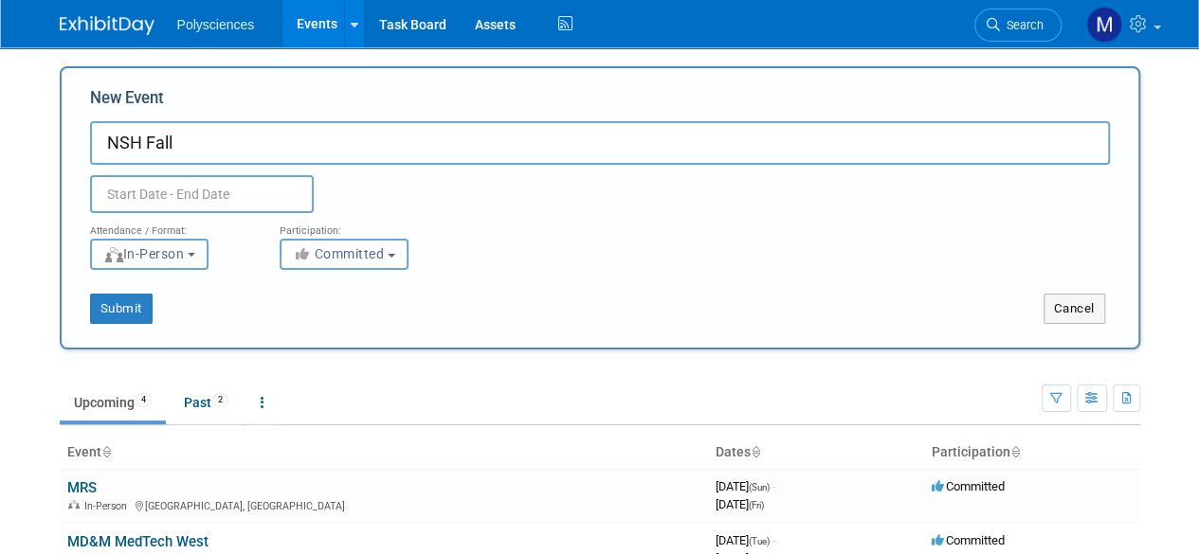
click at [198, 195] on input "text" at bounding box center [202, 194] width 224 height 38
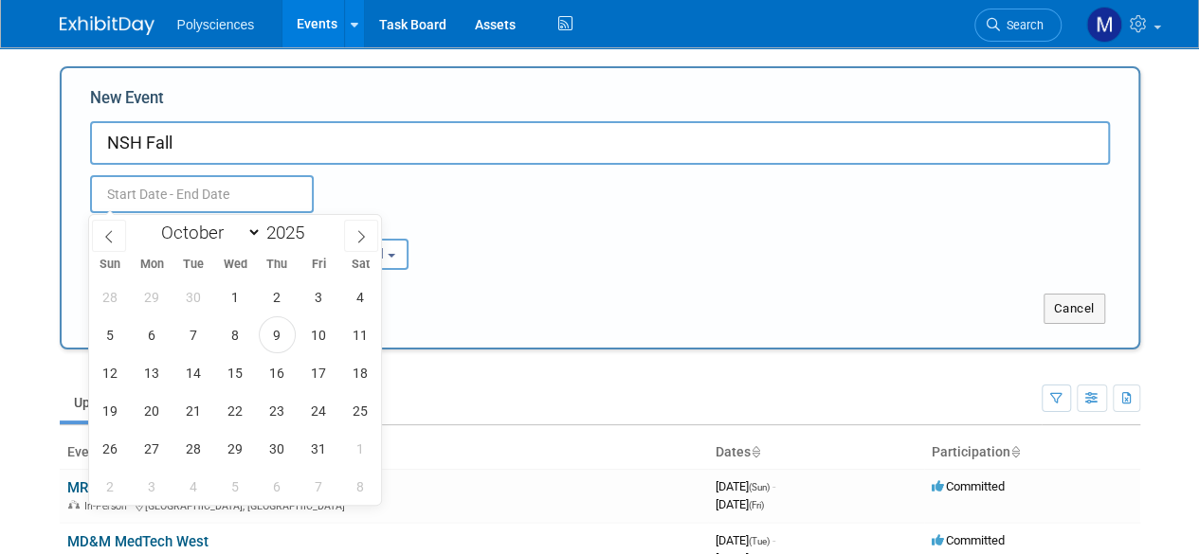
click at [417, 190] on div "Duplicate Event Warning" at bounding box center [600, 189] width 1048 height 48
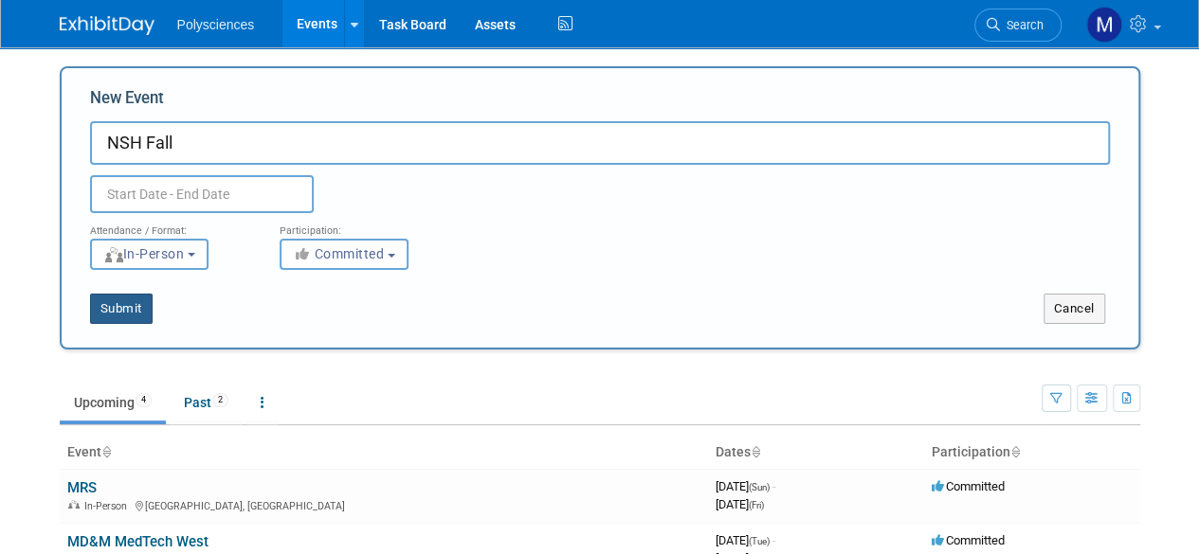
click at [138, 301] on button "Submit" at bounding box center [121, 309] width 63 height 30
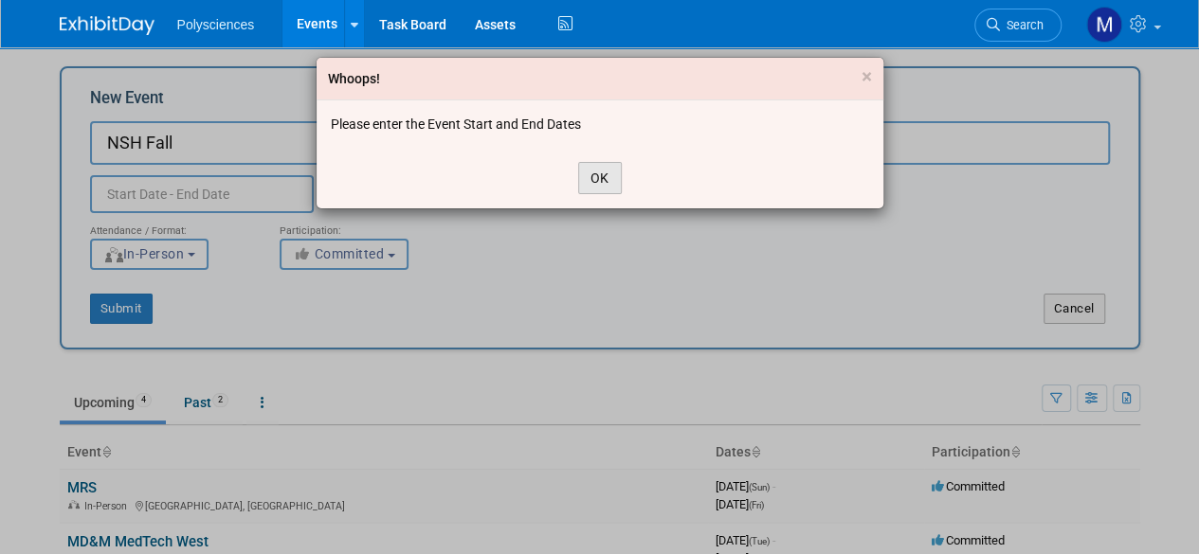
click at [592, 176] on button "OK" at bounding box center [600, 178] width 44 height 32
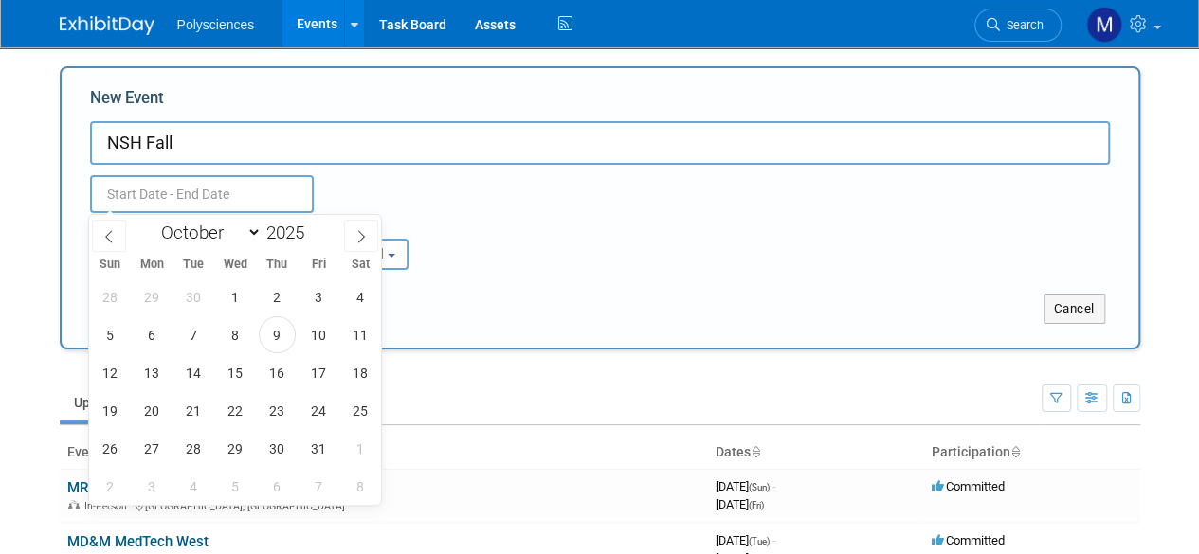
click at [200, 197] on input "text" at bounding box center [202, 194] width 224 height 38
click at [311, 230] on span at bounding box center [311, 227] width 13 height 11
type input "2026"
click at [231, 236] on select "January February March April May June July August September October November De…" at bounding box center [207, 233] width 109 height 24
select select "8"
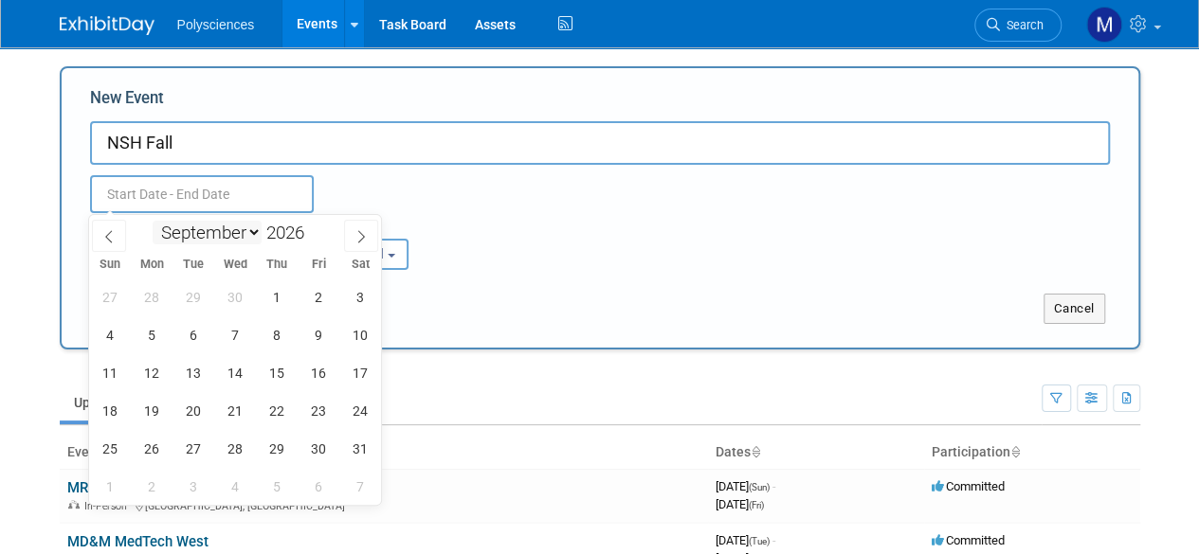
click at [153, 221] on select "January February March April May June July August September October November De…" at bounding box center [207, 233] width 109 height 24
click at [198, 302] on span "1" at bounding box center [193, 297] width 37 height 37
type input "Sep 1, 2026 to Sep 1, 2026"
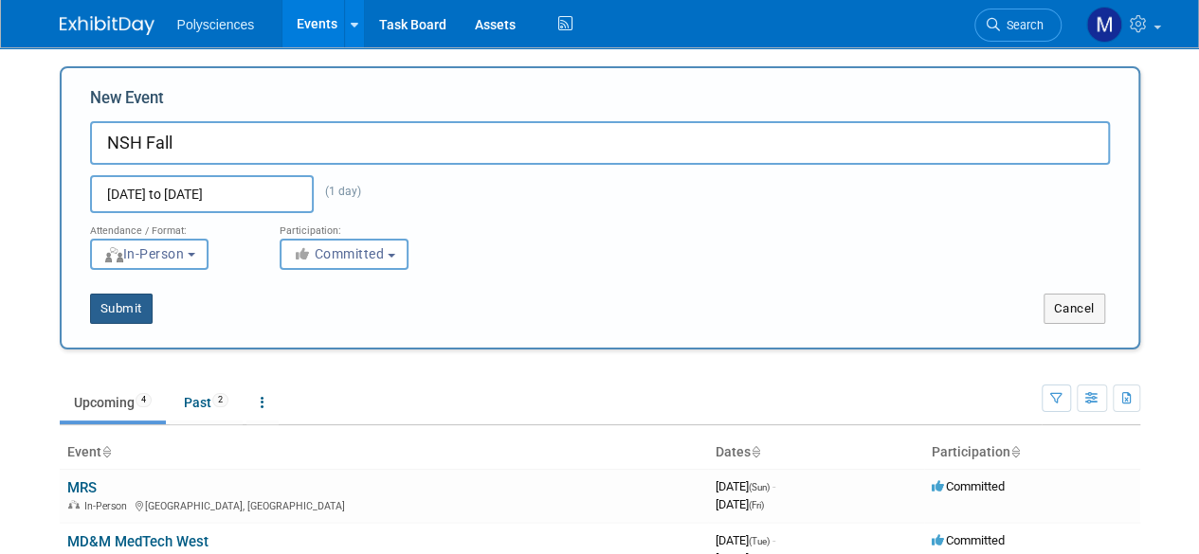
click at [107, 316] on button "Submit" at bounding box center [121, 309] width 63 height 30
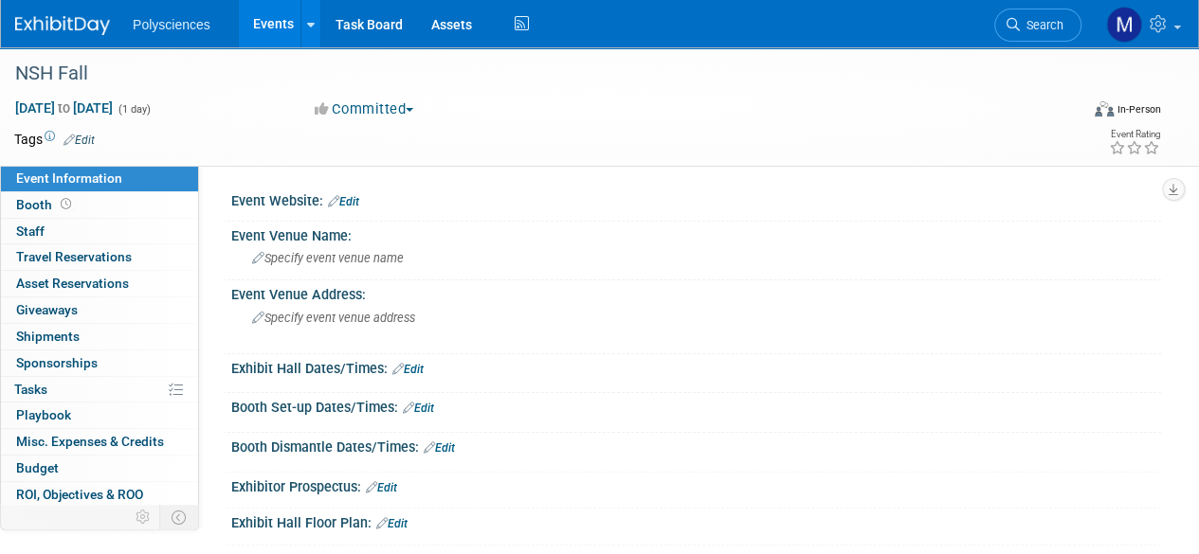
click at [352, 206] on link "Edit" at bounding box center [343, 201] width 31 height 13
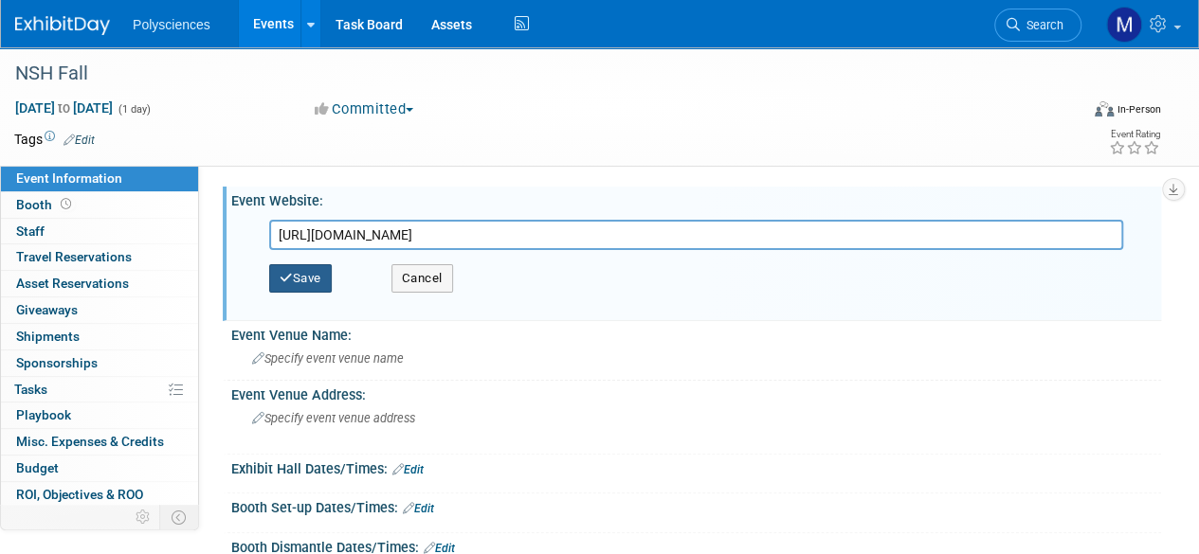
type input "[URL][DOMAIN_NAME]"
click at [298, 275] on button "Save" at bounding box center [300, 278] width 63 height 28
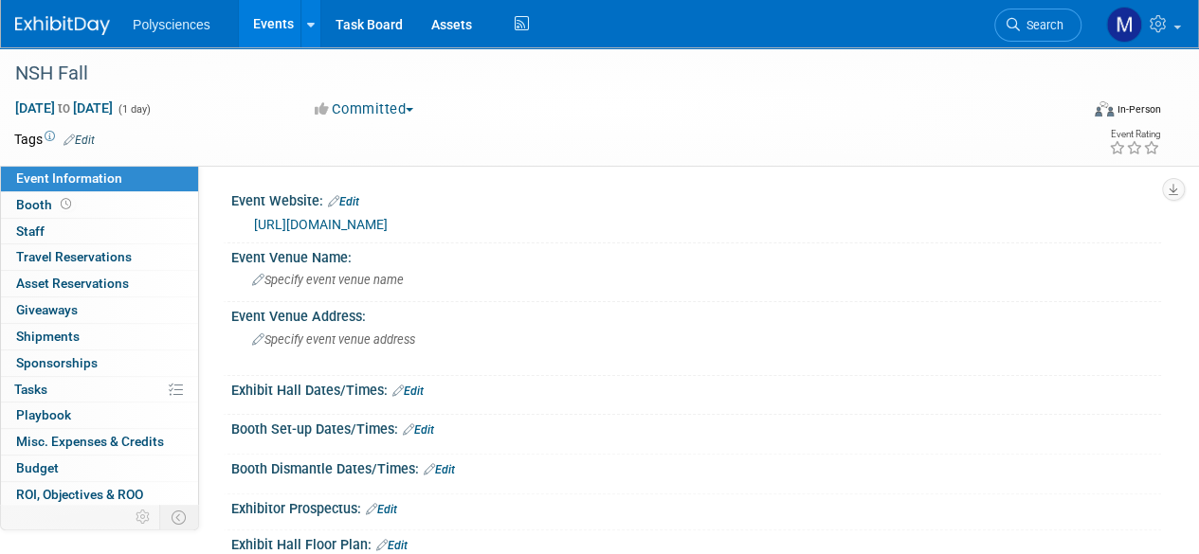
click at [280, 35] on link "Events" at bounding box center [273, 23] width 69 height 47
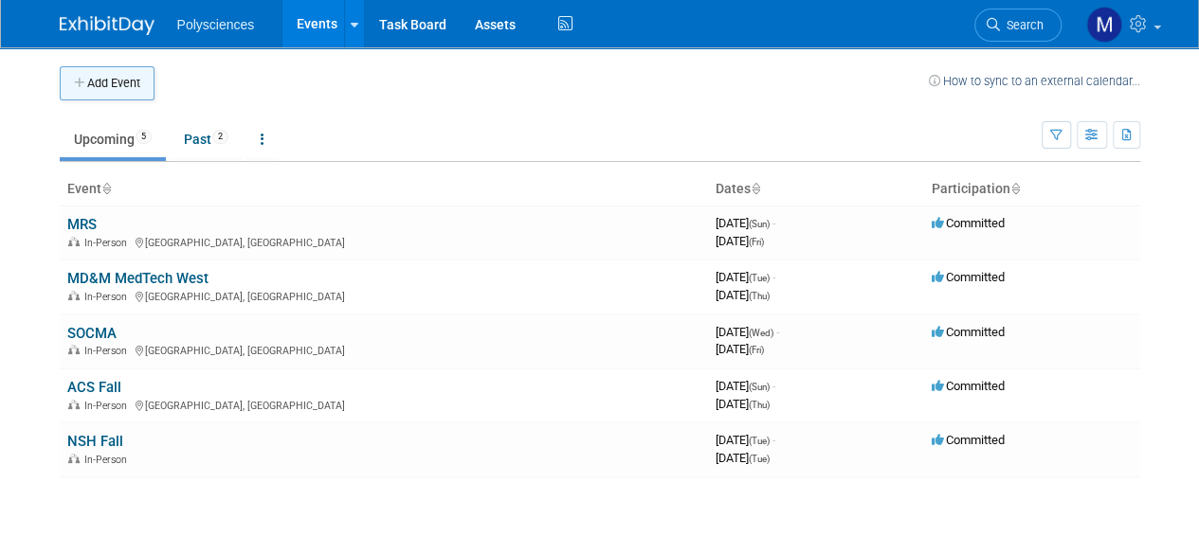
click at [140, 69] on button "Add Event" at bounding box center [107, 83] width 95 height 34
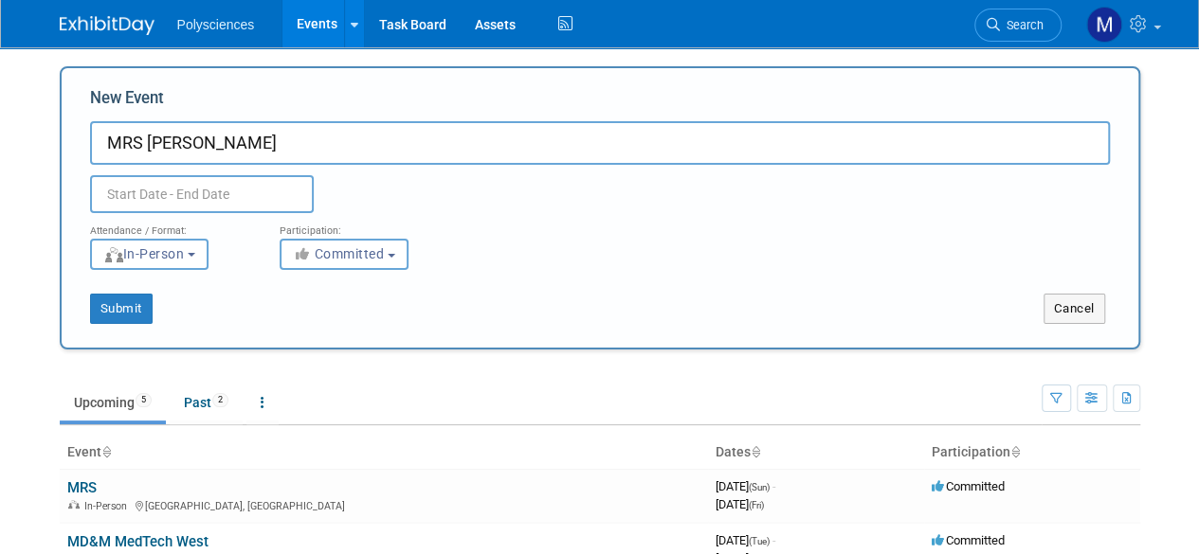
type input "MRS [PERSON_NAME]"
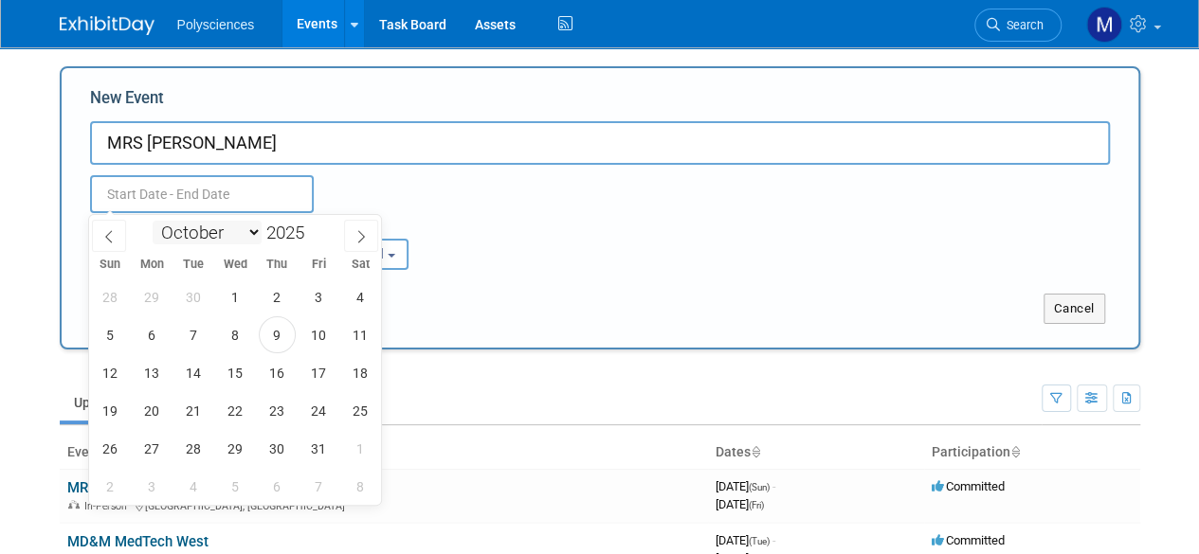
click at [246, 233] on select "January February March April May June July August September October November De…" at bounding box center [207, 233] width 109 height 24
select select "10"
click at [153, 221] on select "January February March April May June July August September October November De…" at bounding box center [207, 233] width 109 height 24
click at [303, 230] on input "2025" at bounding box center [290, 233] width 57 height 22
click at [309, 226] on span at bounding box center [311, 227] width 13 height 11
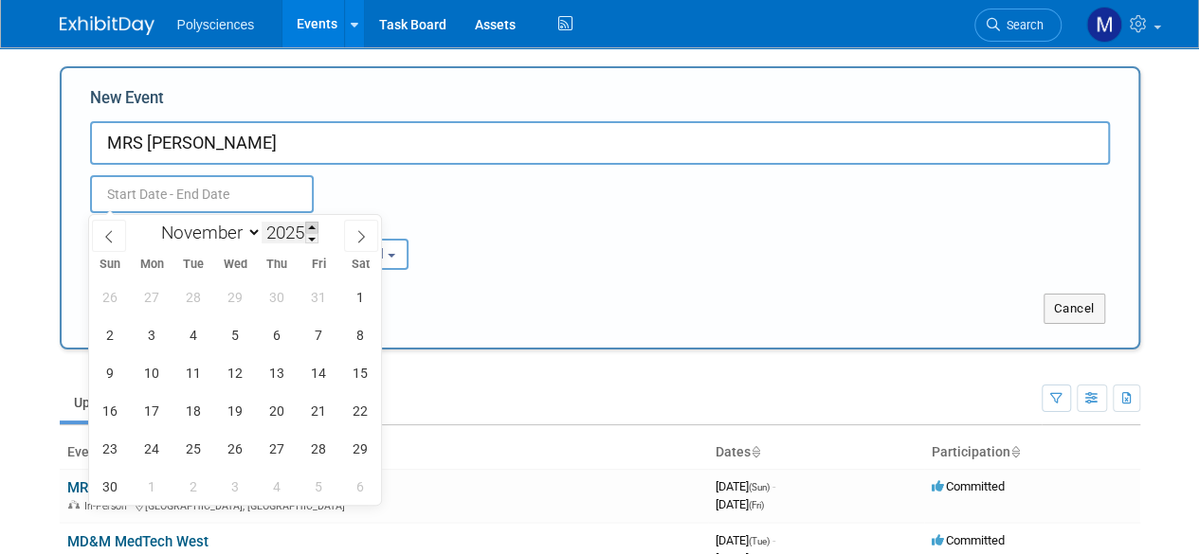
type input "2026"
click at [116, 447] on span "29" at bounding box center [110, 448] width 37 height 37
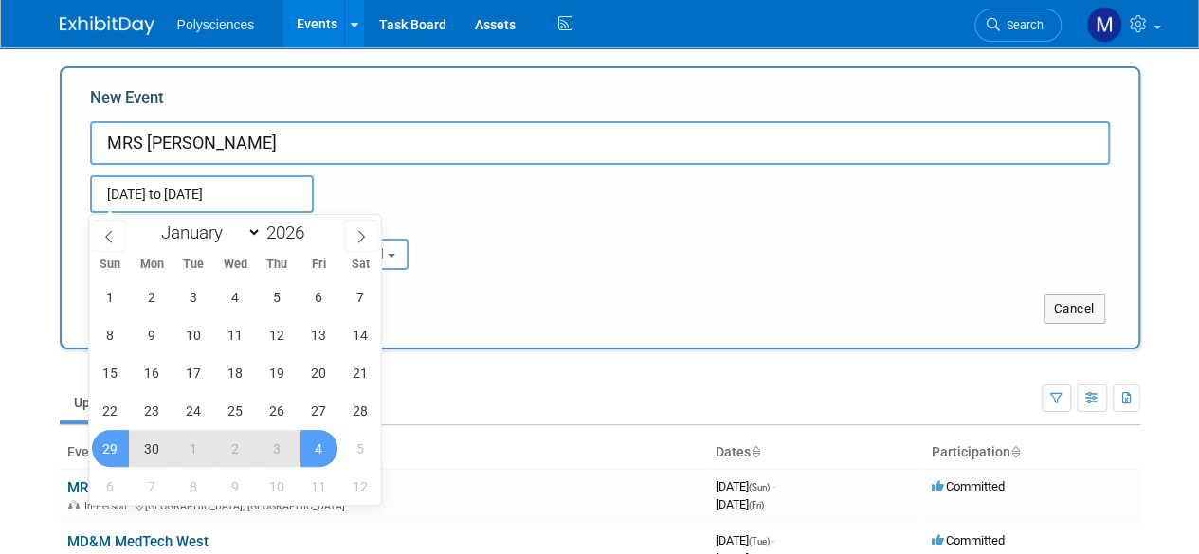
click at [313, 450] on span "4" at bounding box center [318, 448] width 37 height 37
type input "[DATE] to [DATE]"
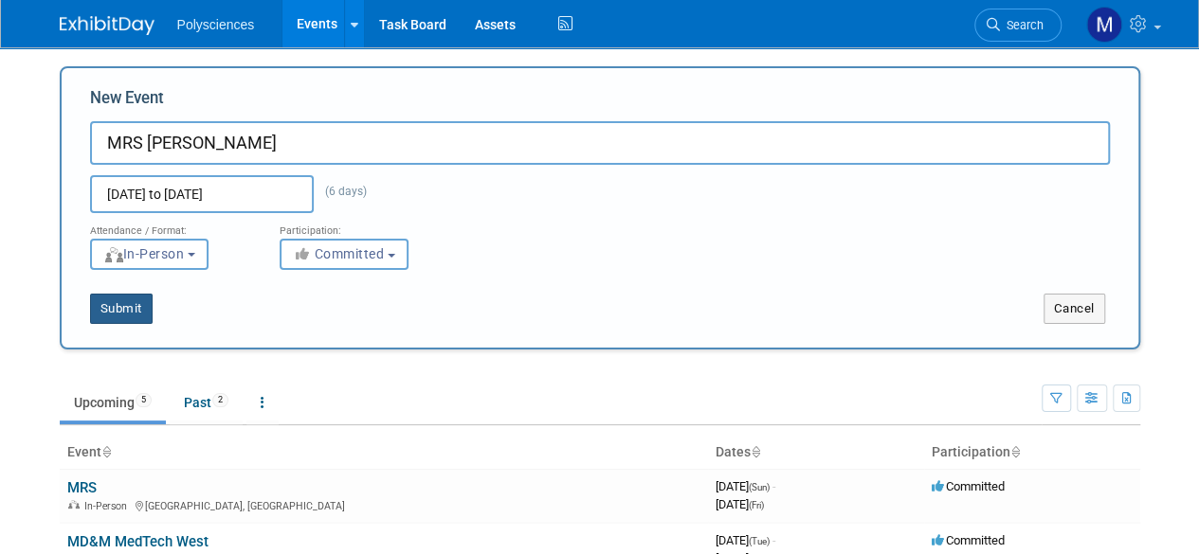
click at [117, 312] on button "Submit" at bounding box center [121, 309] width 63 height 30
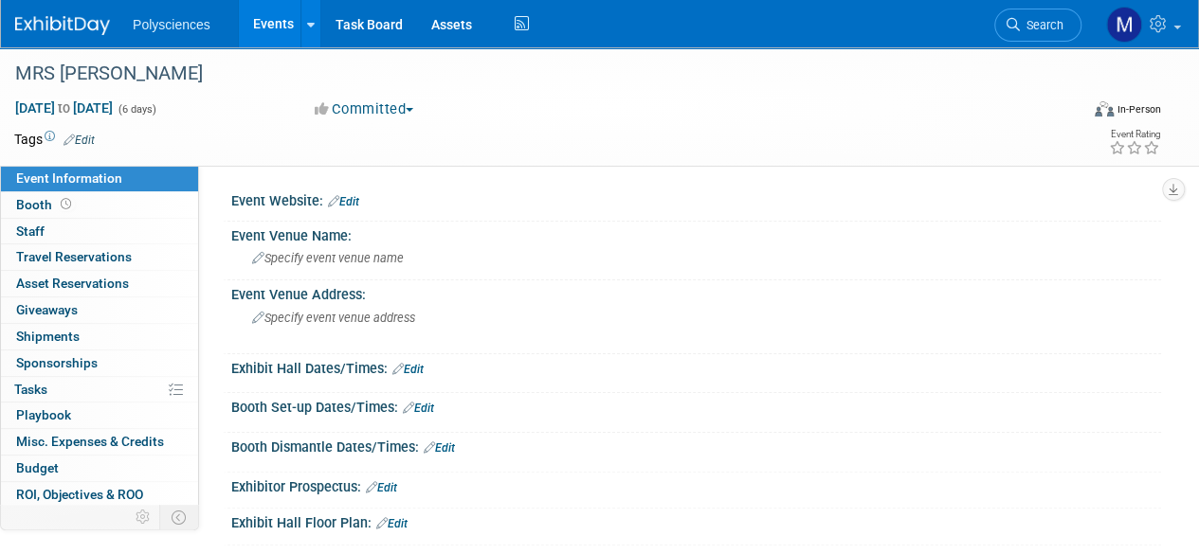
click at [353, 201] on link "Edit" at bounding box center [343, 201] width 31 height 13
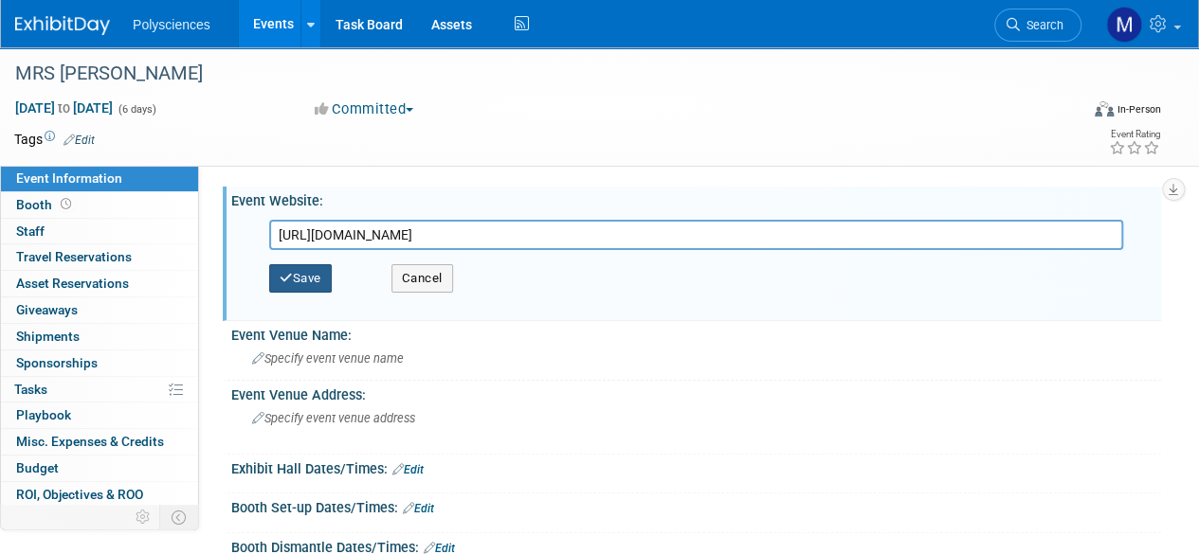
type input "[URL][DOMAIN_NAME]"
click at [302, 268] on button "Save" at bounding box center [300, 278] width 63 height 28
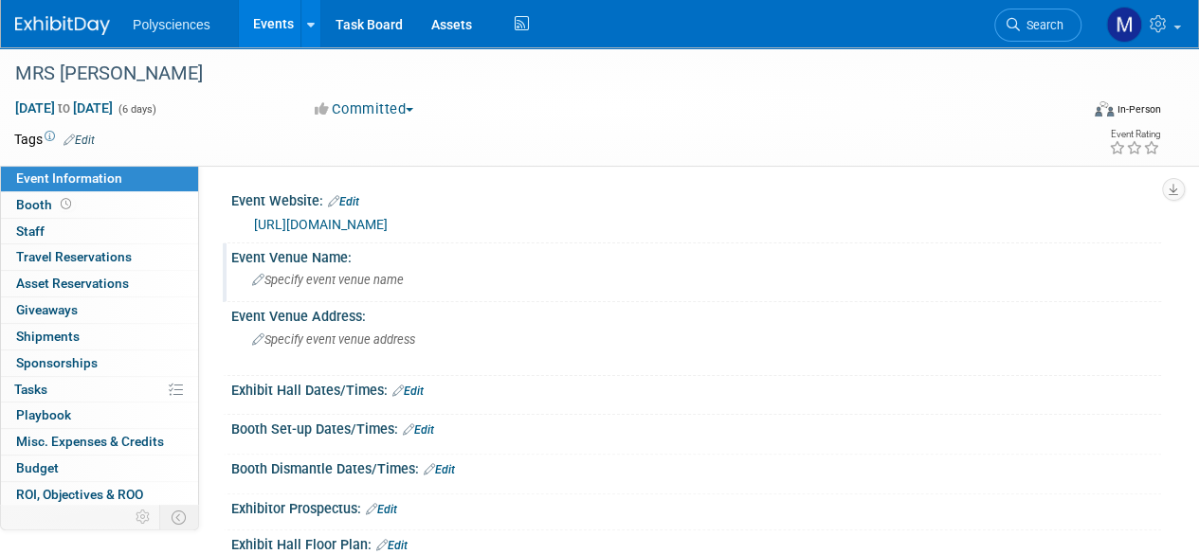
click at [409, 278] on div "Specify event venue name" at bounding box center [695, 279] width 901 height 29
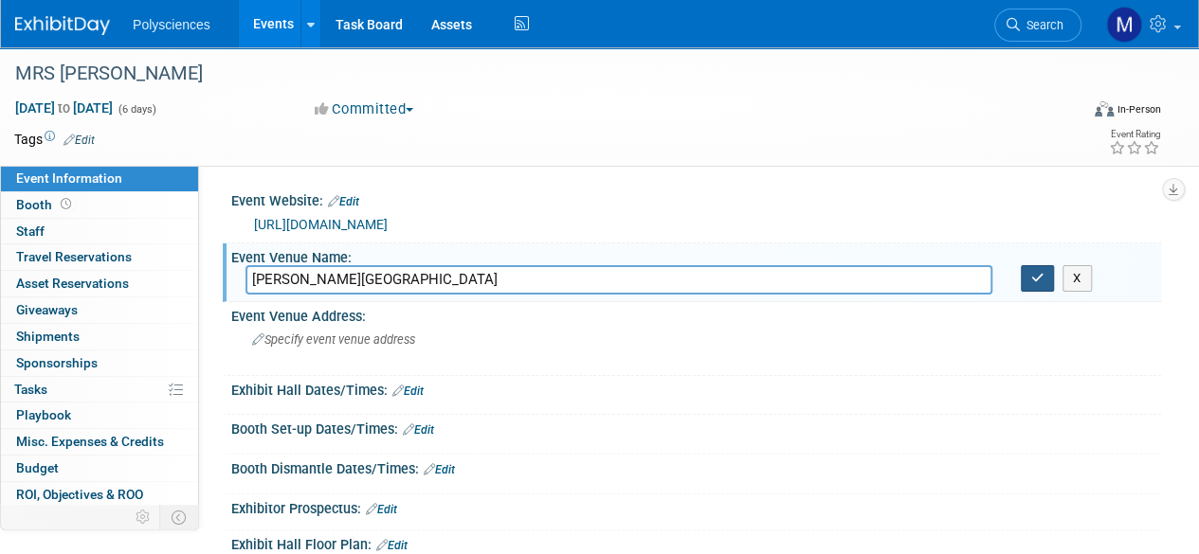
type input "[PERSON_NAME][GEOGRAPHIC_DATA]"
click at [1039, 274] on icon "button" at bounding box center [1037, 278] width 13 height 12
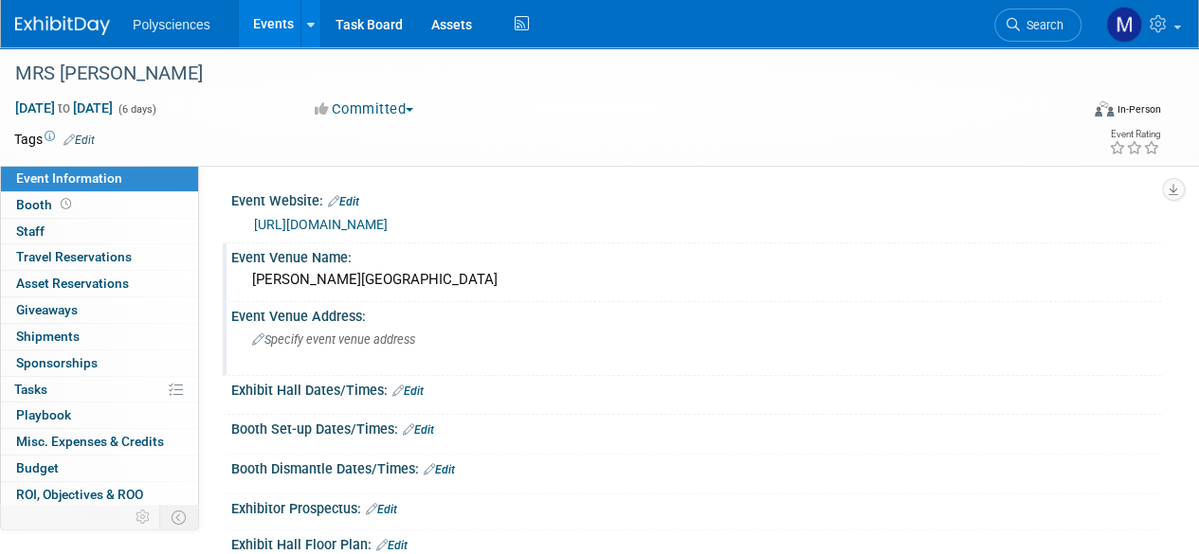
click at [359, 340] on span "Specify event venue address" at bounding box center [333, 340] width 163 height 14
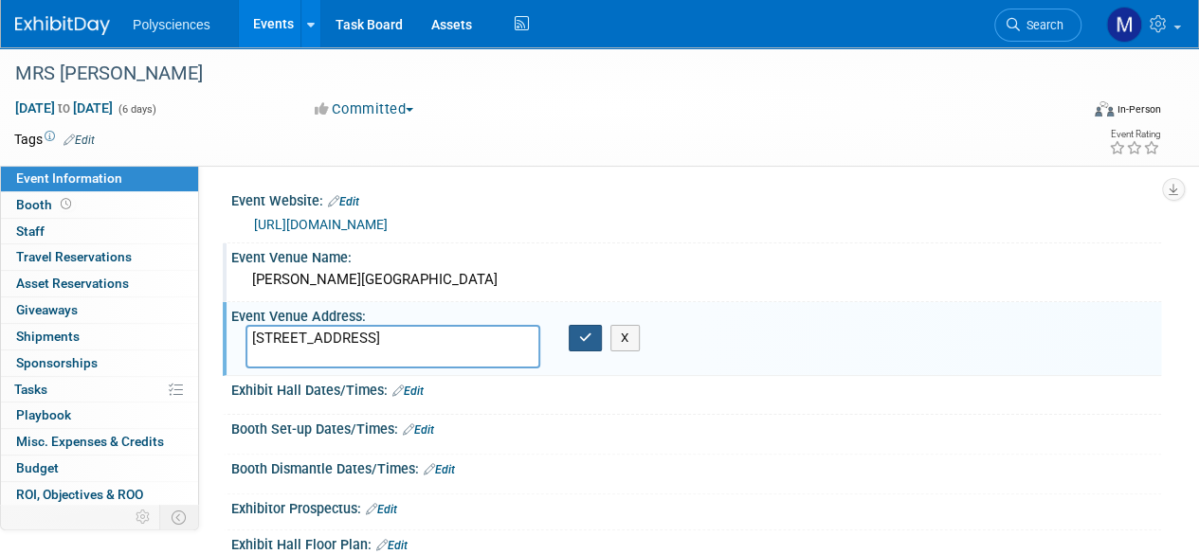
type textarea "[STREET_ADDRESS]"
click at [584, 336] on icon "button" at bounding box center [585, 338] width 13 height 12
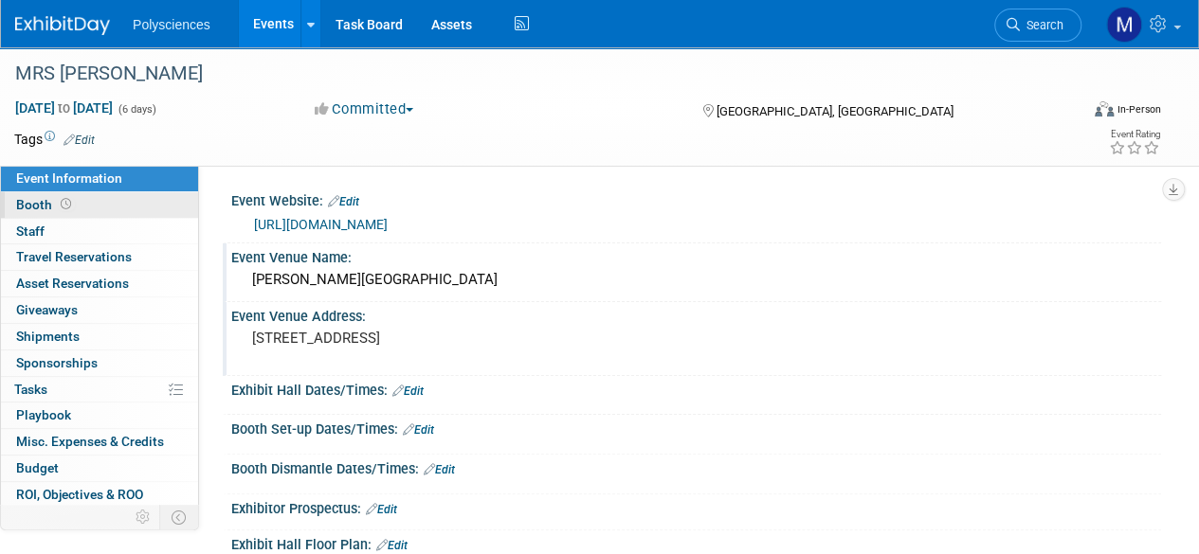
click at [85, 209] on link "Booth" at bounding box center [99, 205] width 197 height 26
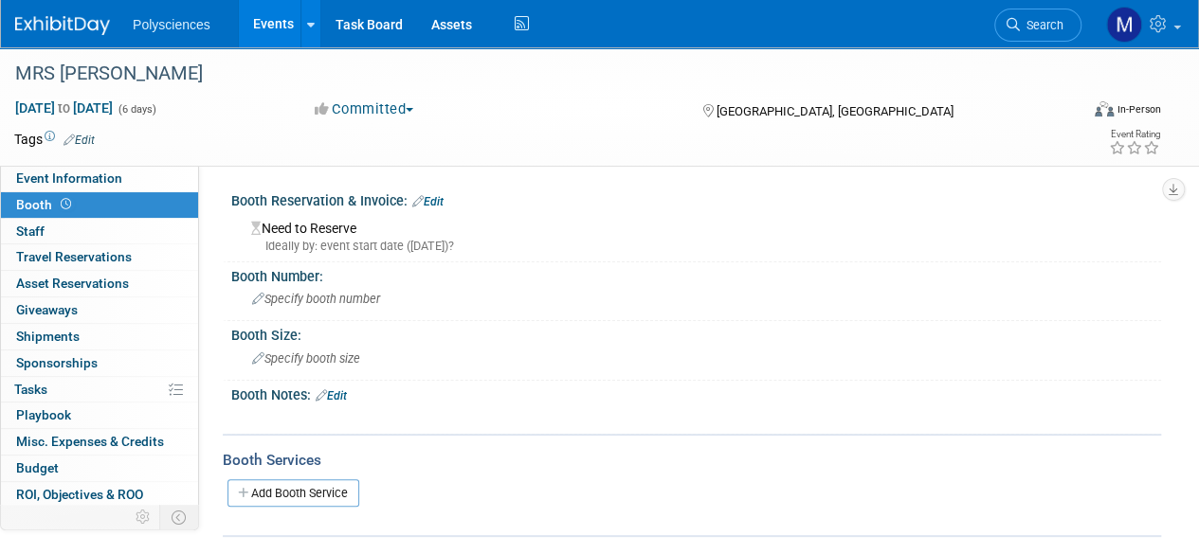
click at [430, 207] on link "Edit" at bounding box center [427, 201] width 31 height 13
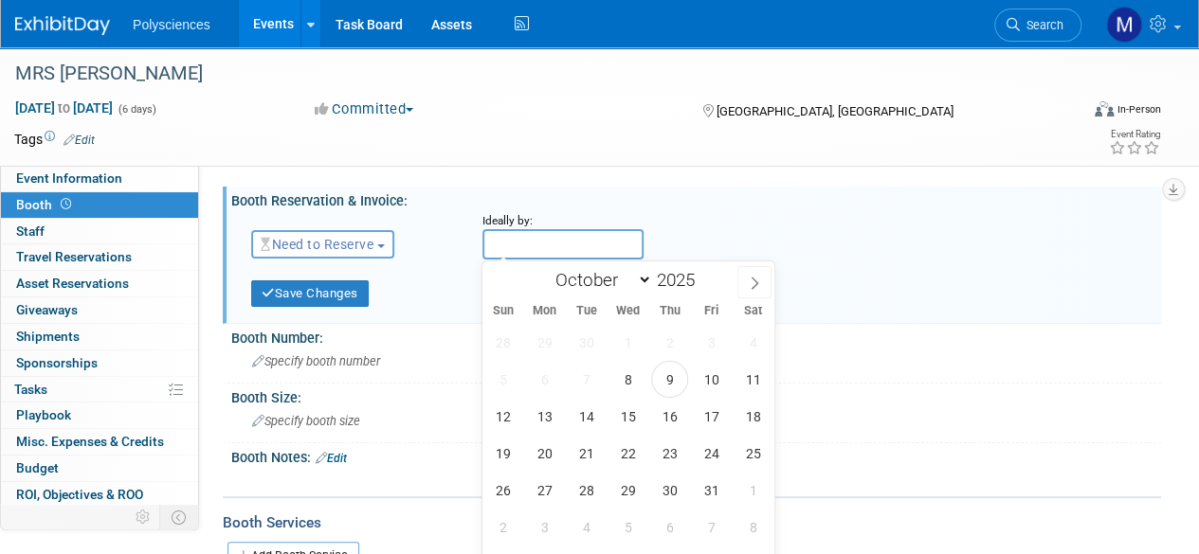
click at [527, 244] on input "text" at bounding box center [562, 244] width 161 height 30
click at [528, 245] on input "text" at bounding box center [562, 244] width 161 height 30
click at [639, 280] on select "October November December" at bounding box center [599, 280] width 105 height 24
click at [619, 280] on select "October November December" at bounding box center [599, 280] width 105 height 24
click at [733, 185] on div "Event Website: Edit https://www.mrs.org/ https://www.mrs.org/ Save Cancel Event…" at bounding box center [680, 361] width 962 height 391
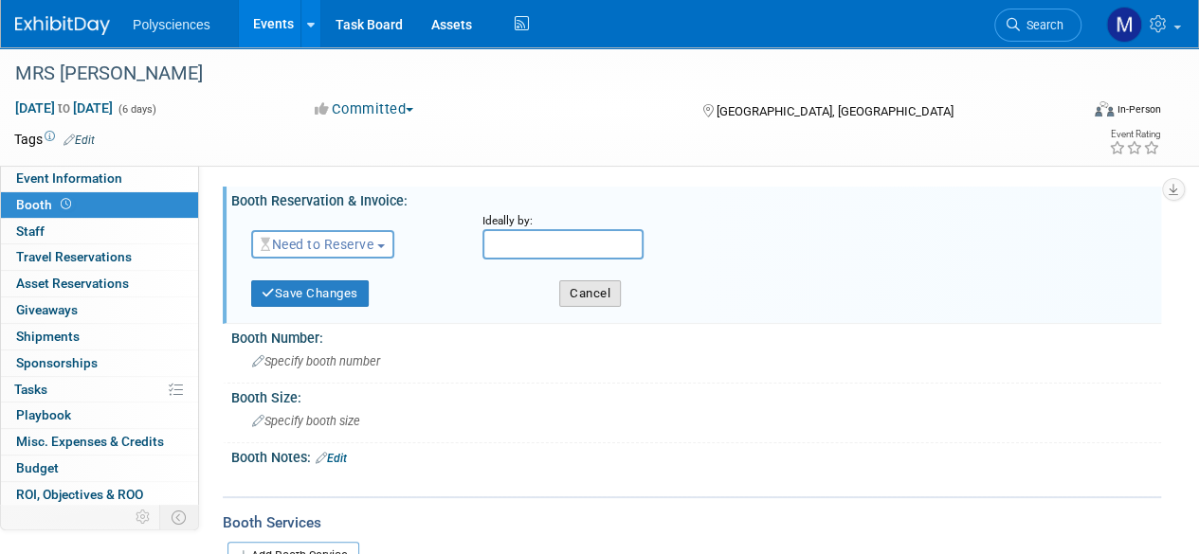
click at [601, 297] on button "Cancel" at bounding box center [590, 293] width 62 height 27
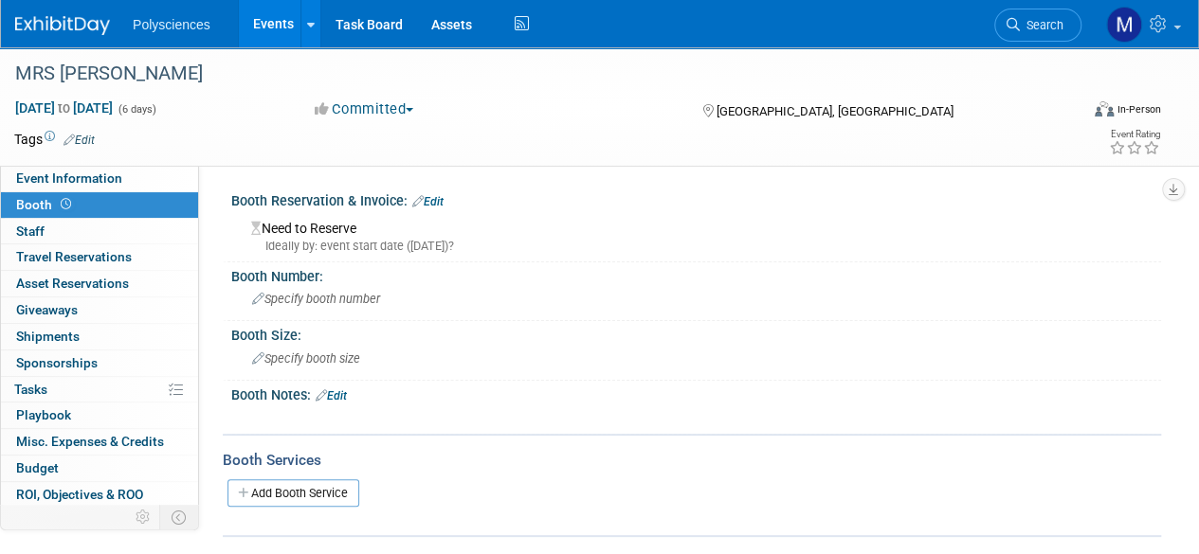
click at [275, 24] on link "Events" at bounding box center [273, 23] width 69 height 47
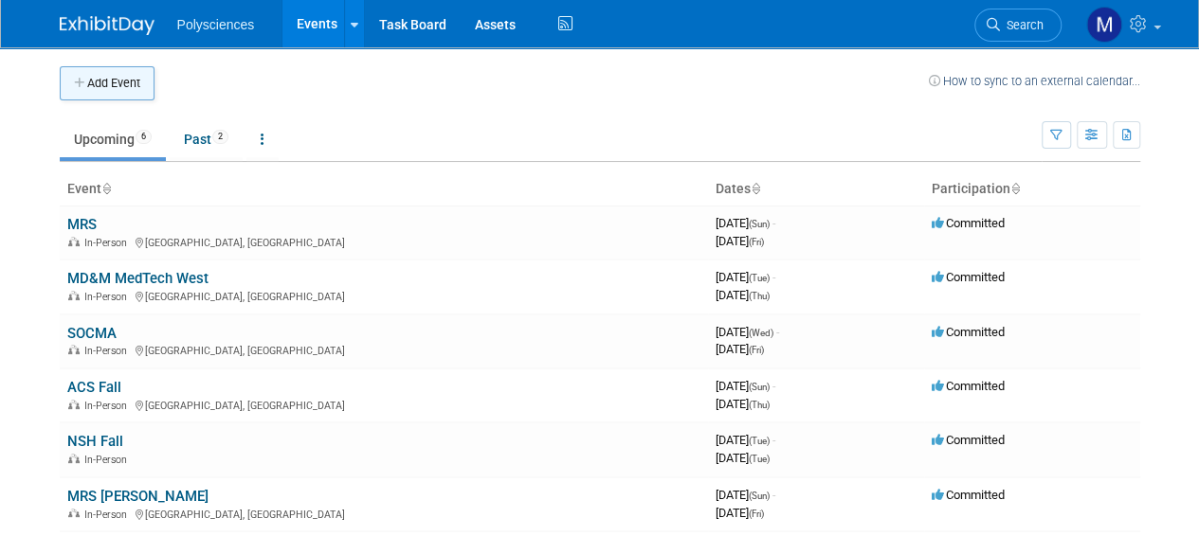
click at [127, 77] on button "Add Event" at bounding box center [107, 83] width 95 height 34
select select "9"
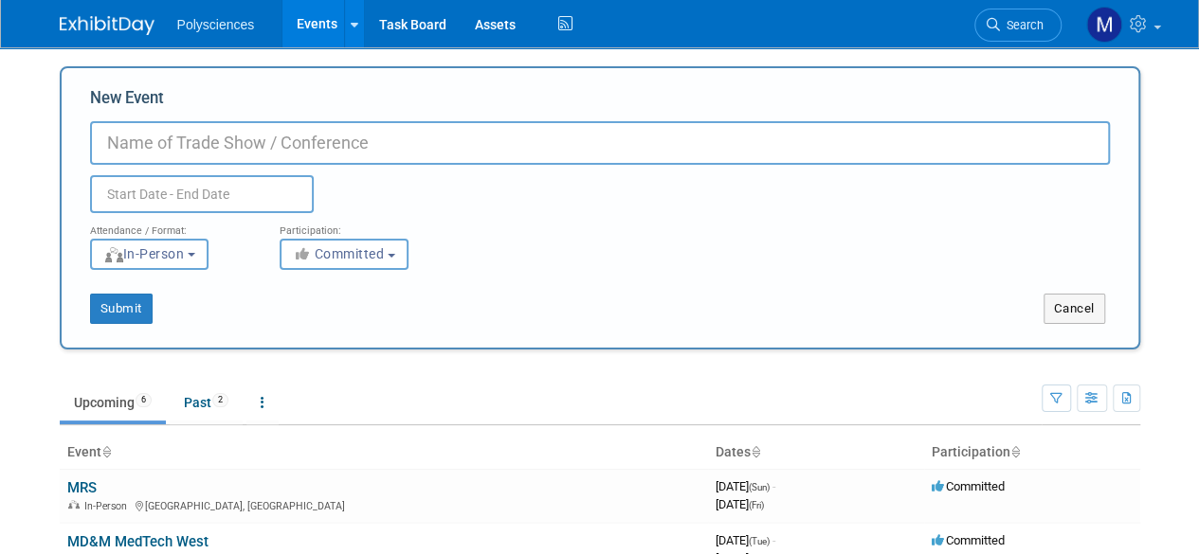
paste input "NIH Research Festival"
type input "NIH Research Festival"
click at [200, 187] on input "text" at bounding box center [202, 194] width 224 height 38
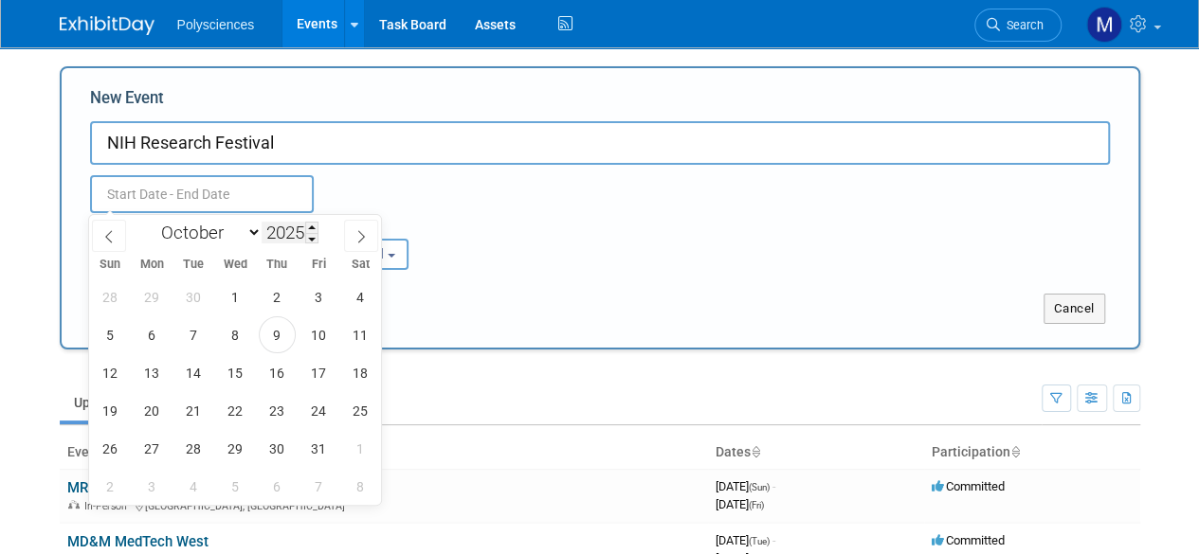
click at [290, 233] on input "2025" at bounding box center [290, 233] width 57 height 22
click at [309, 225] on span at bounding box center [311, 227] width 13 height 11
type input "2026"
click at [228, 230] on select "January February March April May June July August September October November De…" at bounding box center [207, 233] width 109 height 24
select select "8"
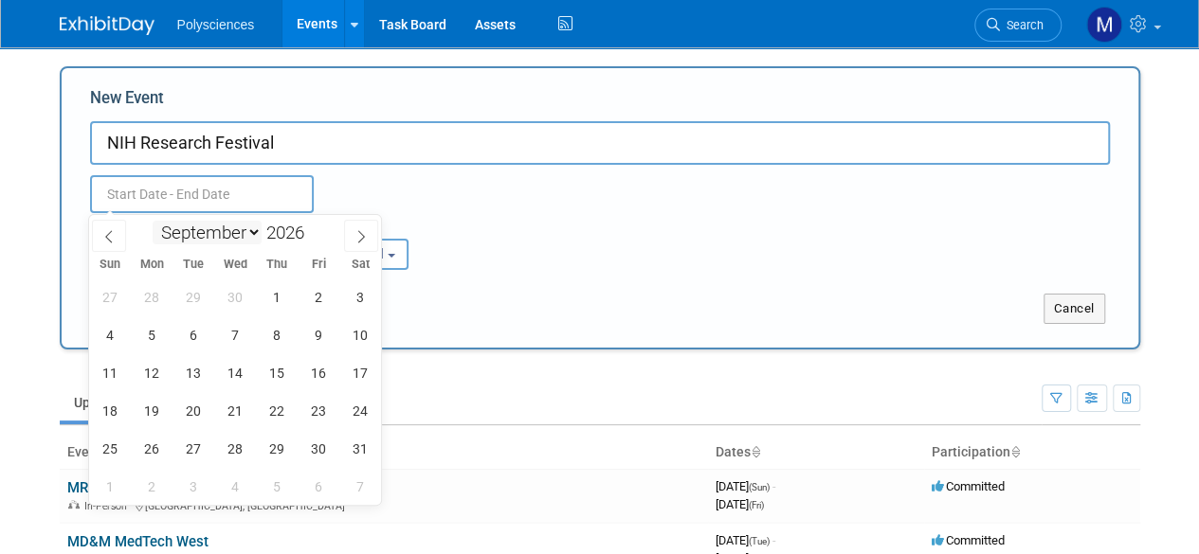
click at [153, 221] on select "January February March April May June July August September October November De…" at bounding box center [207, 233] width 109 height 24
click at [190, 302] on span "1" at bounding box center [193, 297] width 37 height 37
click at [183, 297] on span "1" at bounding box center [193, 297] width 37 height 37
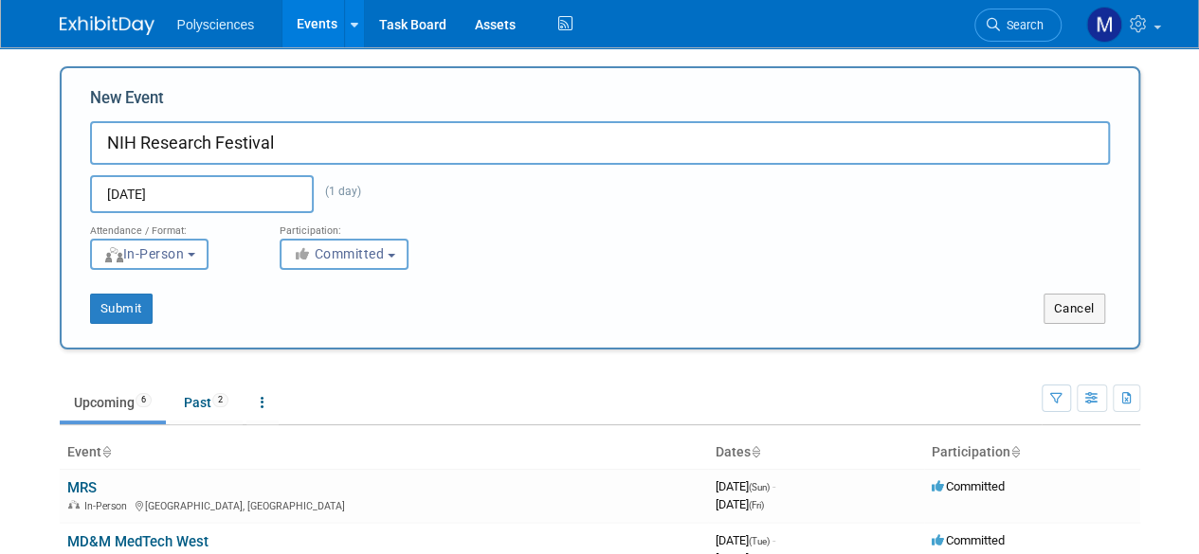
type input "Sep 1, 2026 to Sep 1, 2026"
click at [114, 313] on button "Submit" at bounding box center [121, 309] width 63 height 30
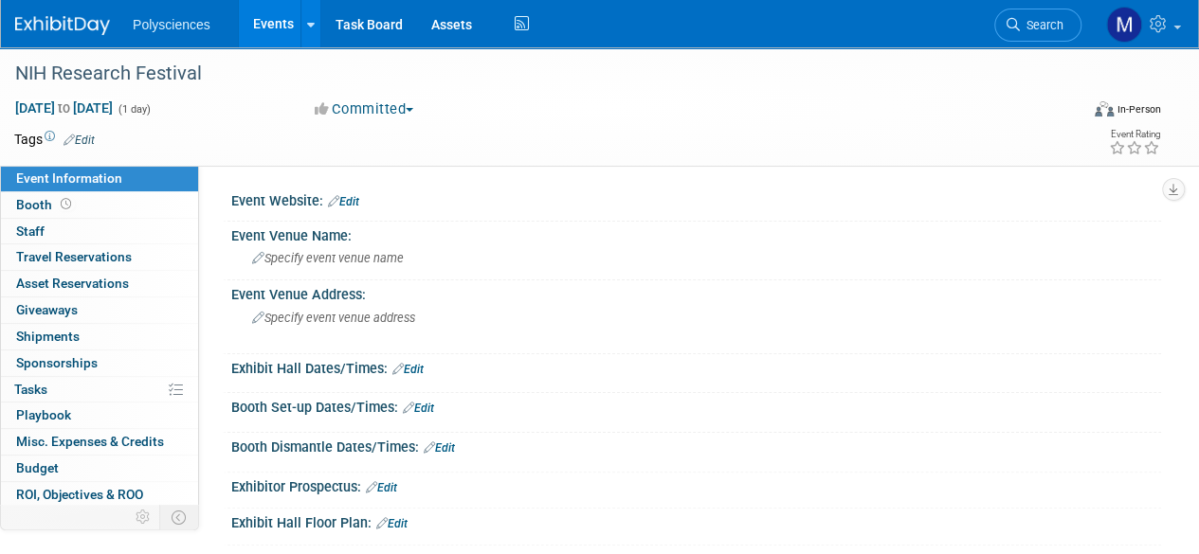
click at [347, 200] on link "Edit" at bounding box center [343, 201] width 31 height 13
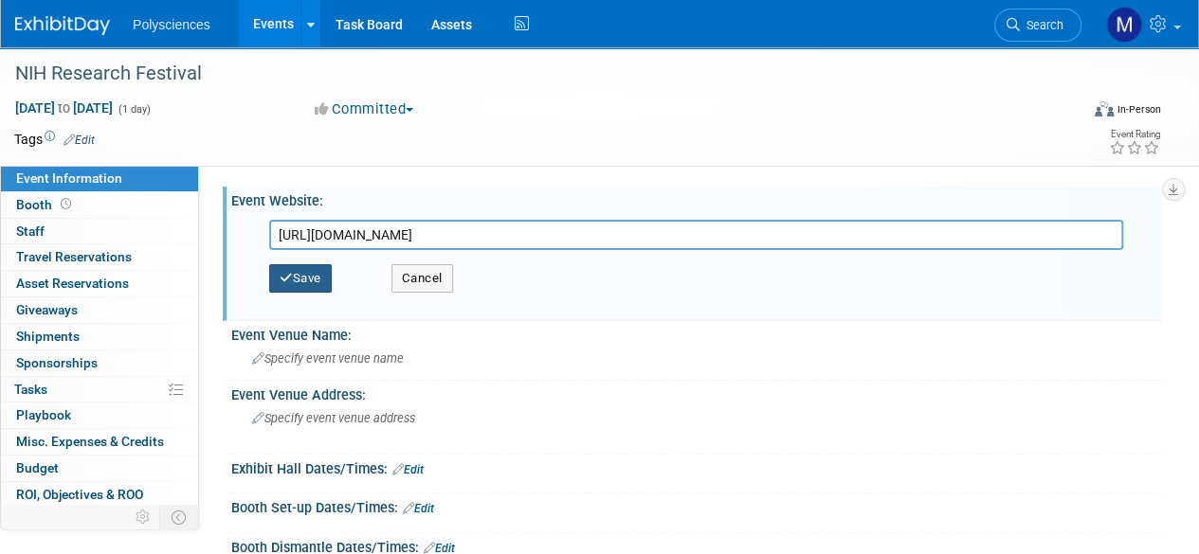
type input "https://researchfestival.nih.gov/"
click at [319, 285] on button "Save" at bounding box center [300, 278] width 63 height 28
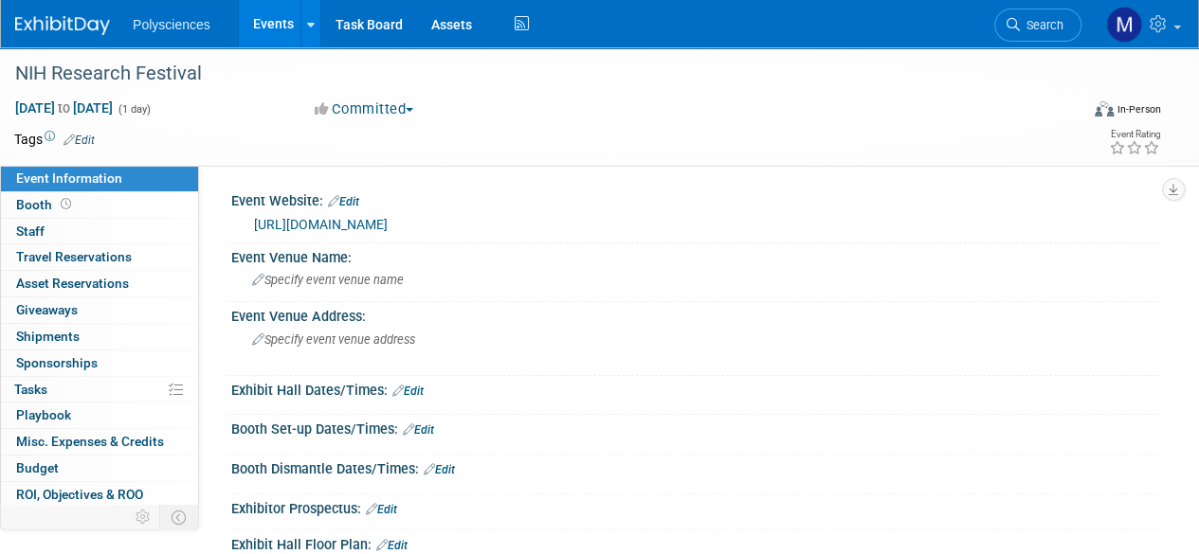
click at [279, 29] on link "Events" at bounding box center [273, 23] width 69 height 47
